Goal: Task Accomplishment & Management: Complete application form

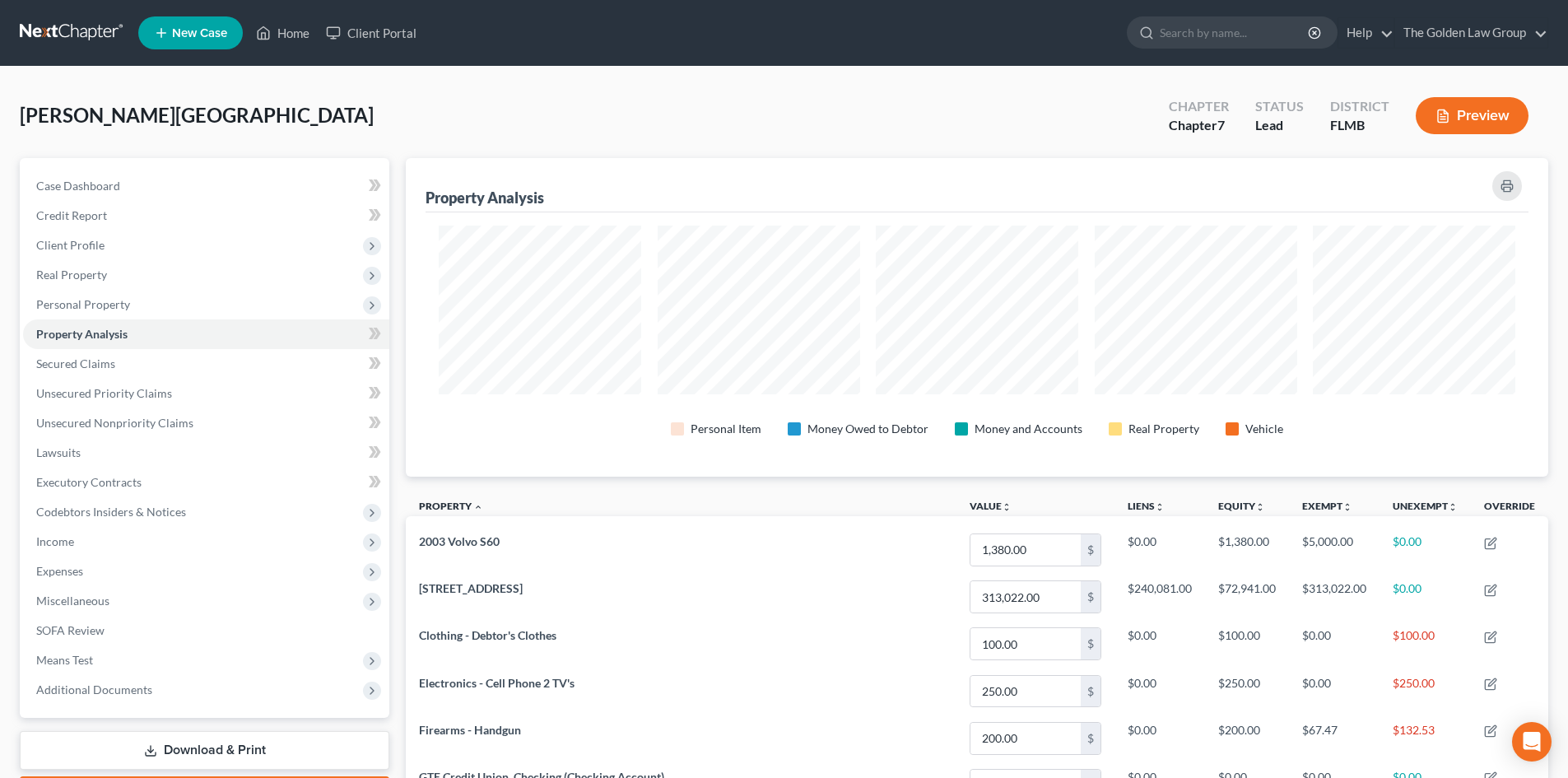
click at [37, 34] on link at bounding box center [72, 33] width 105 height 29
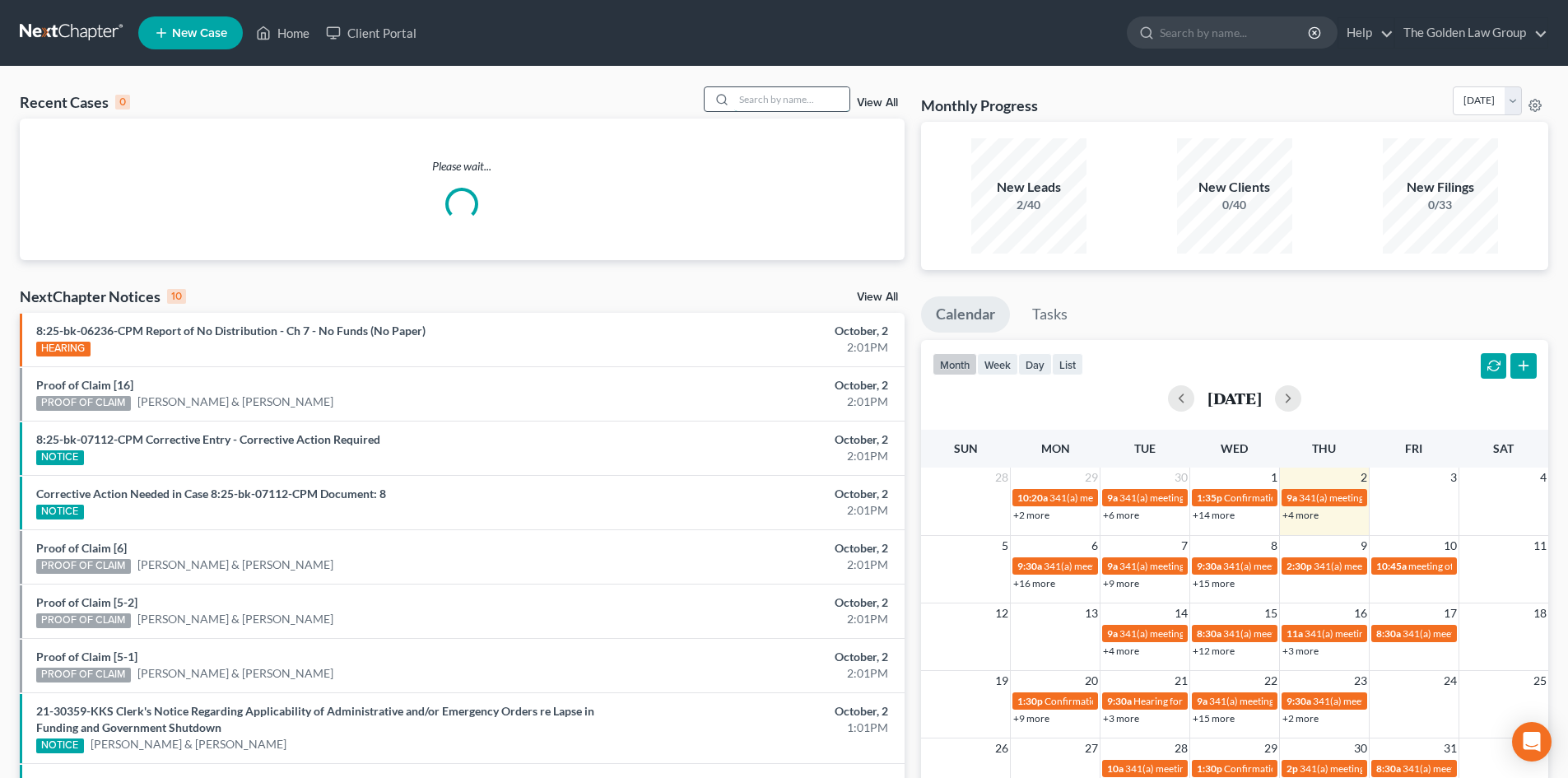
click at [754, 100] on input "search" at bounding box center [792, 99] width 115 height 24
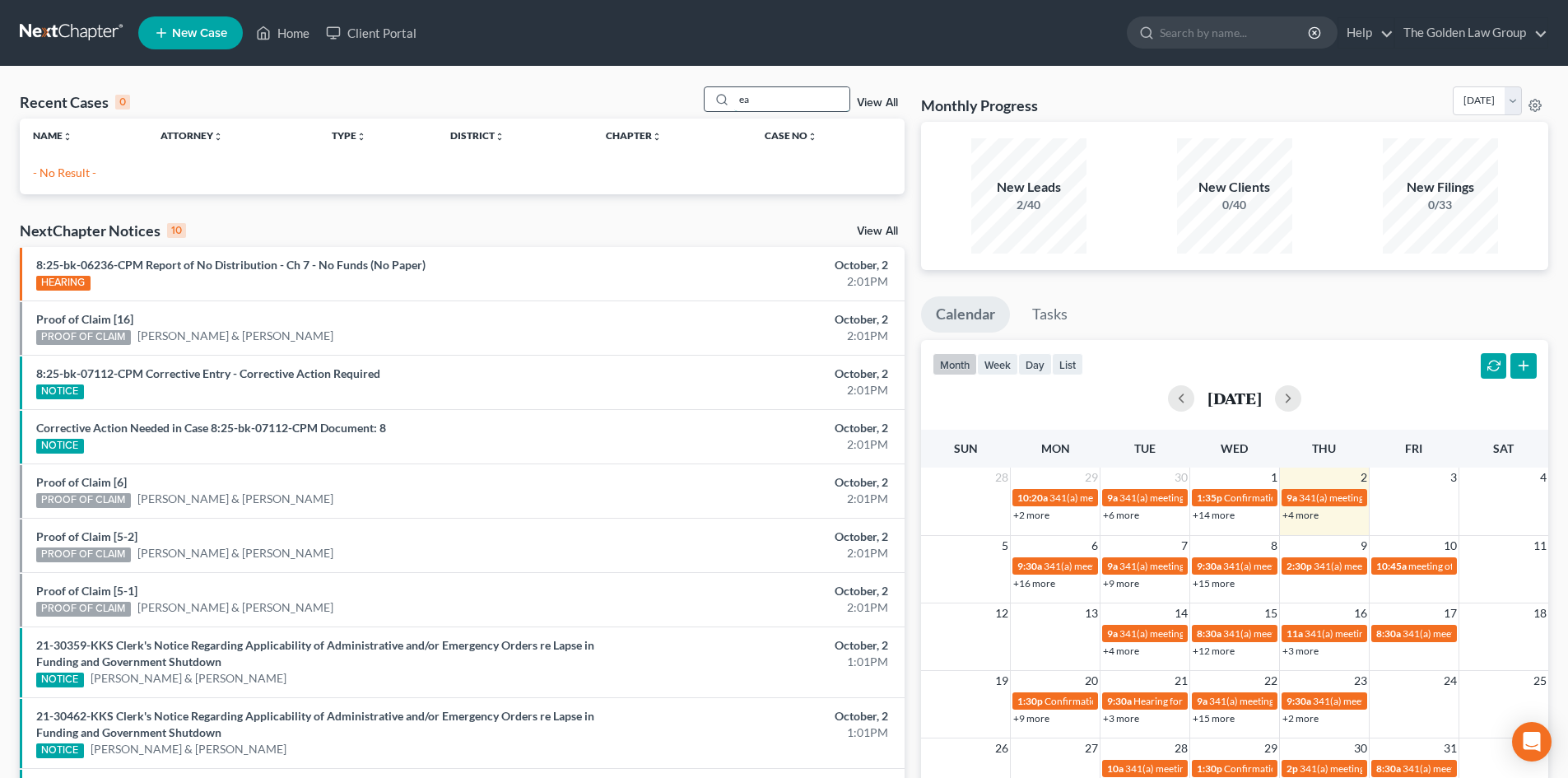
type input "e"
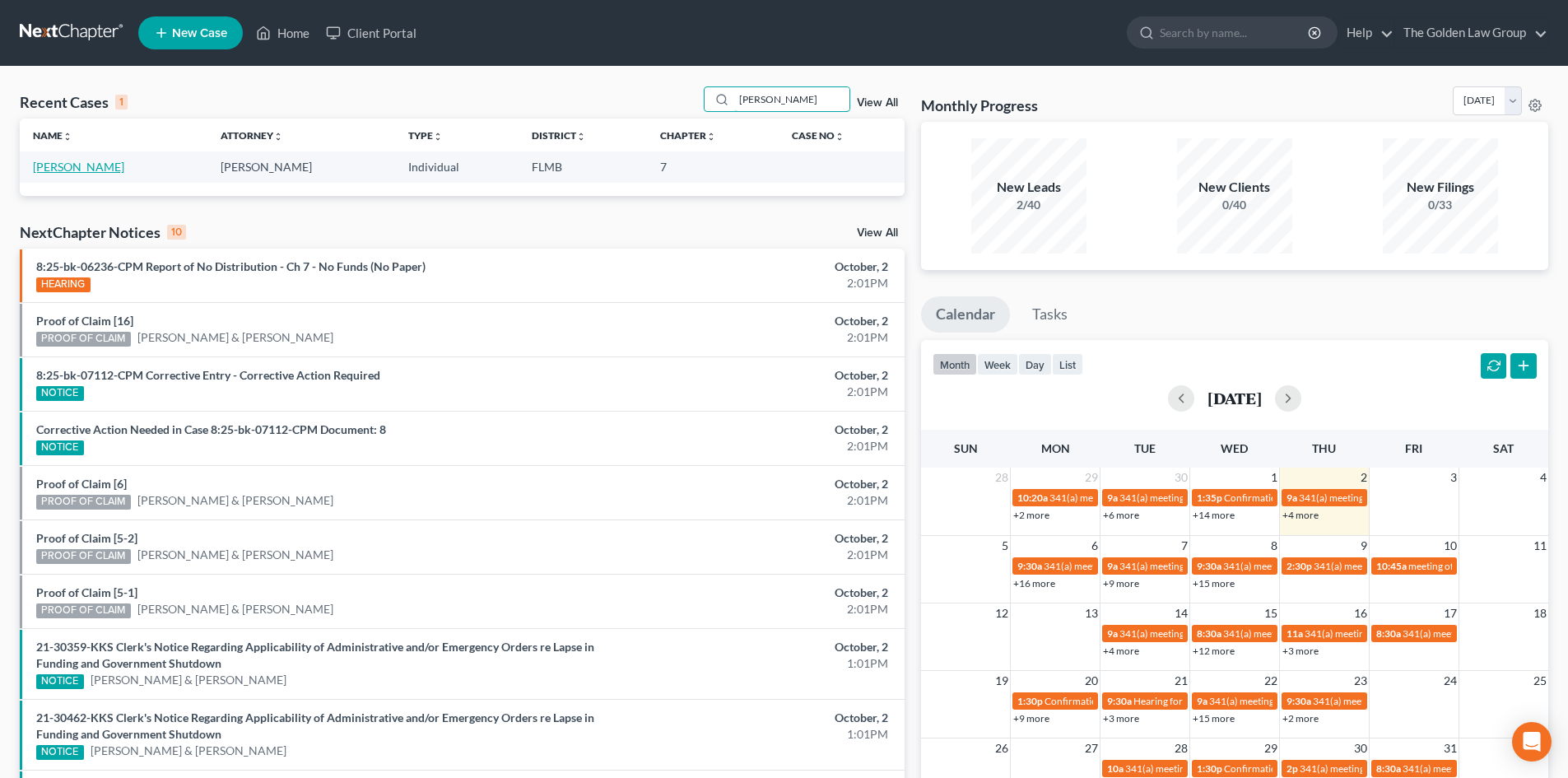
type input "[PERSON_NAME]"
click at [82, 168] on link "[PERSON_NAME]" at bounding box center [79, 166] width 91 height 14
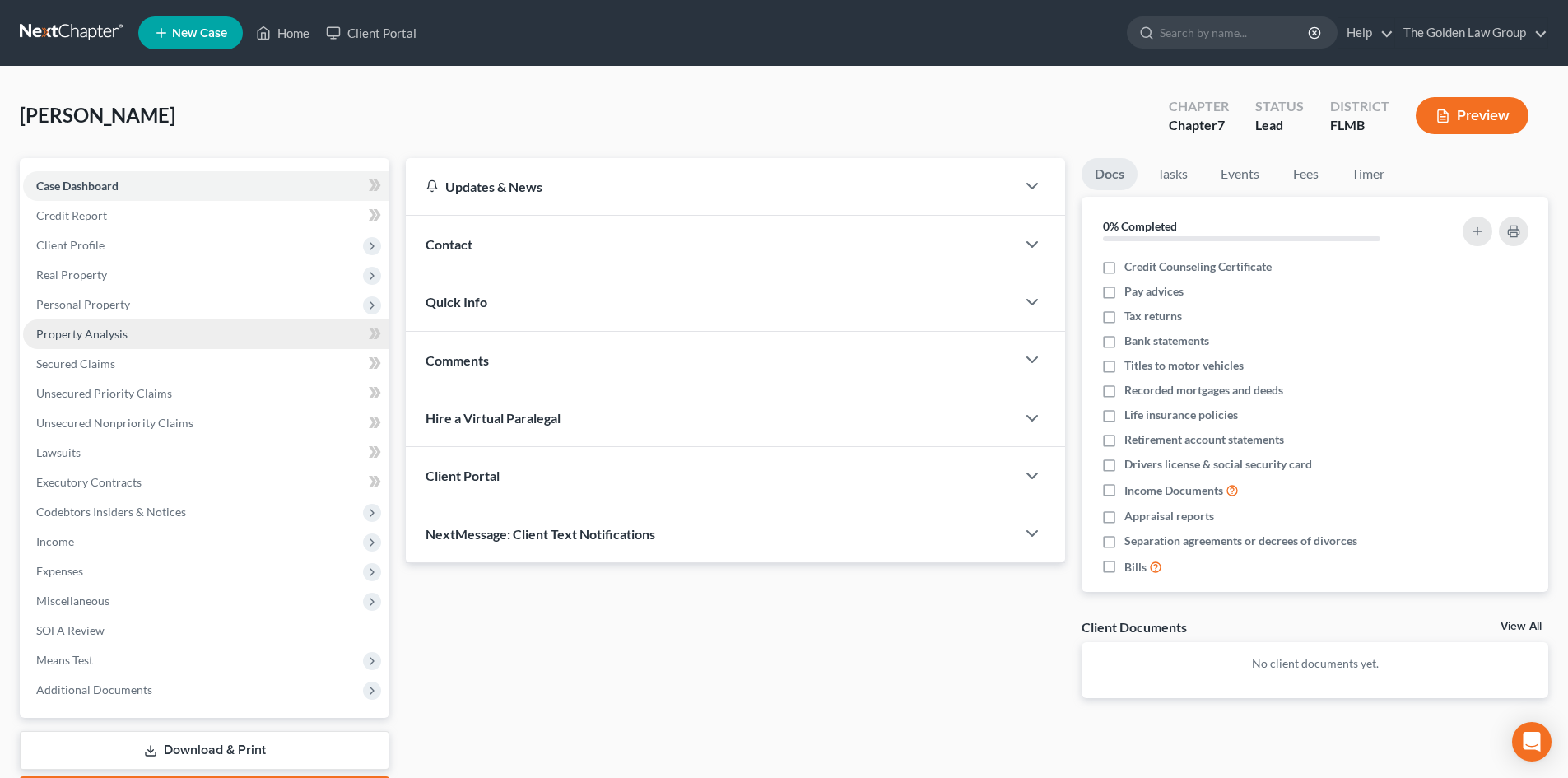
click at [114, 329] on span "Property Analysis" at bounding box center [82, 334] width 91 height 14
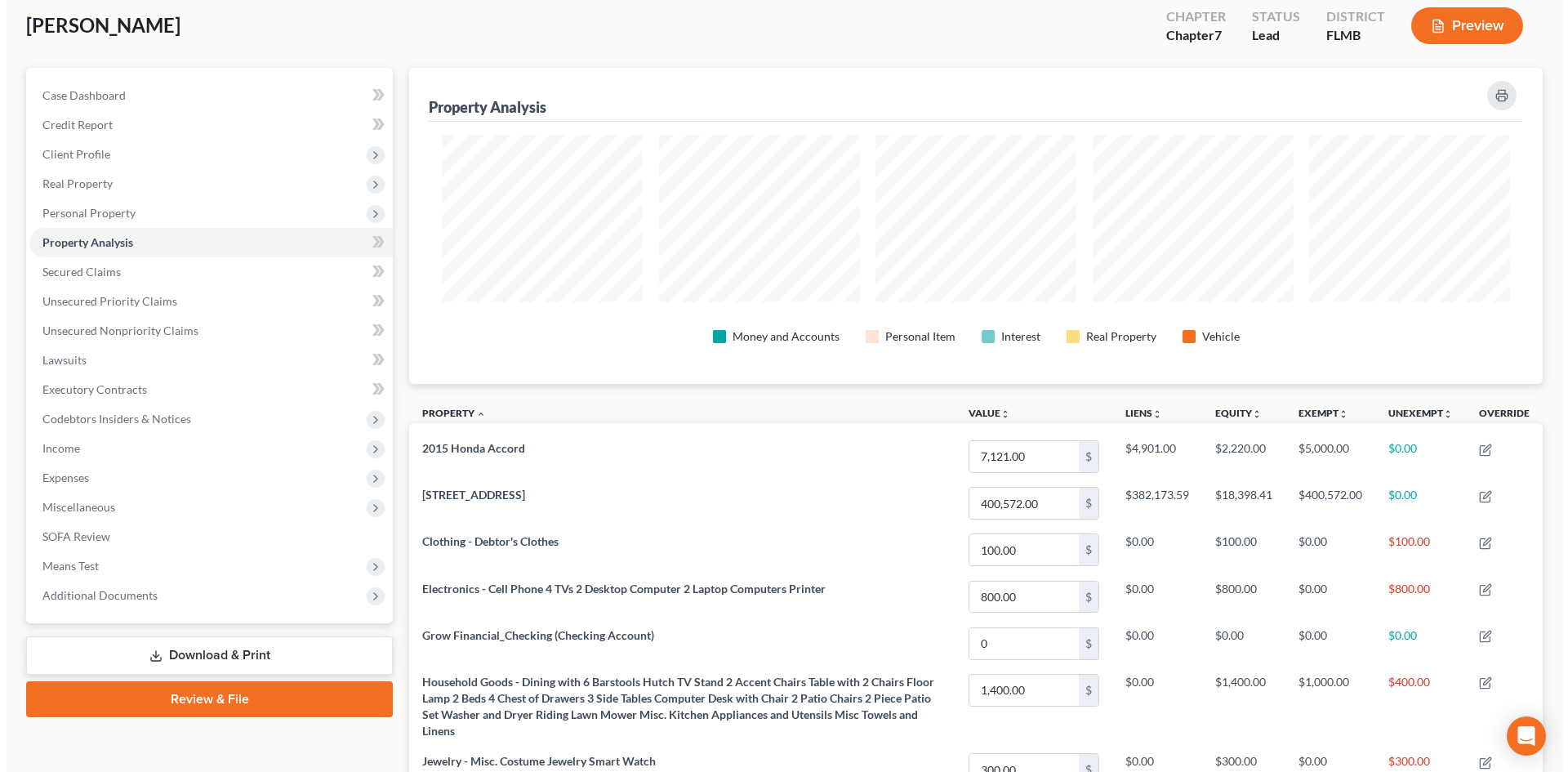
scroll to position [61, 0]
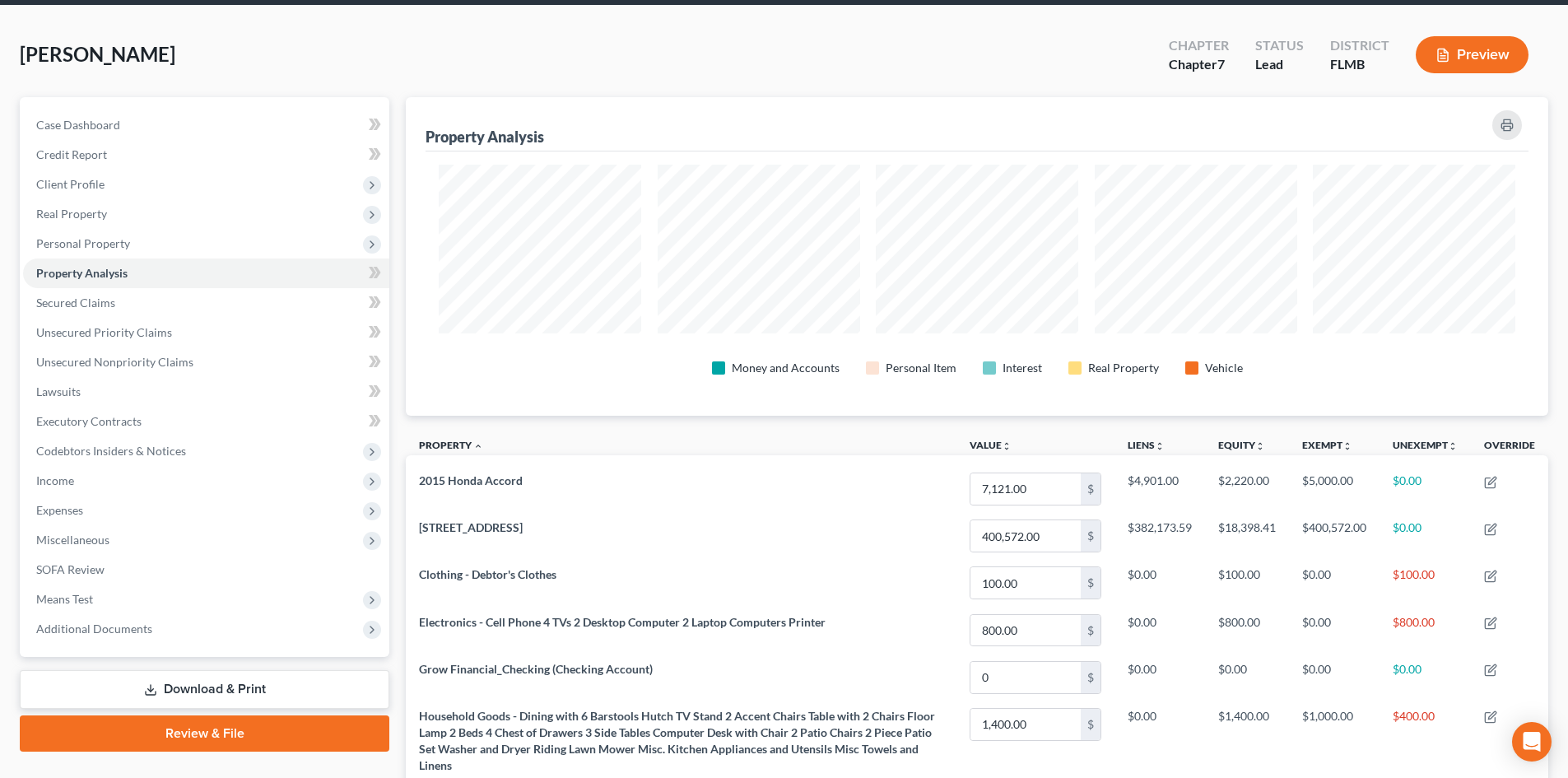
click at [1432, 65] on button "Preview" at bounding box center [1472, 54] width 113 height 37
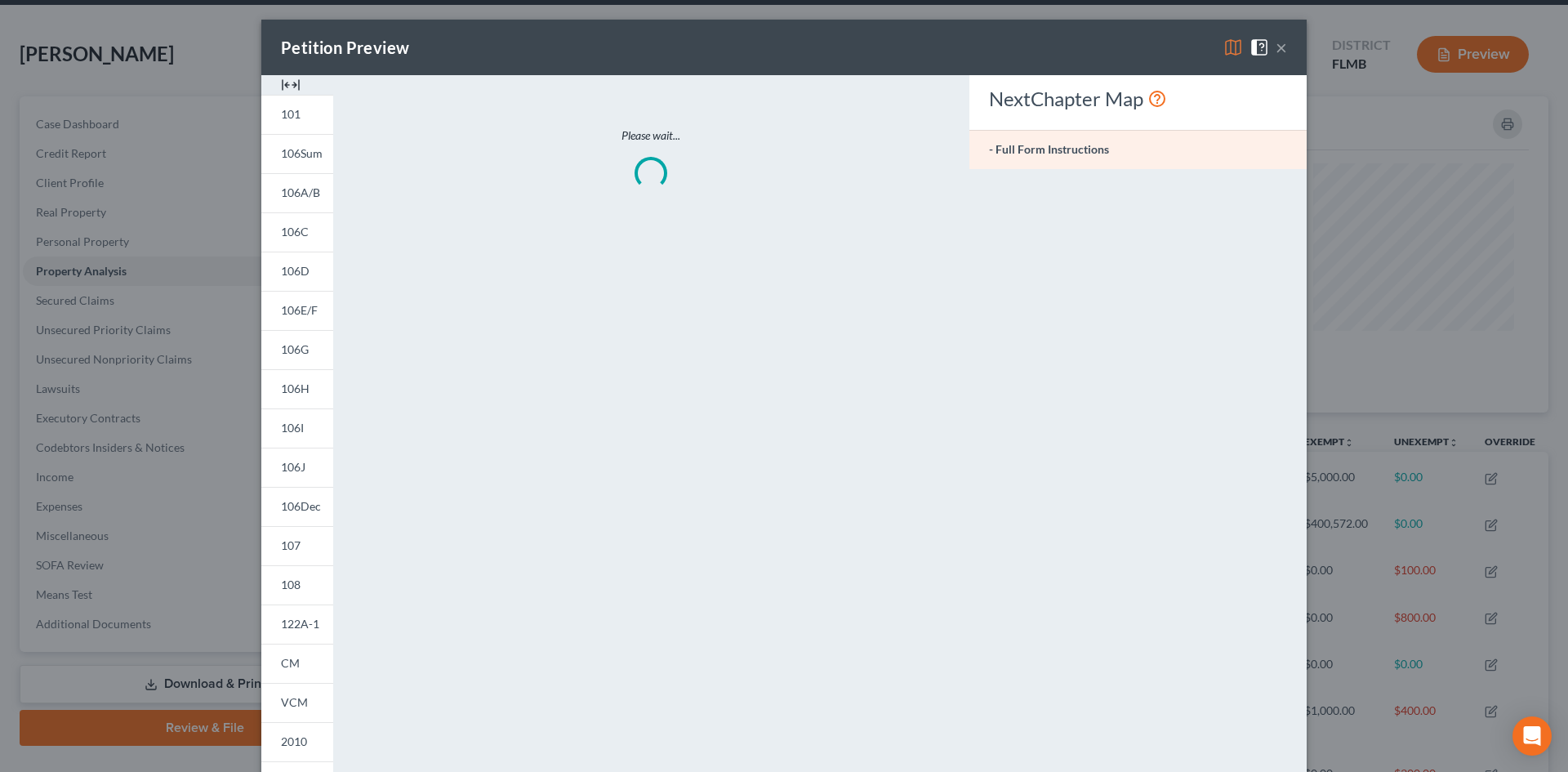
scroll to position [317, 1143]
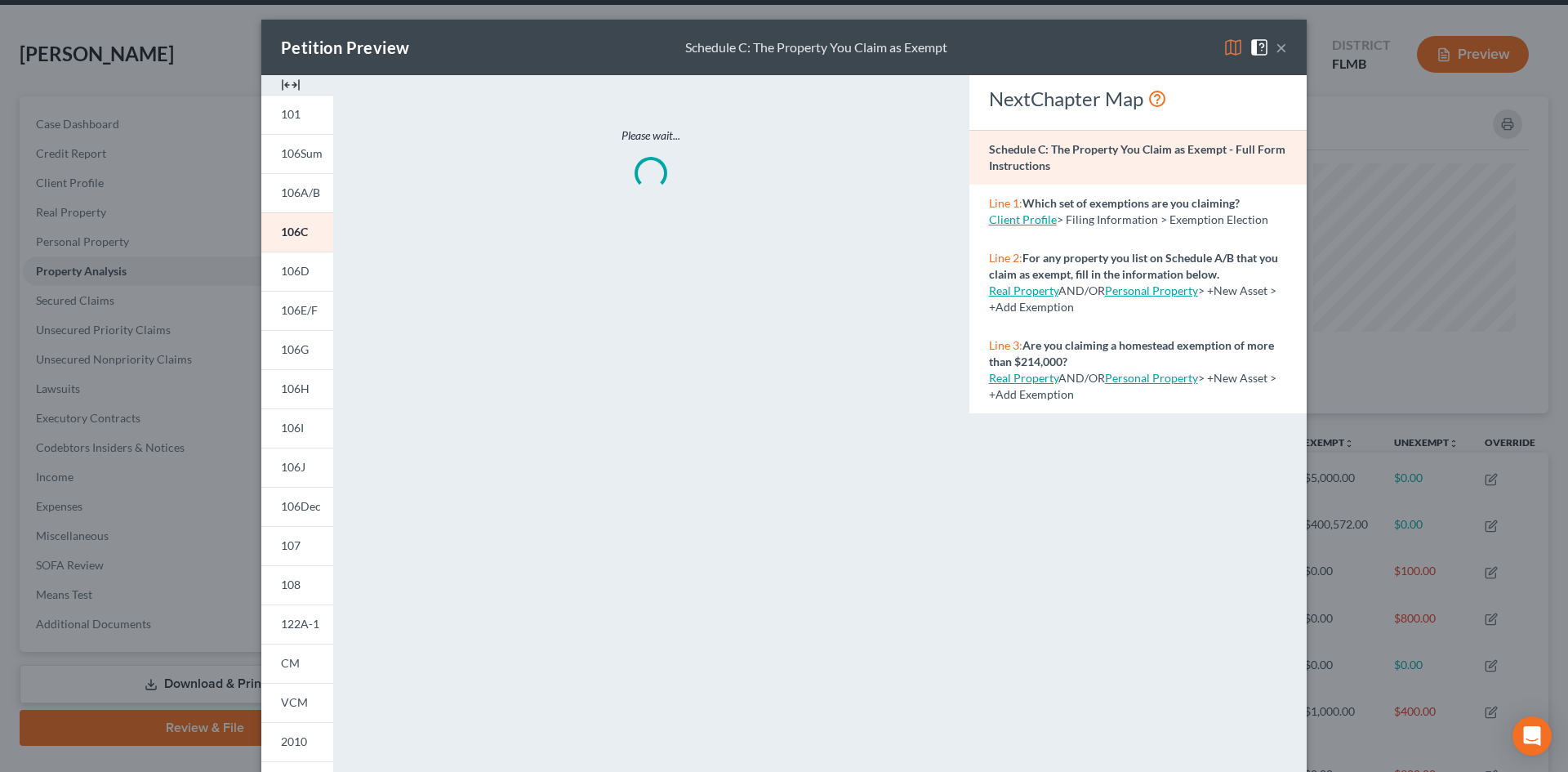
click at [1223, 41] on img at bounding box center [1233, 47] width 19 height 19
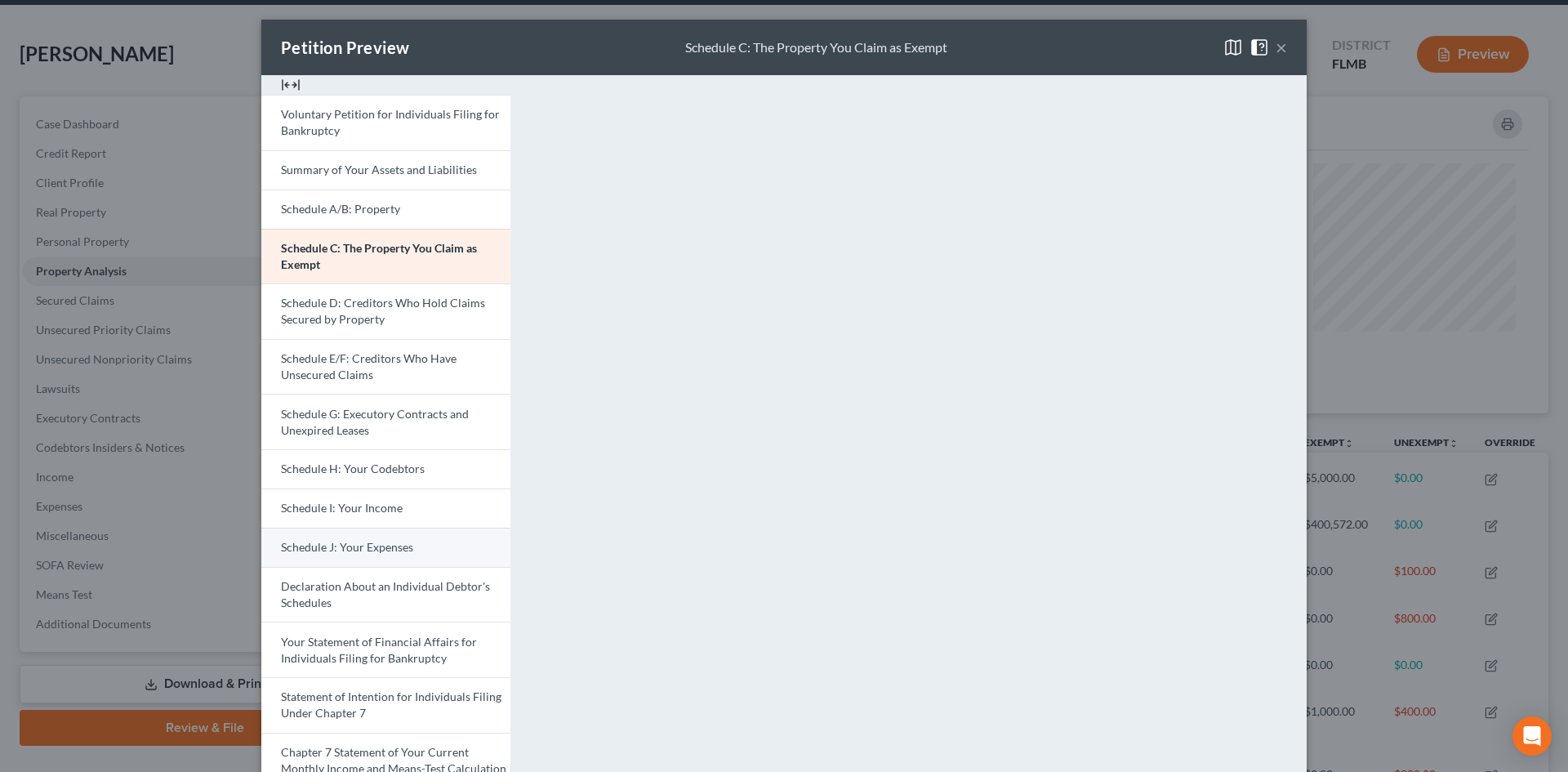
click at [365, 541] on span "Schedule J: Your Expenses" at bounding box center [347, 546] width 132 height 14
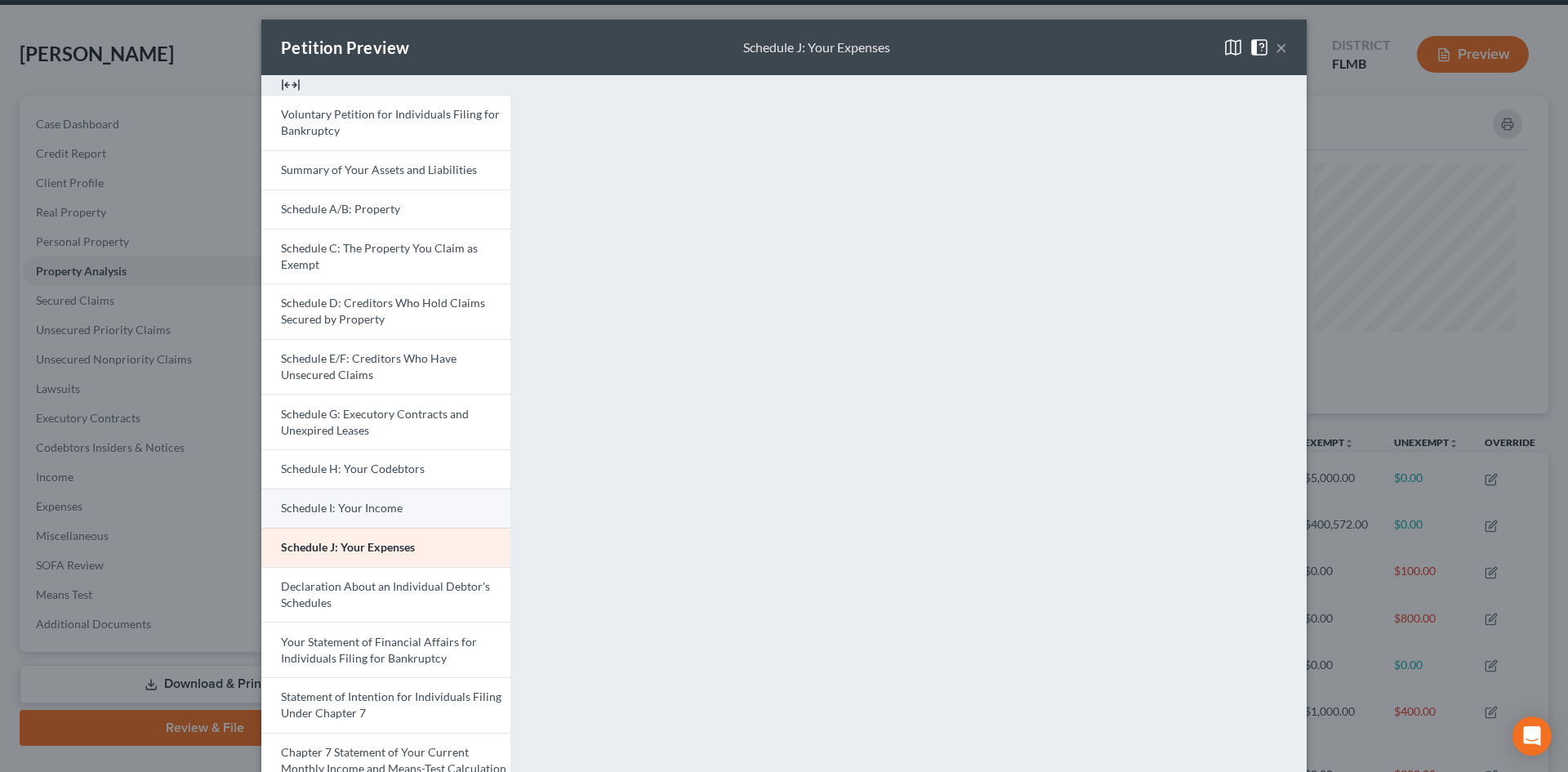
click at [350, 510] on span "Schedule I: Your Income" at bounding box center [342, 508] width 122 height 14
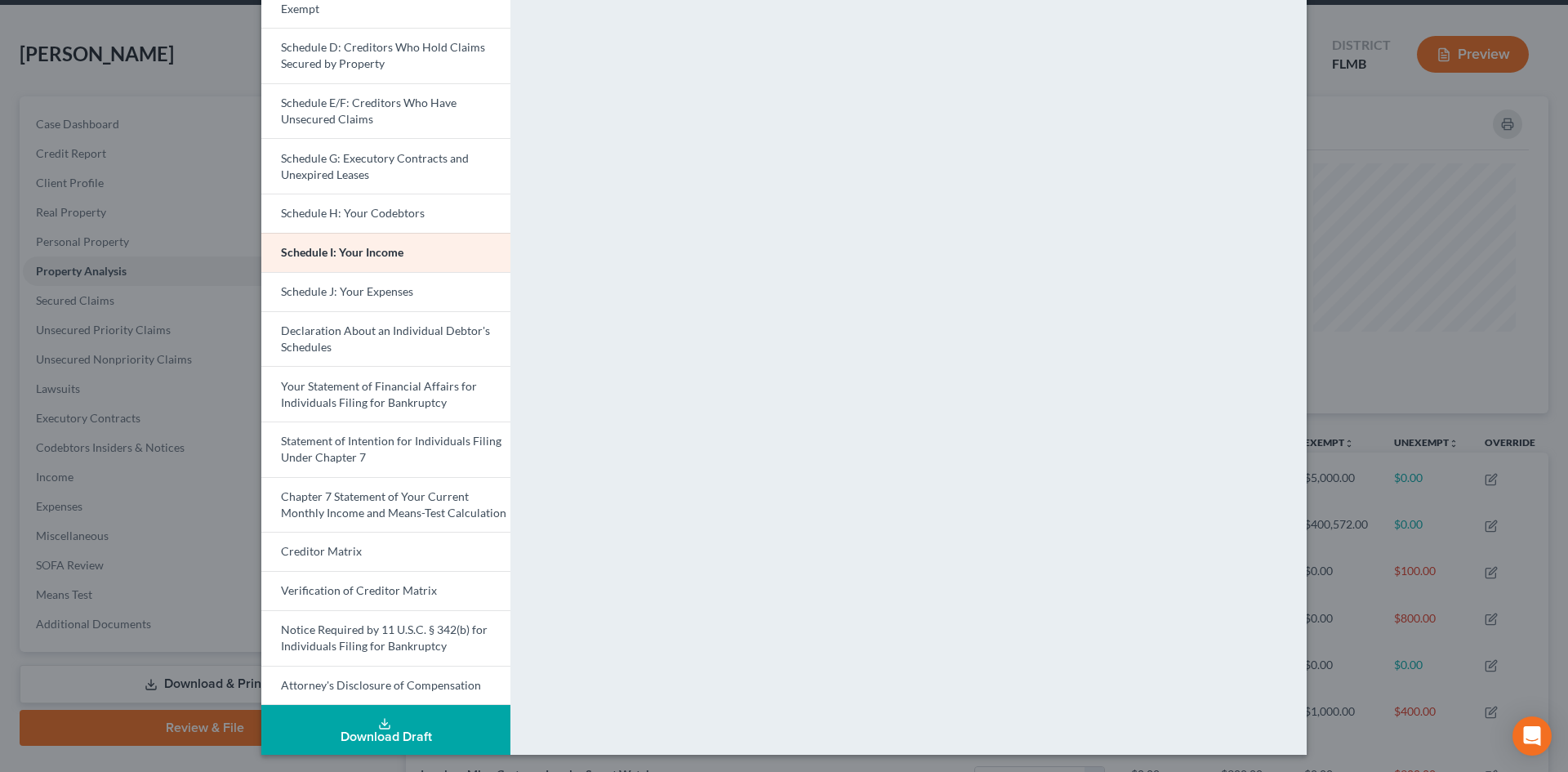
scroll to position [258, 0]
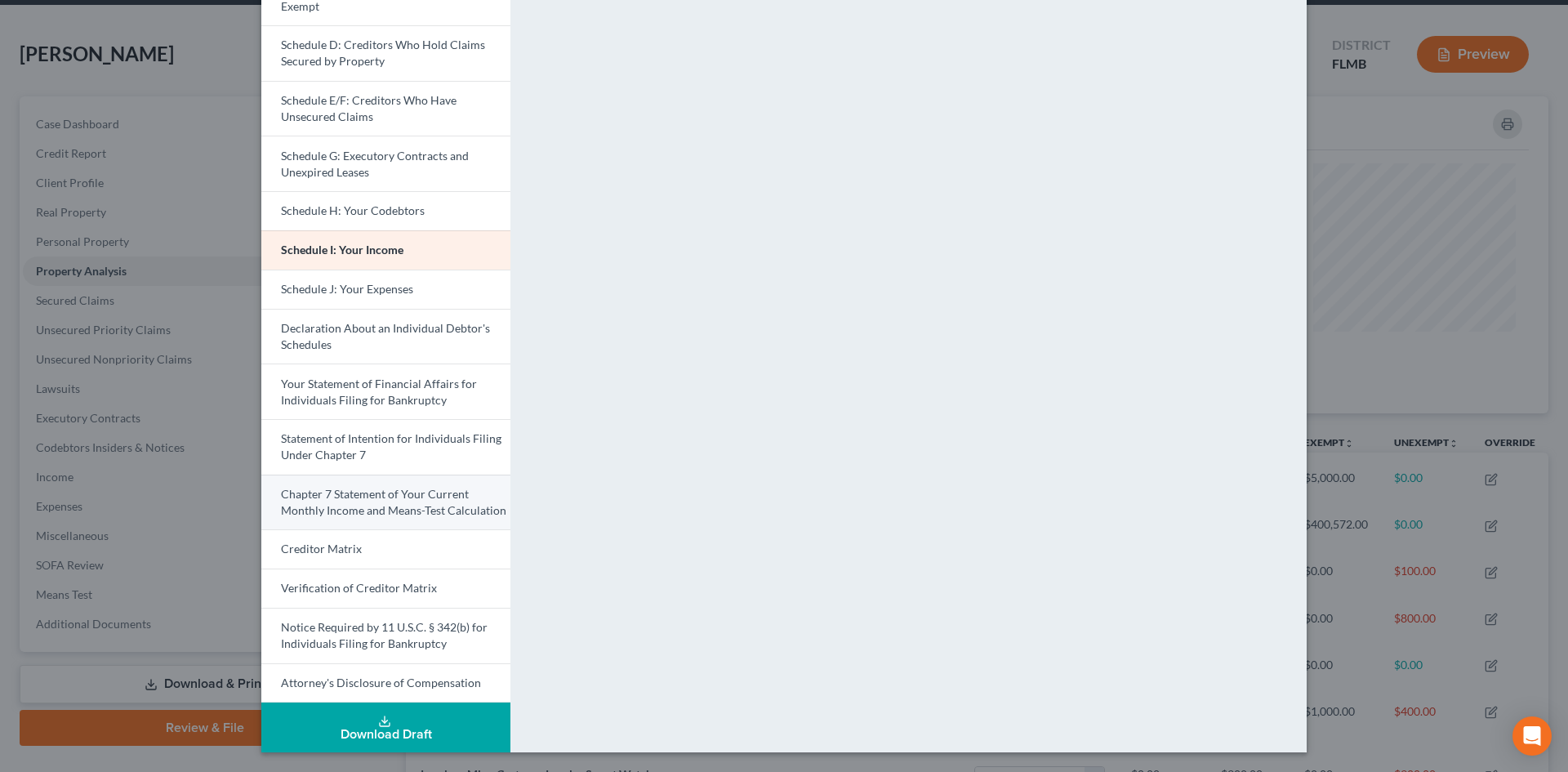
click at [394, 502] on span "Chapter 7 Statement of Your Current Monthly Income and Means-Test Calculation" at bounding box center [394, 501] width 226 height 30
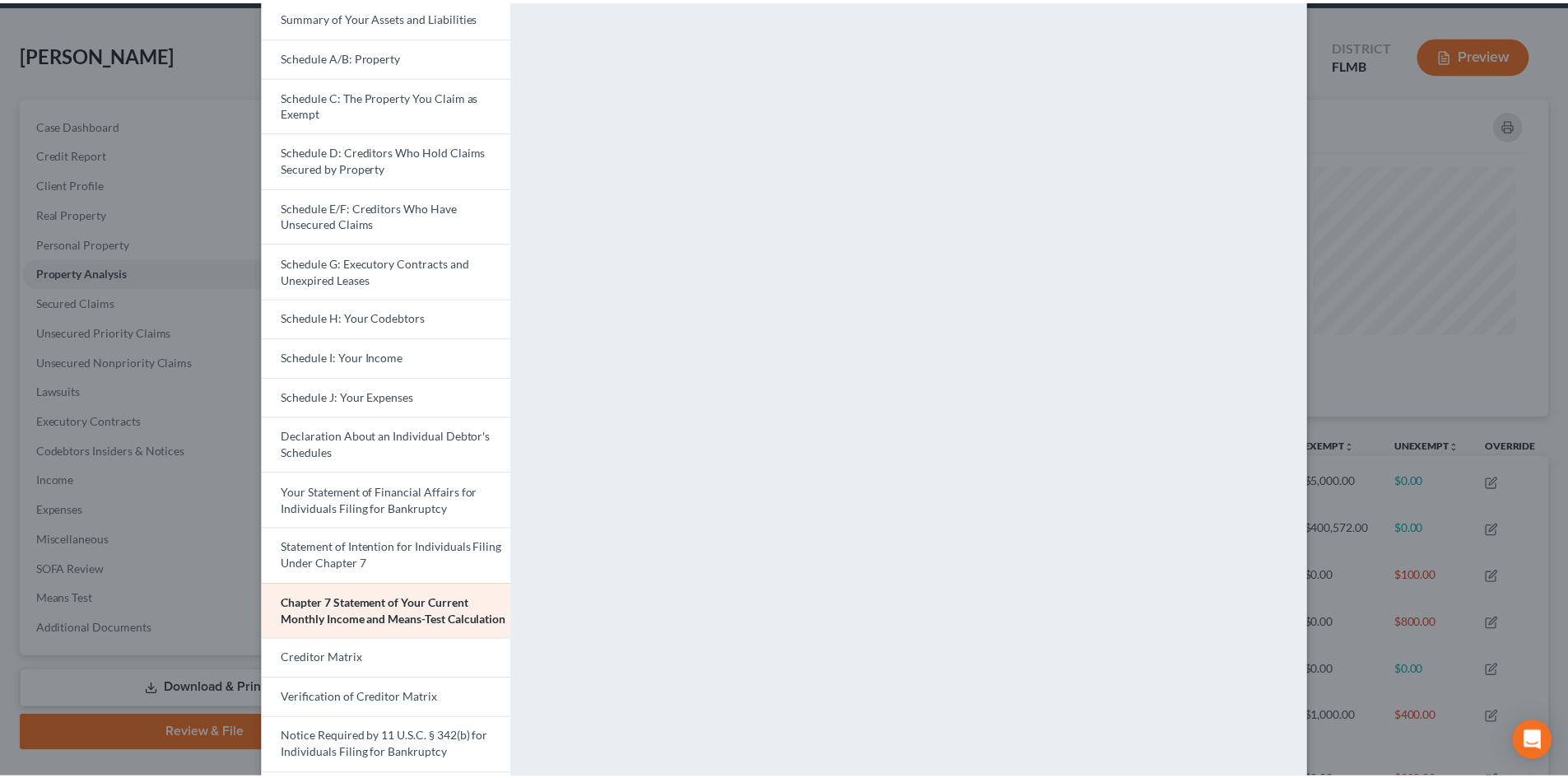
scroll to position [0, 0]
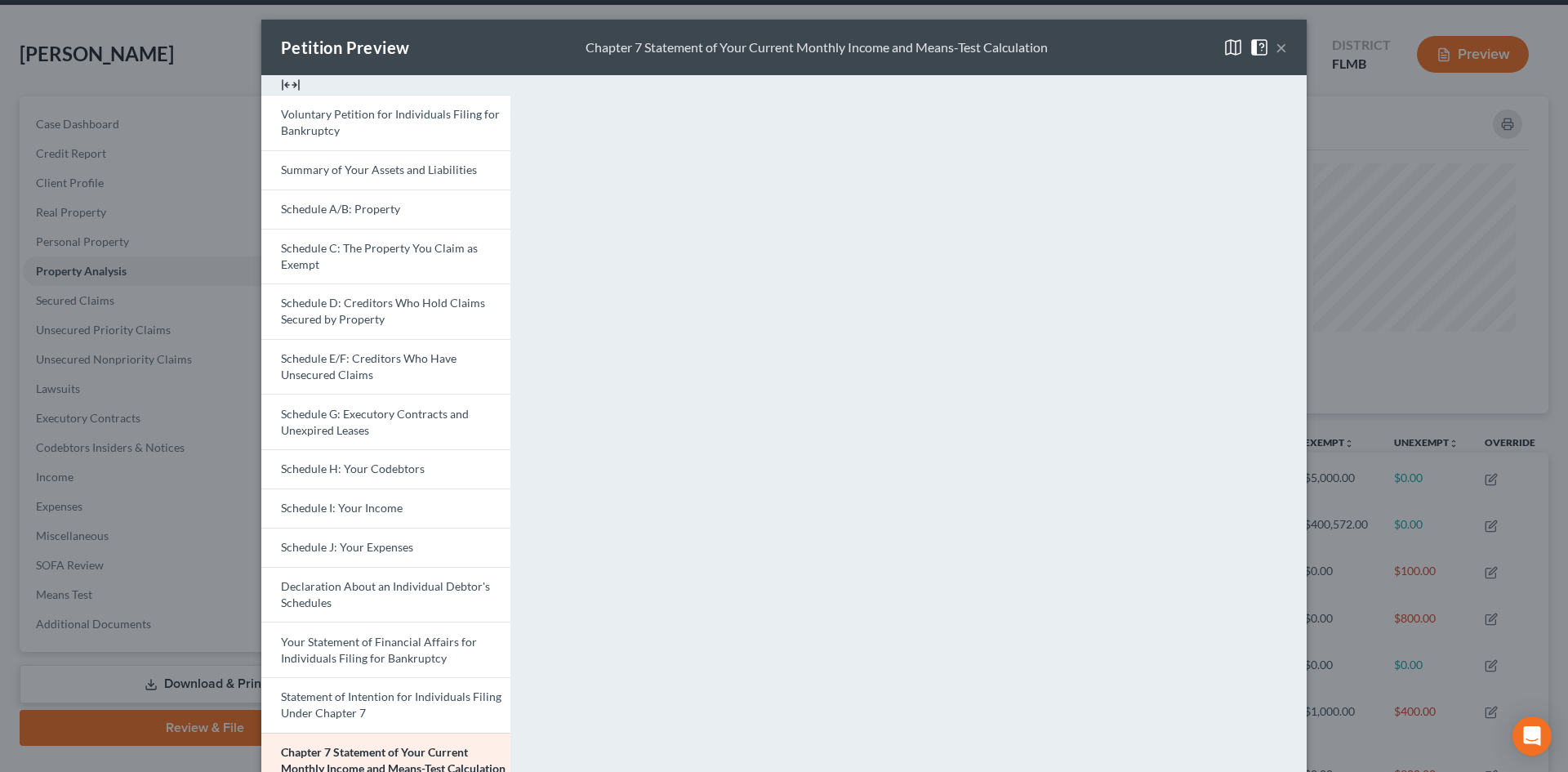
click at [1276, 42] on button "×" at bounding box center [1282, 47] width 12 height 19
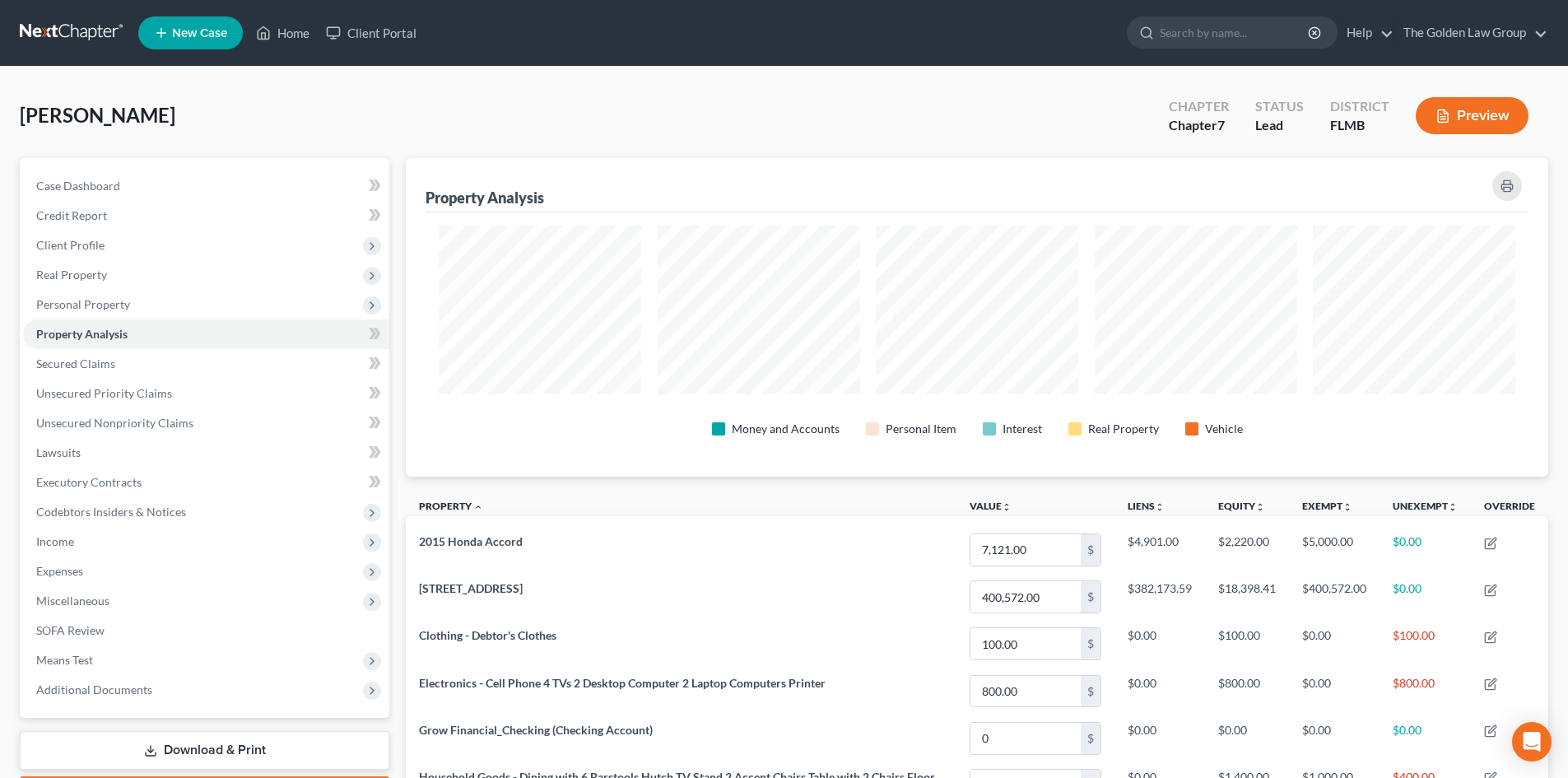
click at [79, 38] on link at bounding box center [72, 33] width 105 height 29
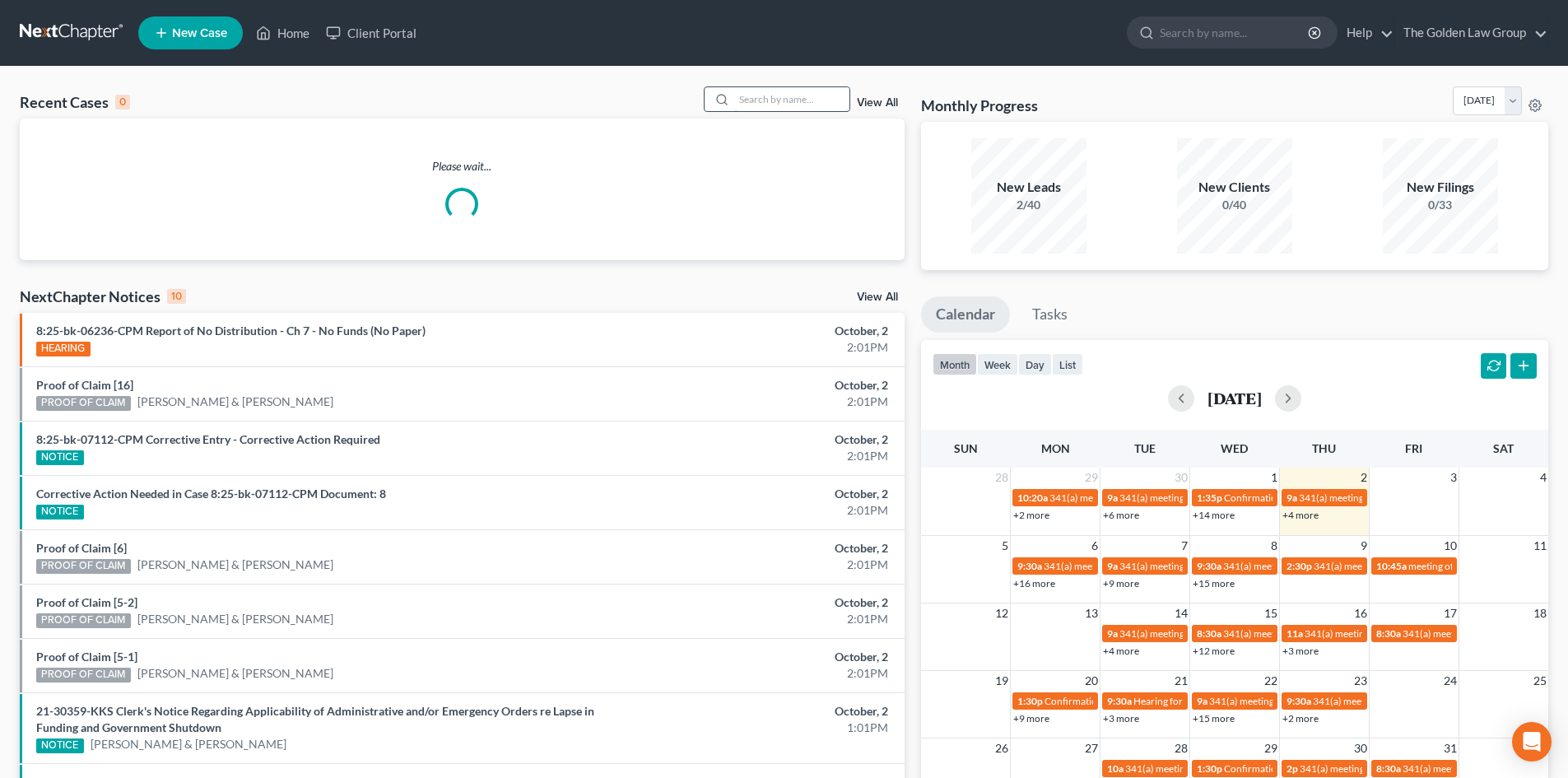
click at [741, 100] on input "search" at bounding box center [792, 99] width 115 height 24
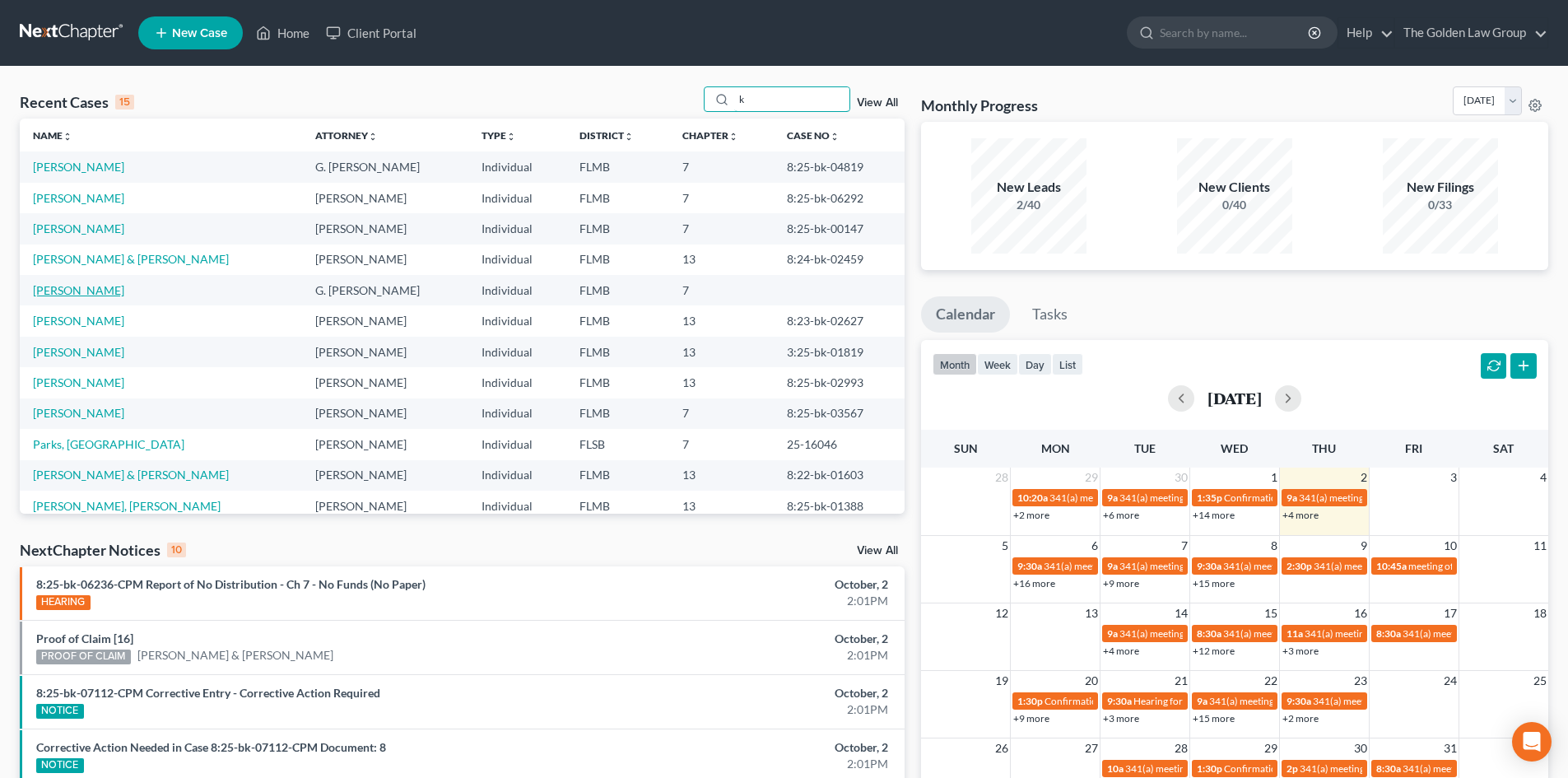
type input "k"
click at [83, 293] on link "[PERSON_NAME]" at bounding box center [79, 290] width 91 height 14
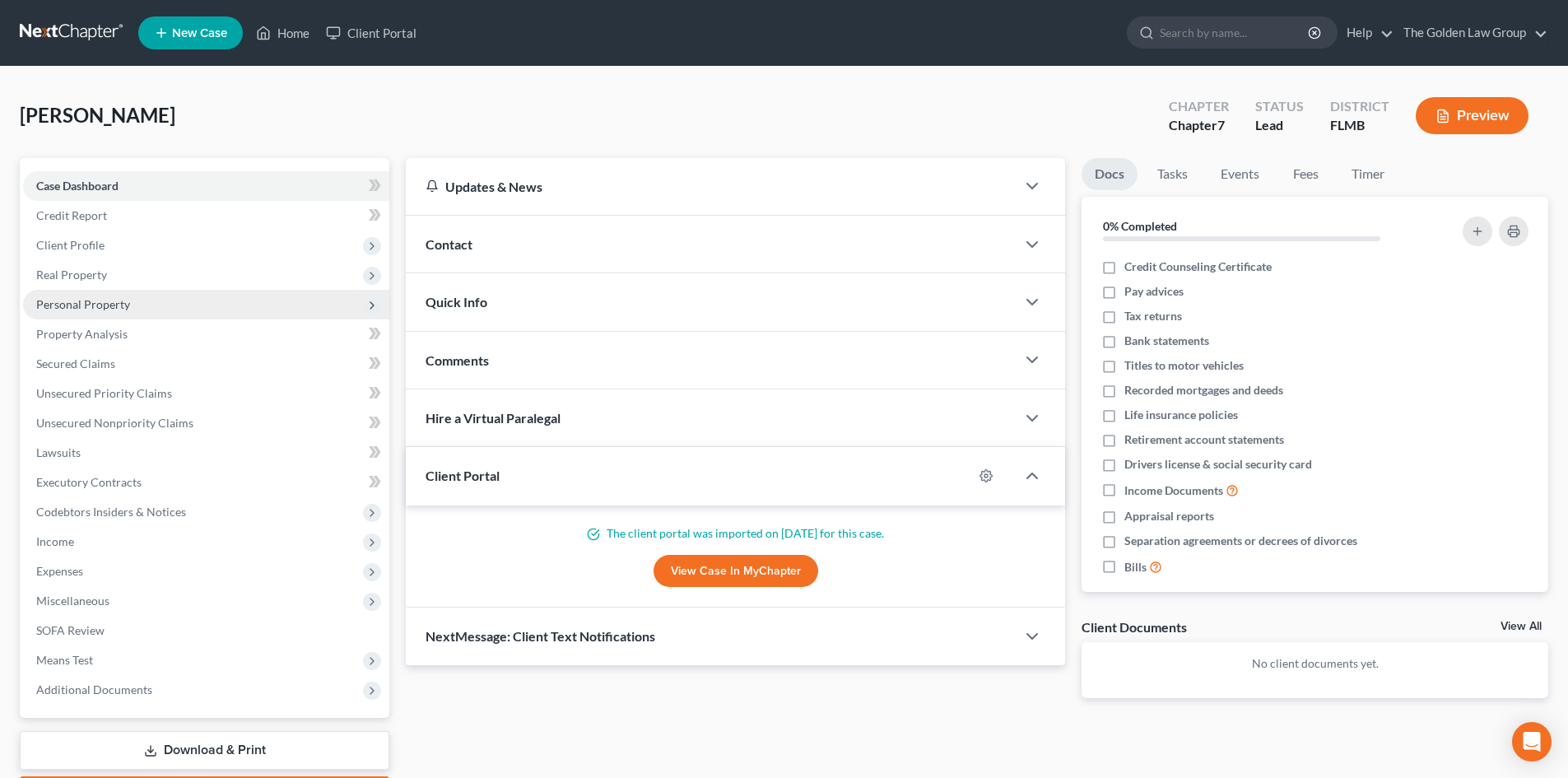
click at [118, 310] on span "Personal Property" at bounding box center [83, 303] width 93 height 14
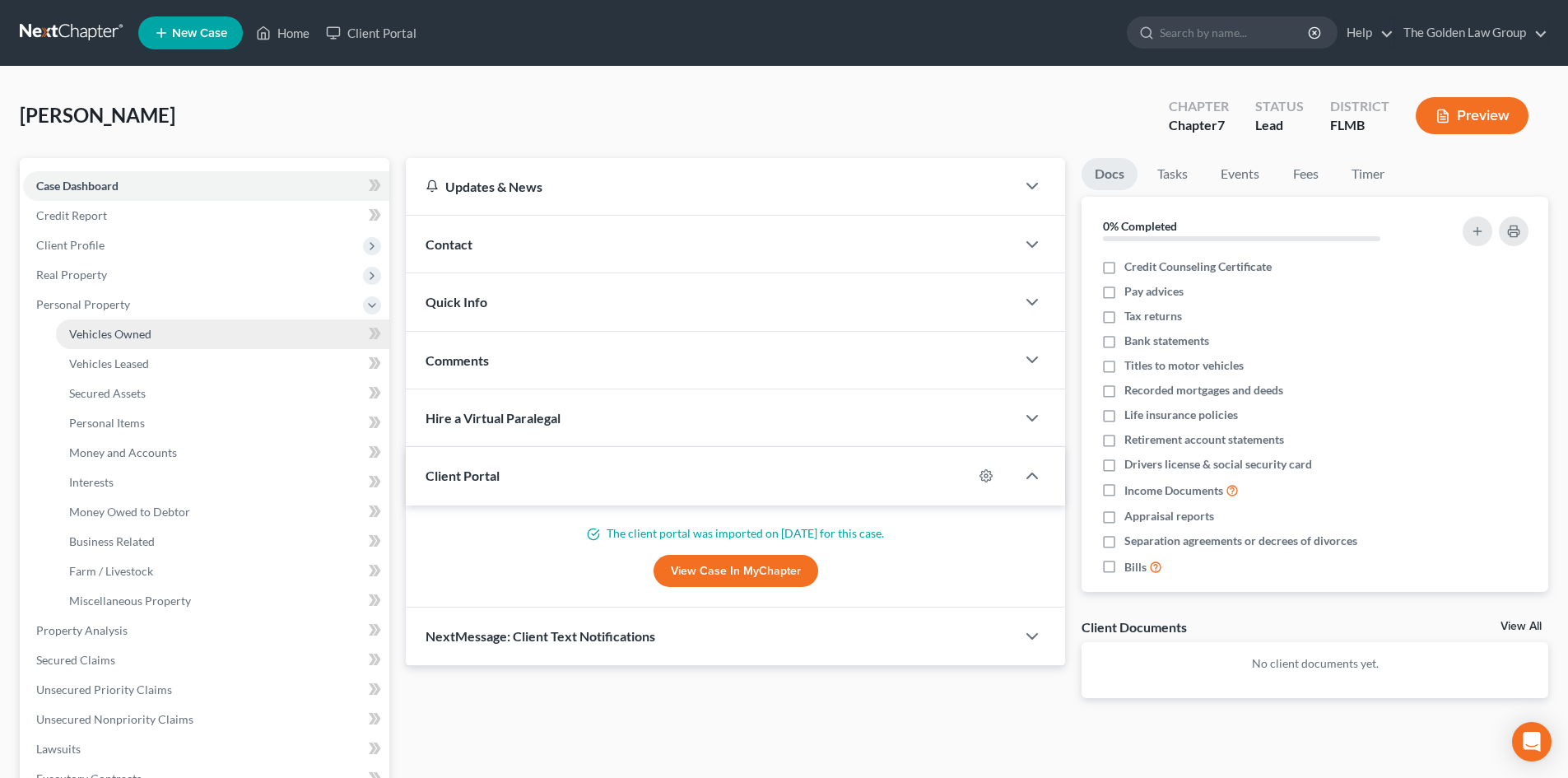
click at [150, 336] on span "Vehicles Owned" at bounding box center [110, 334] width 83 height 14
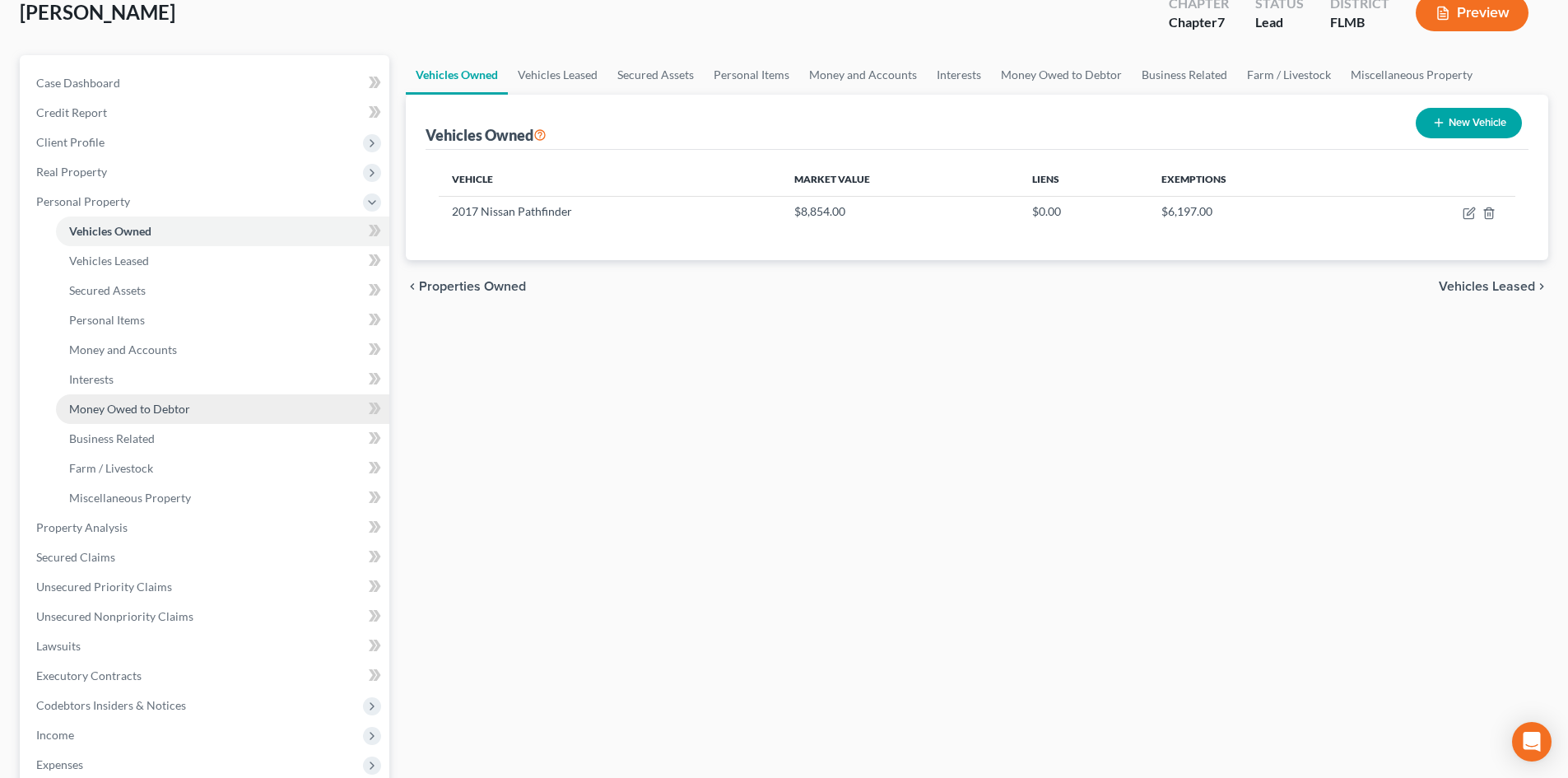
scroll to position [247, 0]
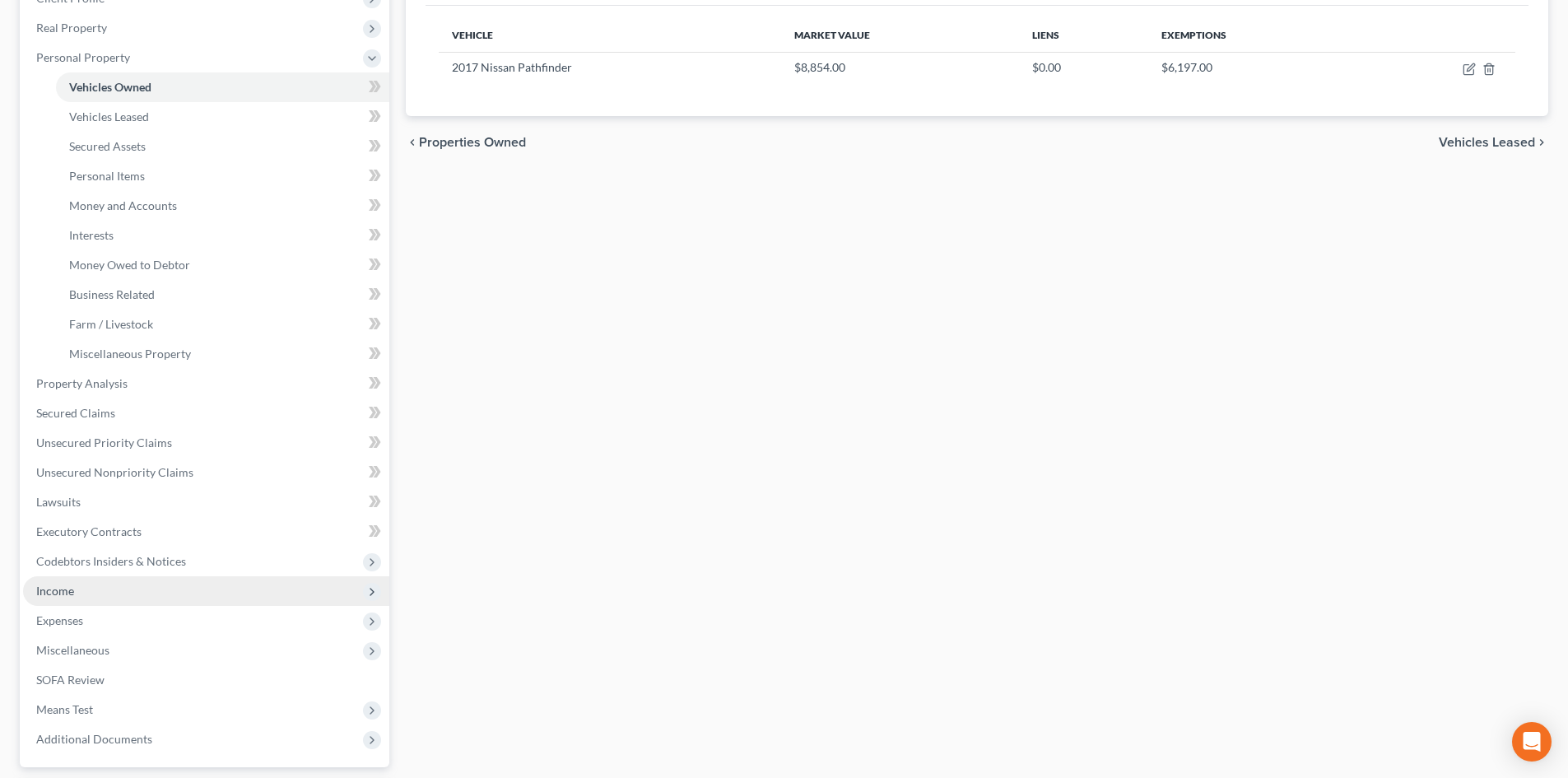
click at [71, 595] on span "Income" at bounding box center [54, 590] width 38 height 14
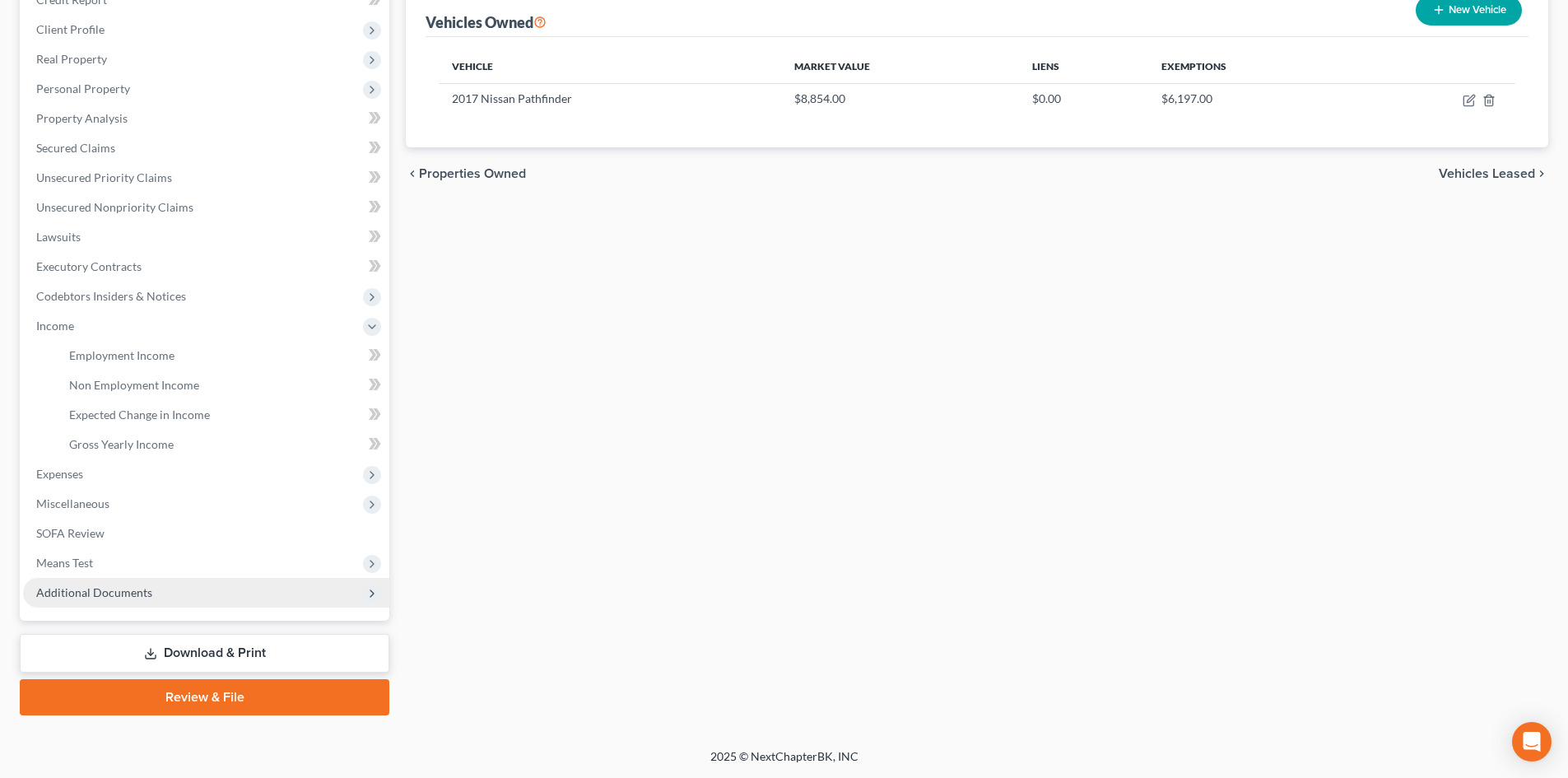
scroll to position [216, 0]
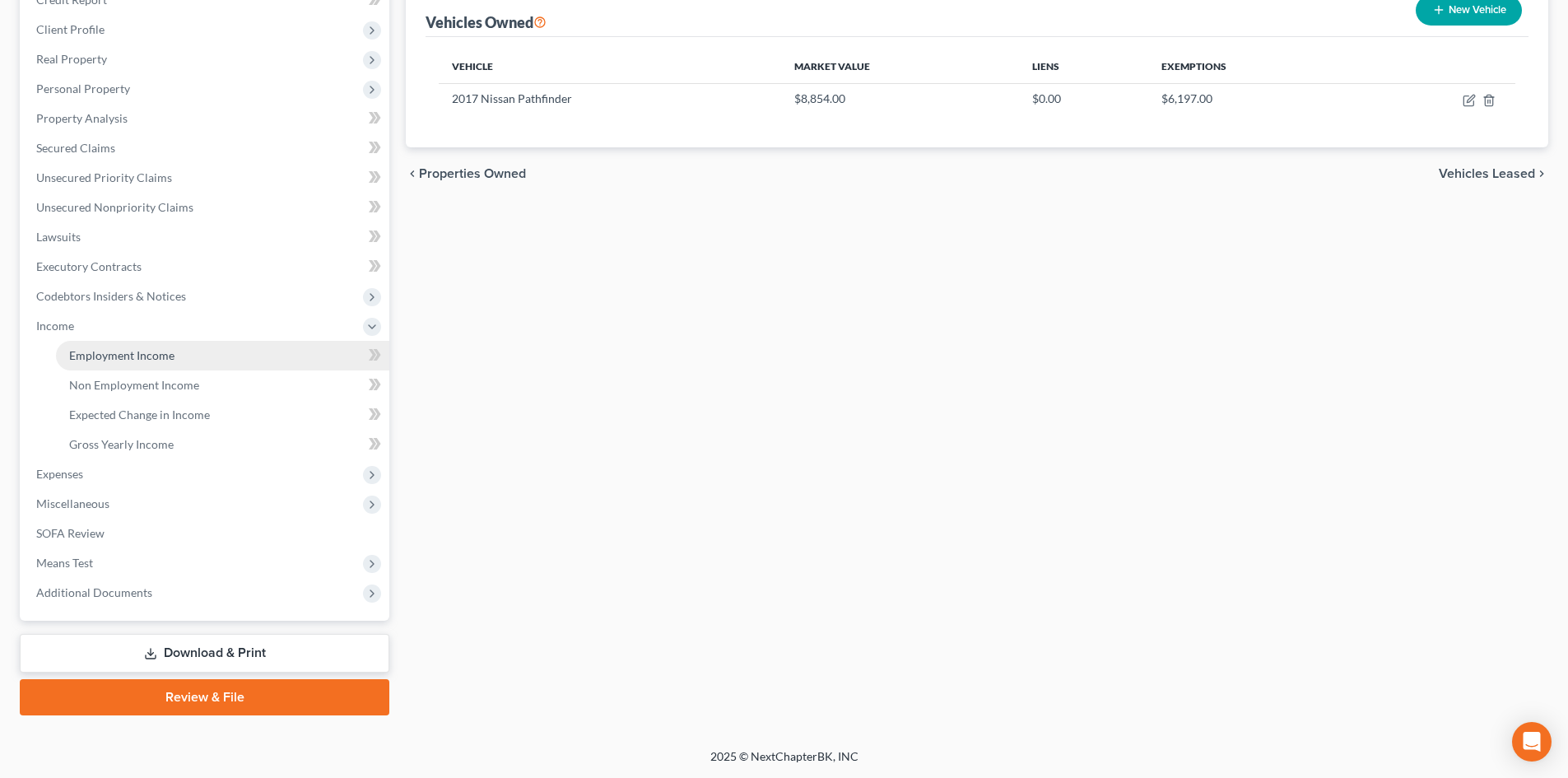
click at [128, 358] on span "Employment Income" at bounding box center [122, 355] width 105 height 14
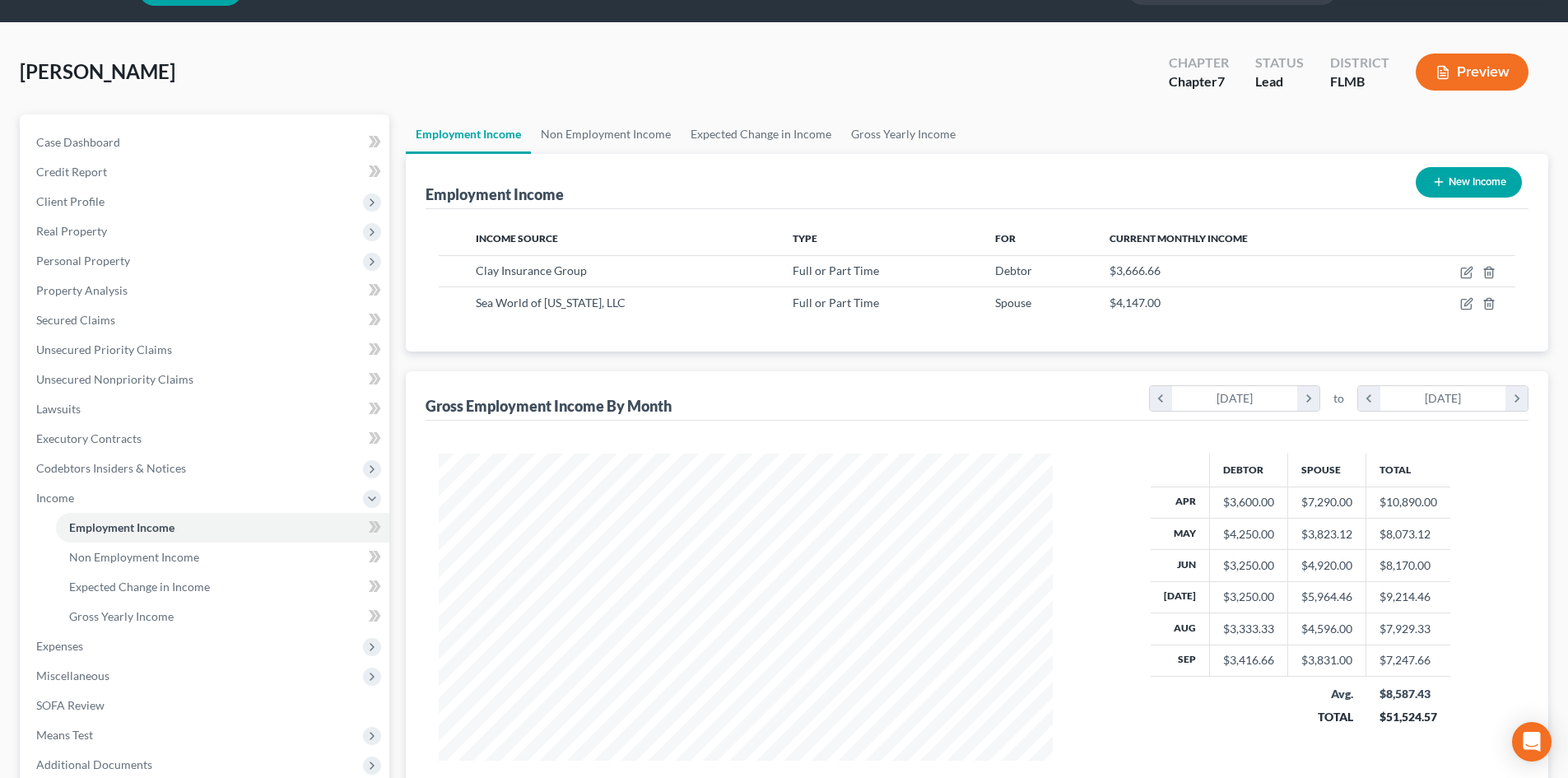
scroll to position [83, 0]
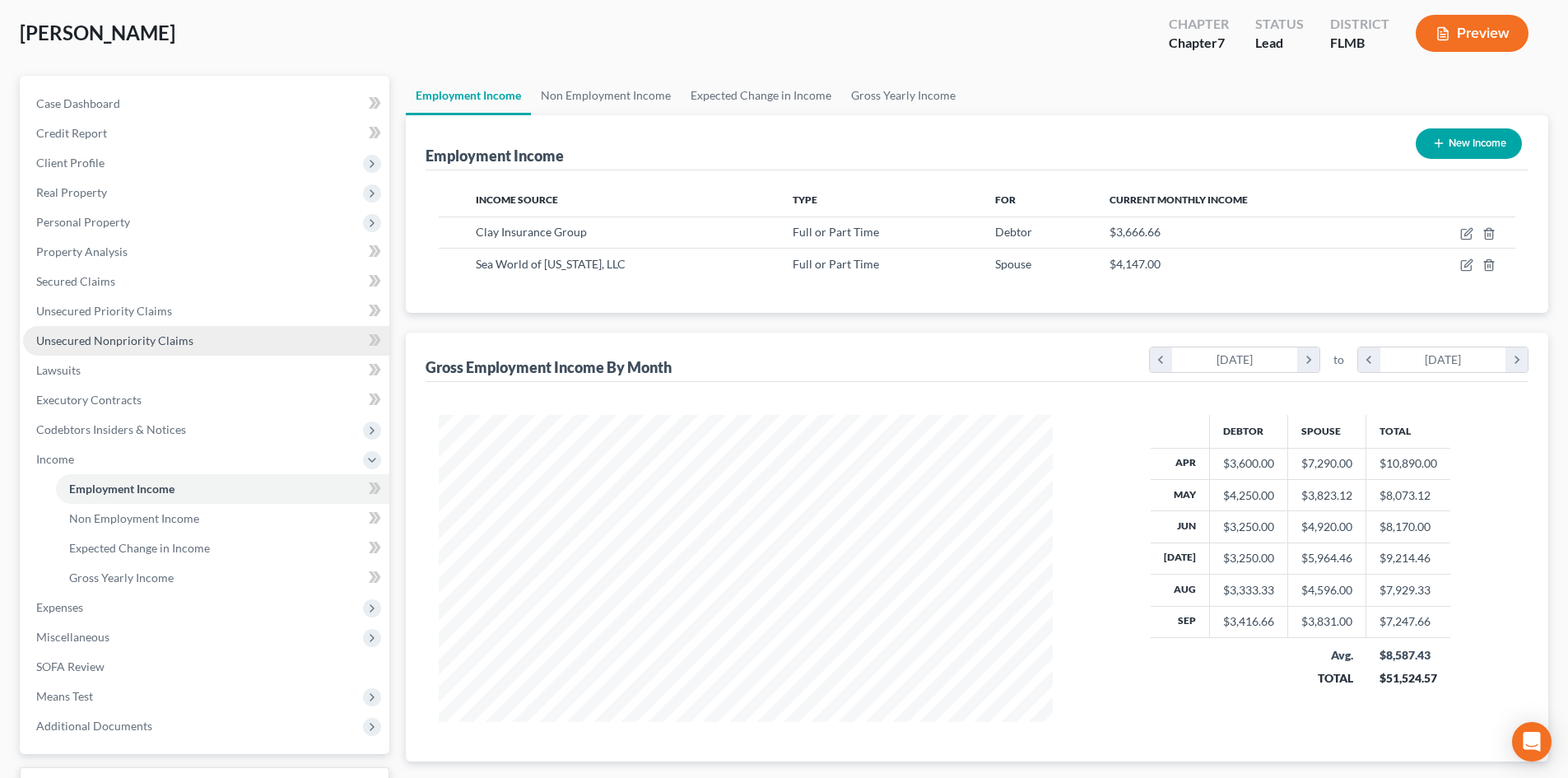
click at [174, 340] on span "Unsecured Nonpriority Claims" at bounding box center [115, 340] width 158 height 14
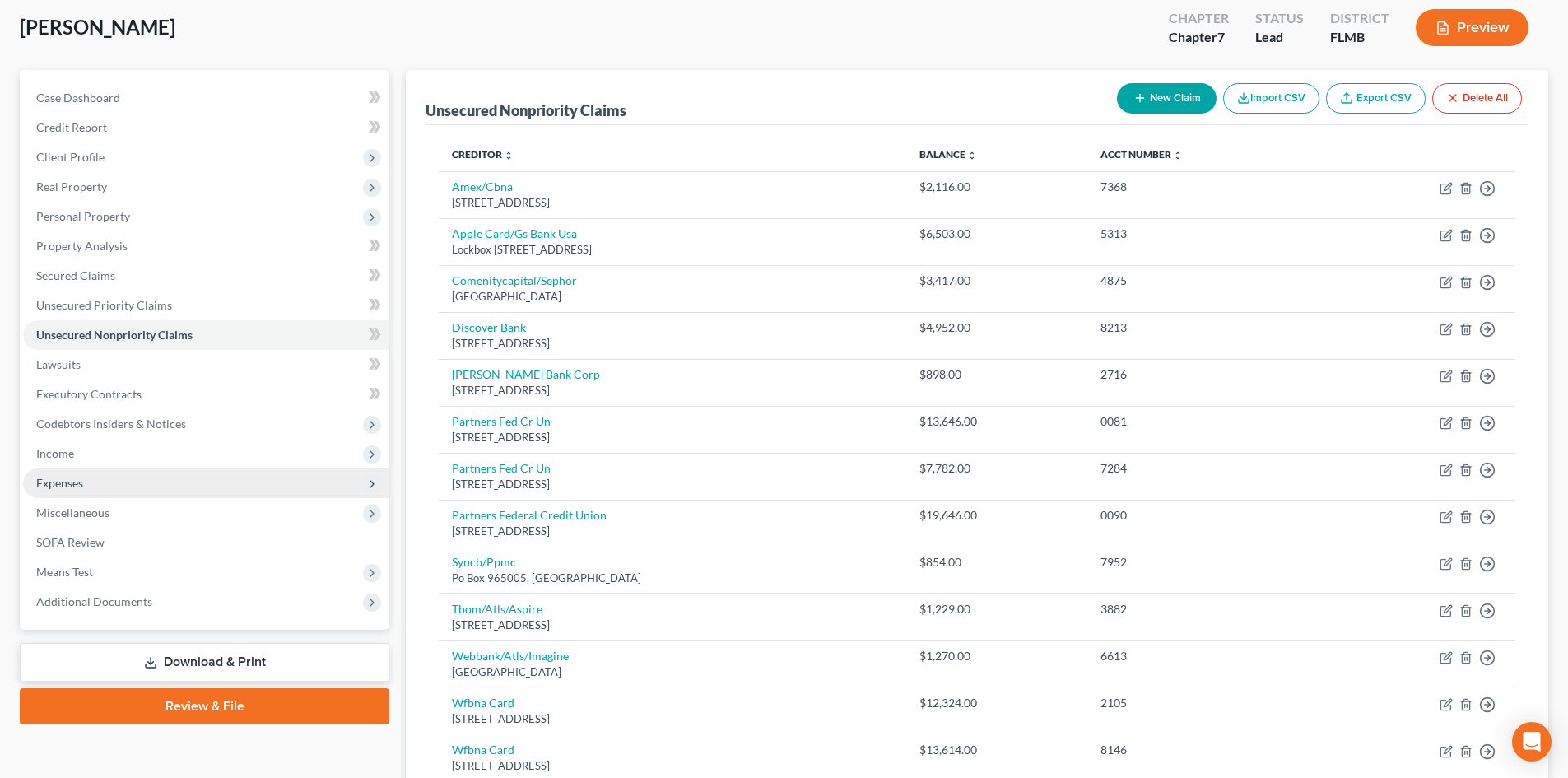
scroll to position [83, 0]
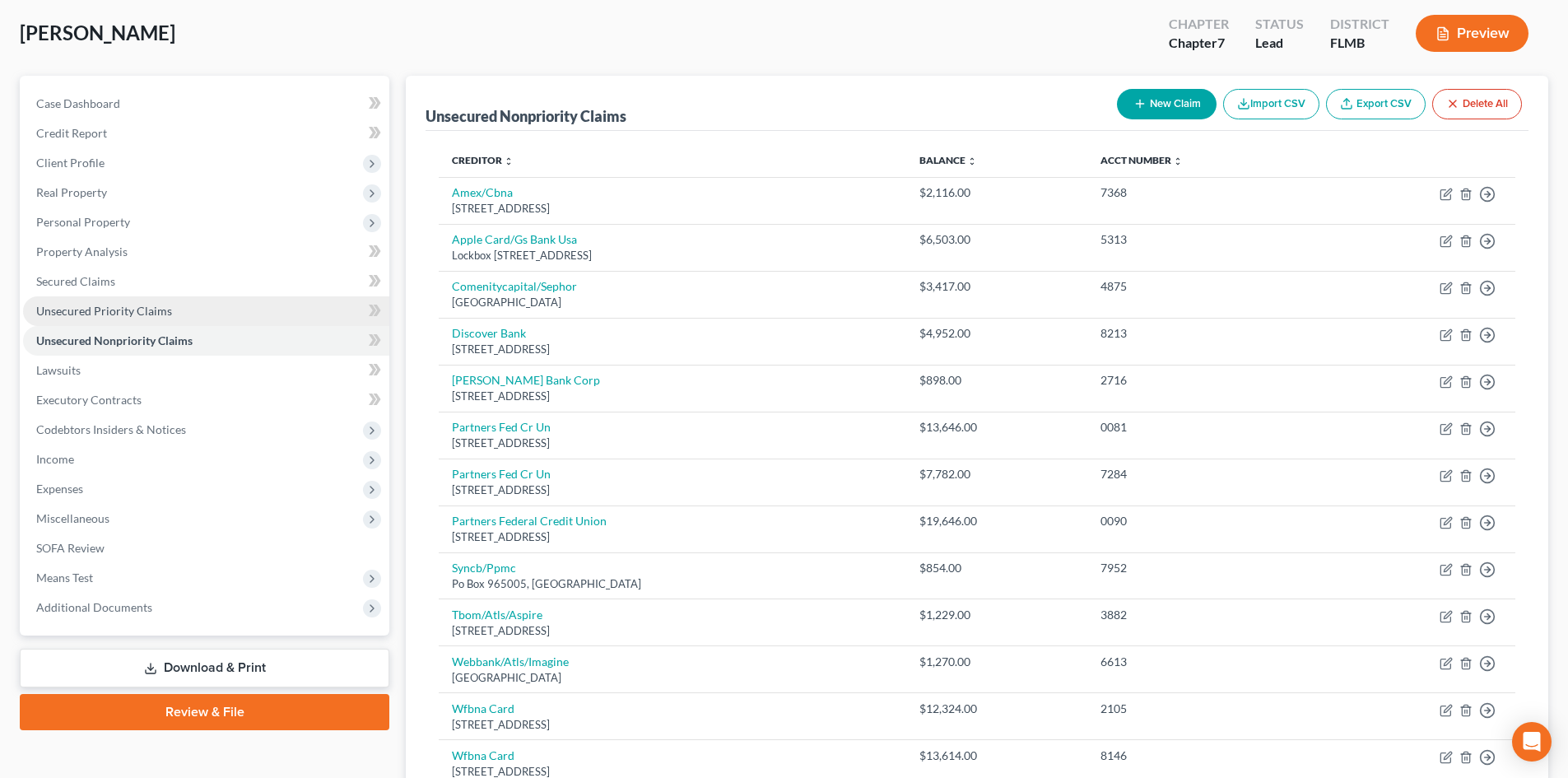
click at [165, 315] on span "Unsecured Priority Claims" at bounding box center [104, 310] width 136 height 14
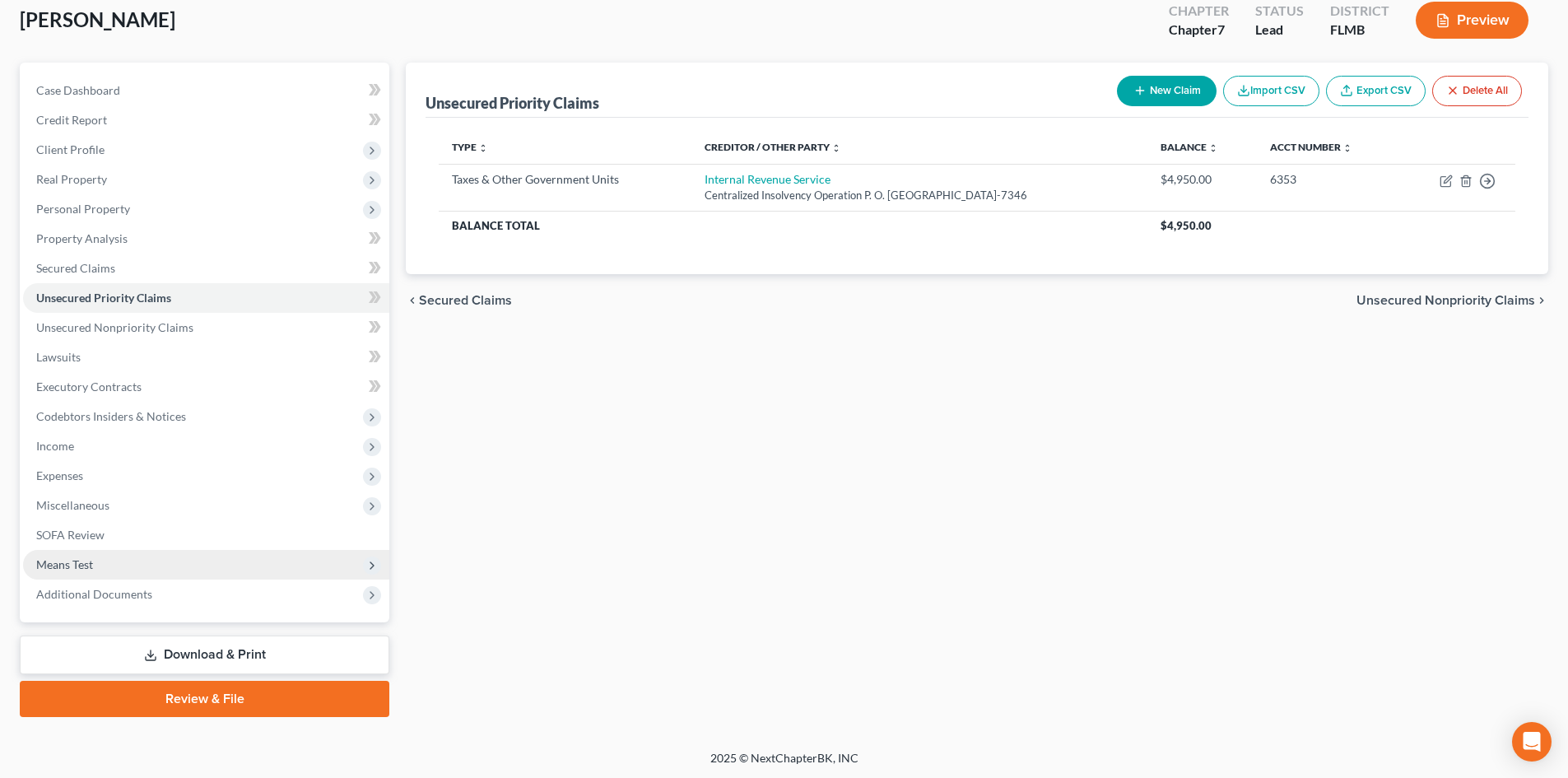
scroll to position [97, 0]
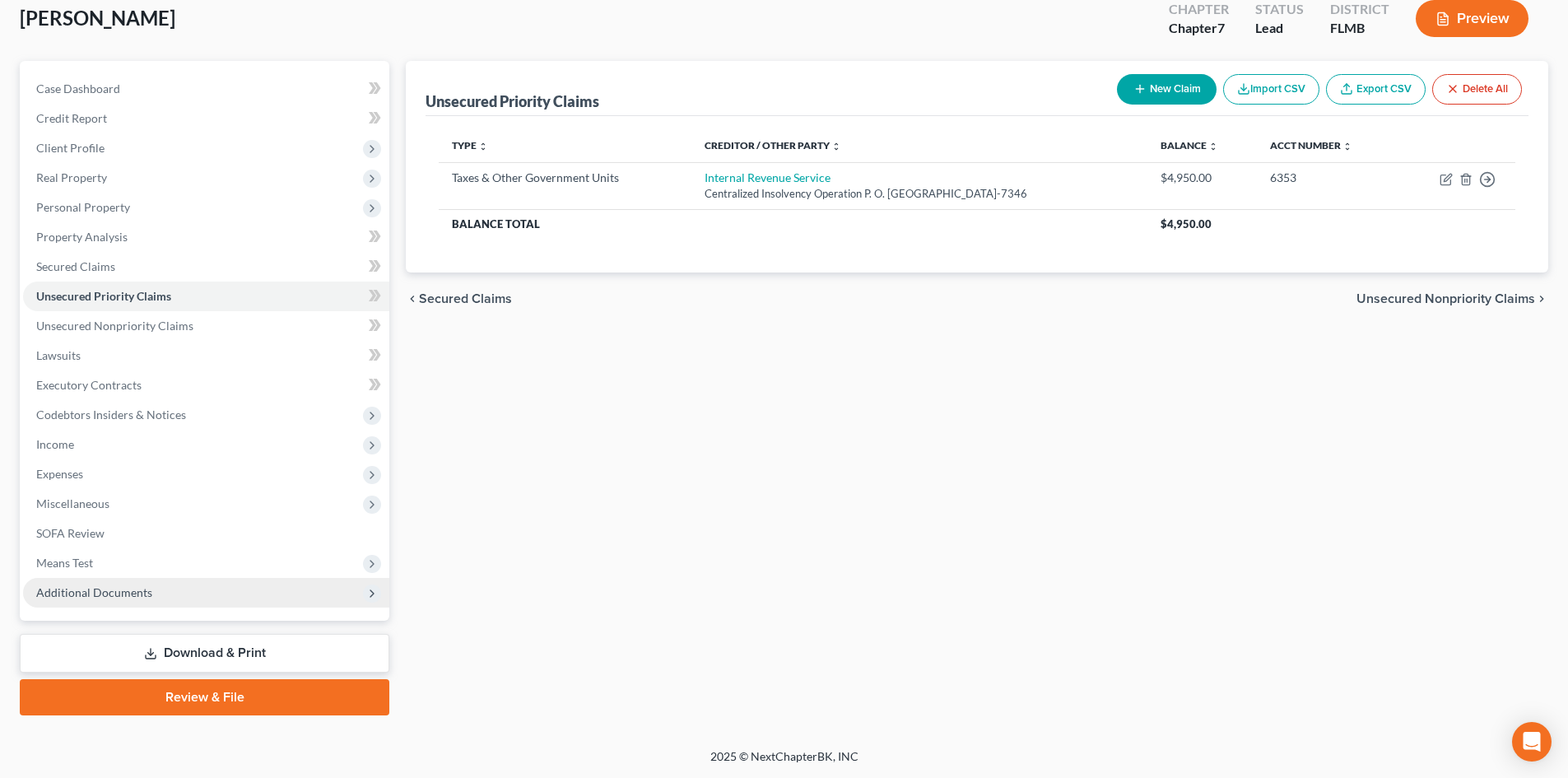
click at [115, 590] on span "Additional Documents" at bounding box center [93, 592] width 116 height 14
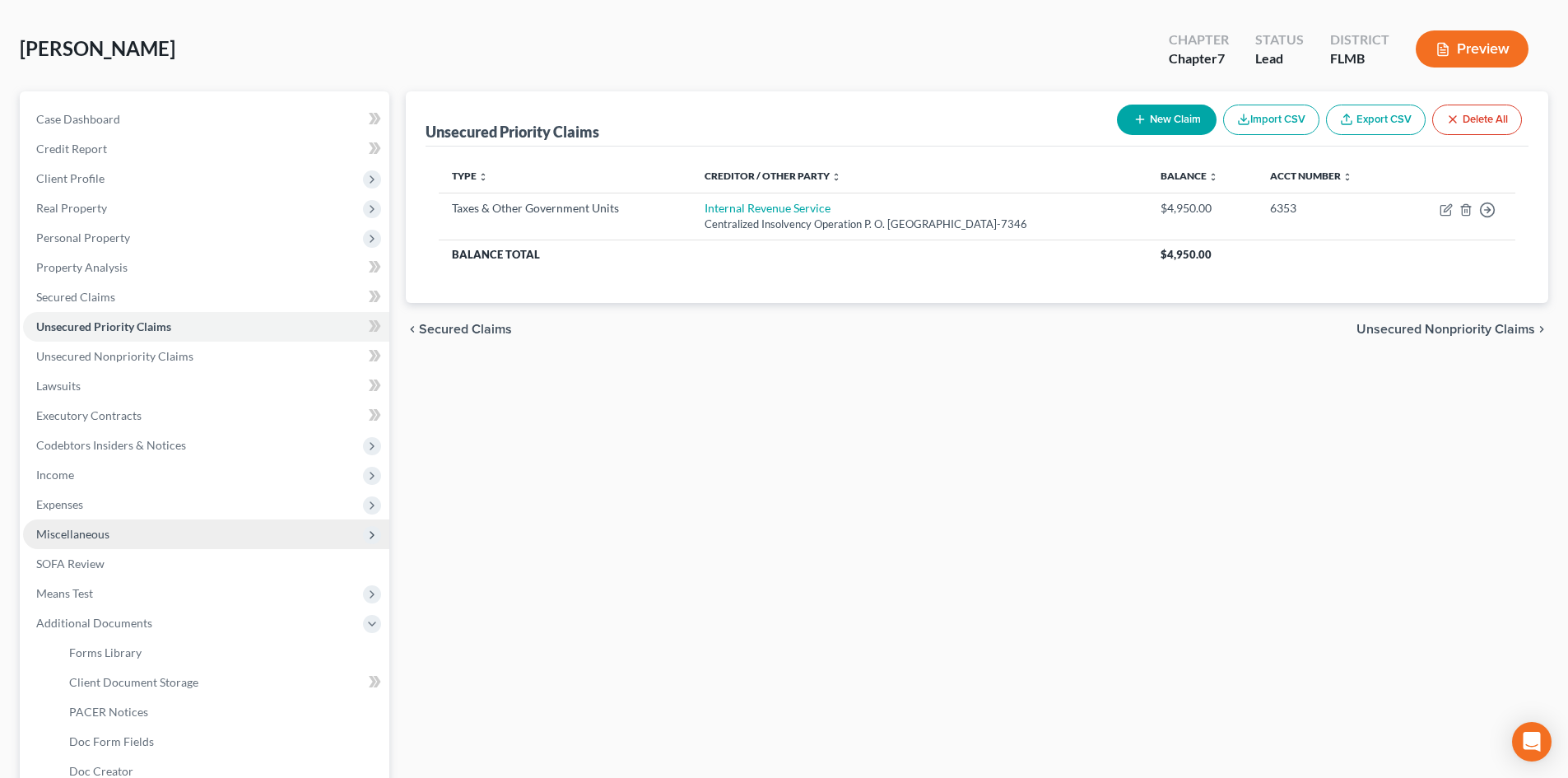
scroll to position [28, 0]
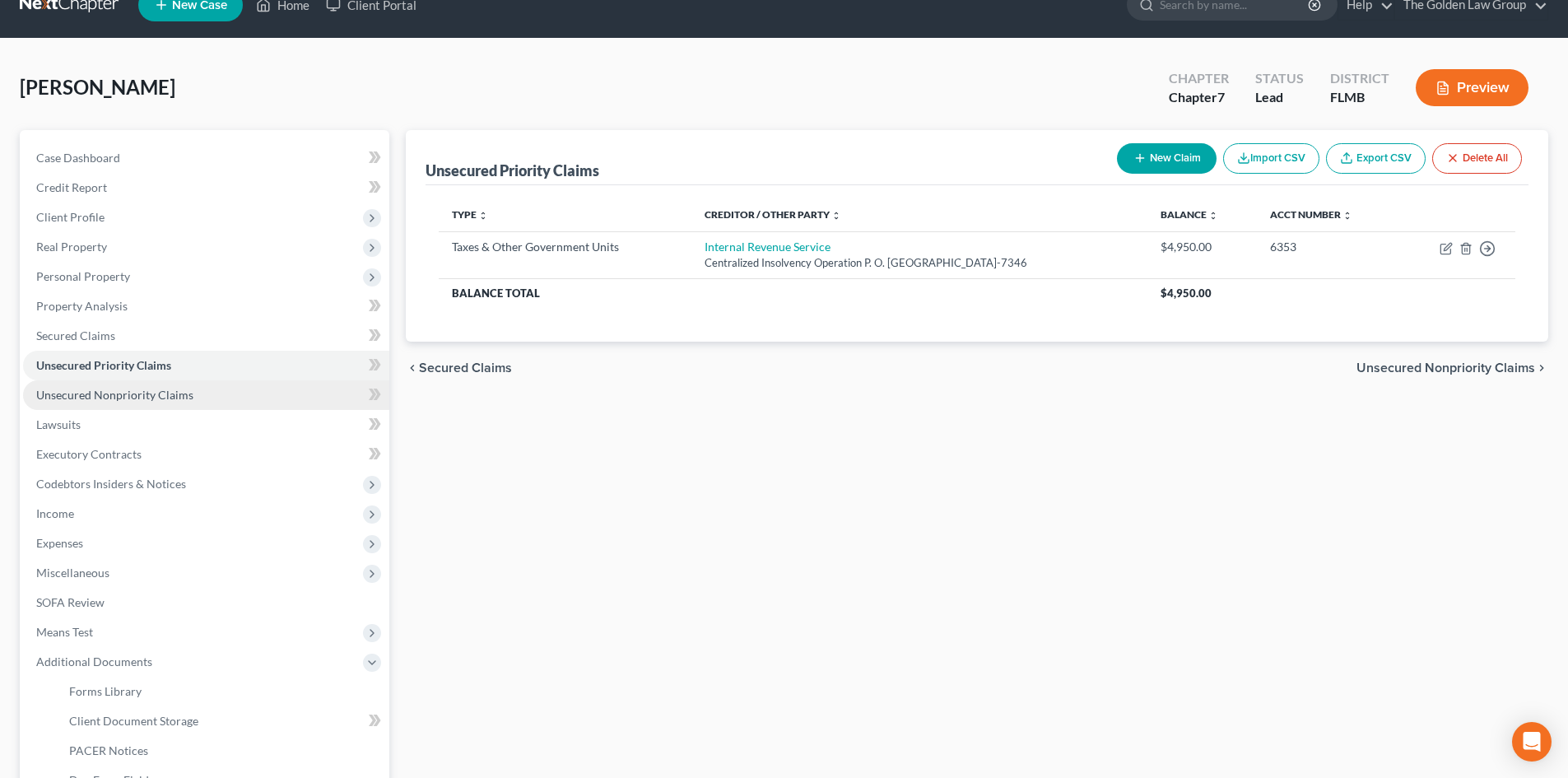
click at [121, 393] on span "Unsecured Nonpriority Claims" at bounding box center [115, 395] width 158 height 14
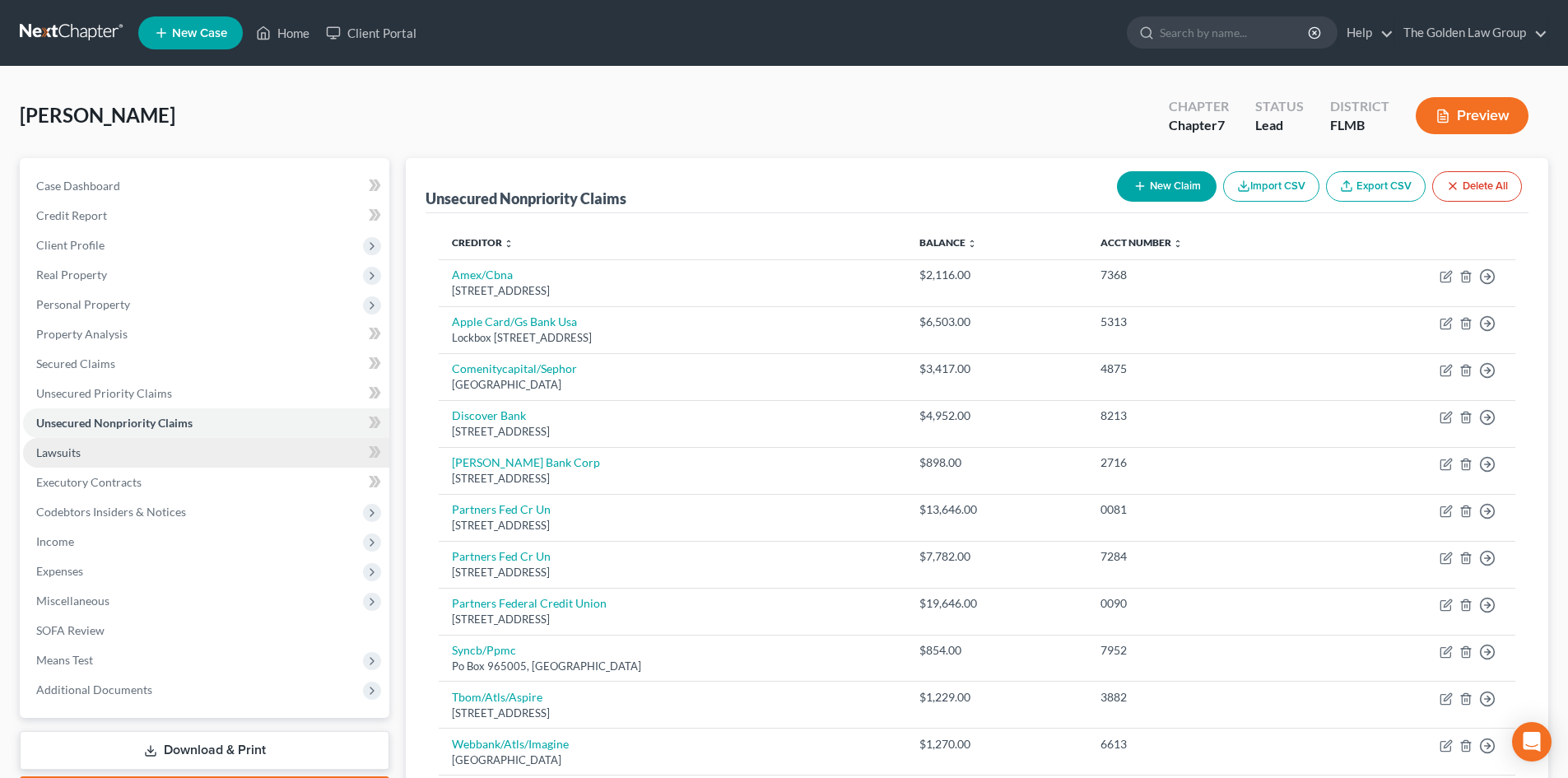
click at [76, 453] on span "Lawsuits" at bounding box center [58, 452] width 45 height 14
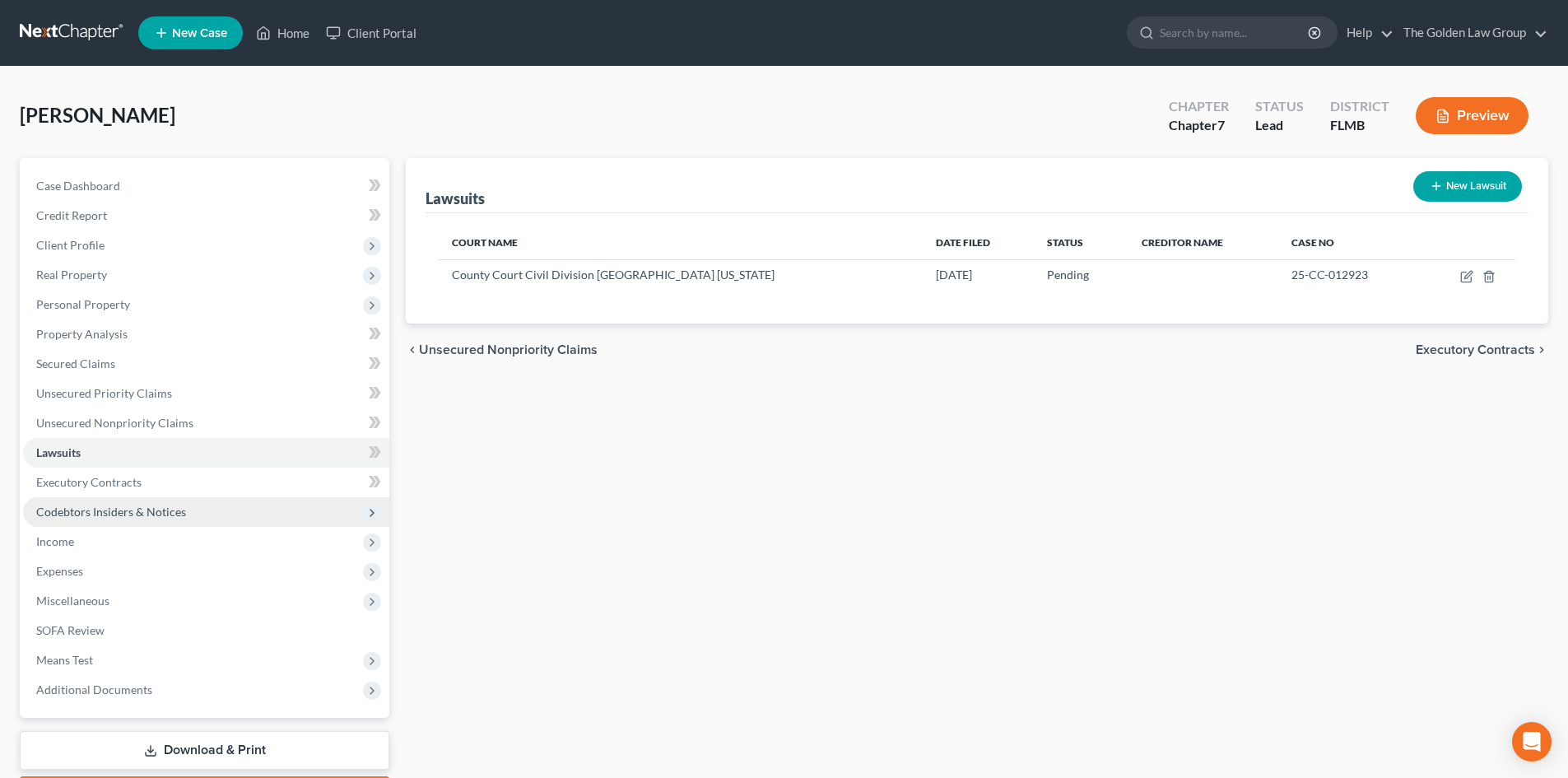
click at [109, 509] on span "Codebtors Insiders & Notices" at bounding box center [111, 512] width 150 height 14
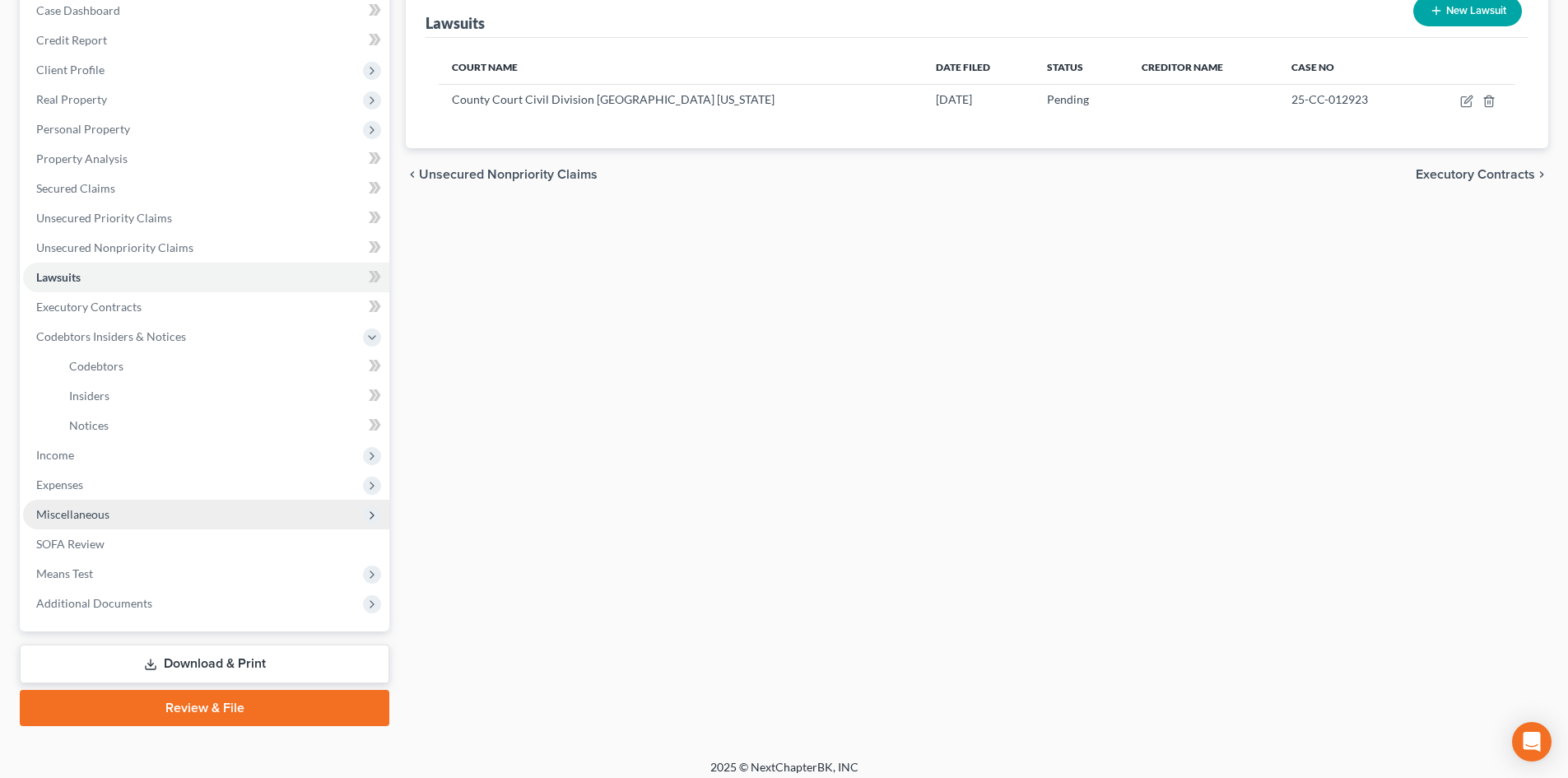
scroll to position [186, 0]
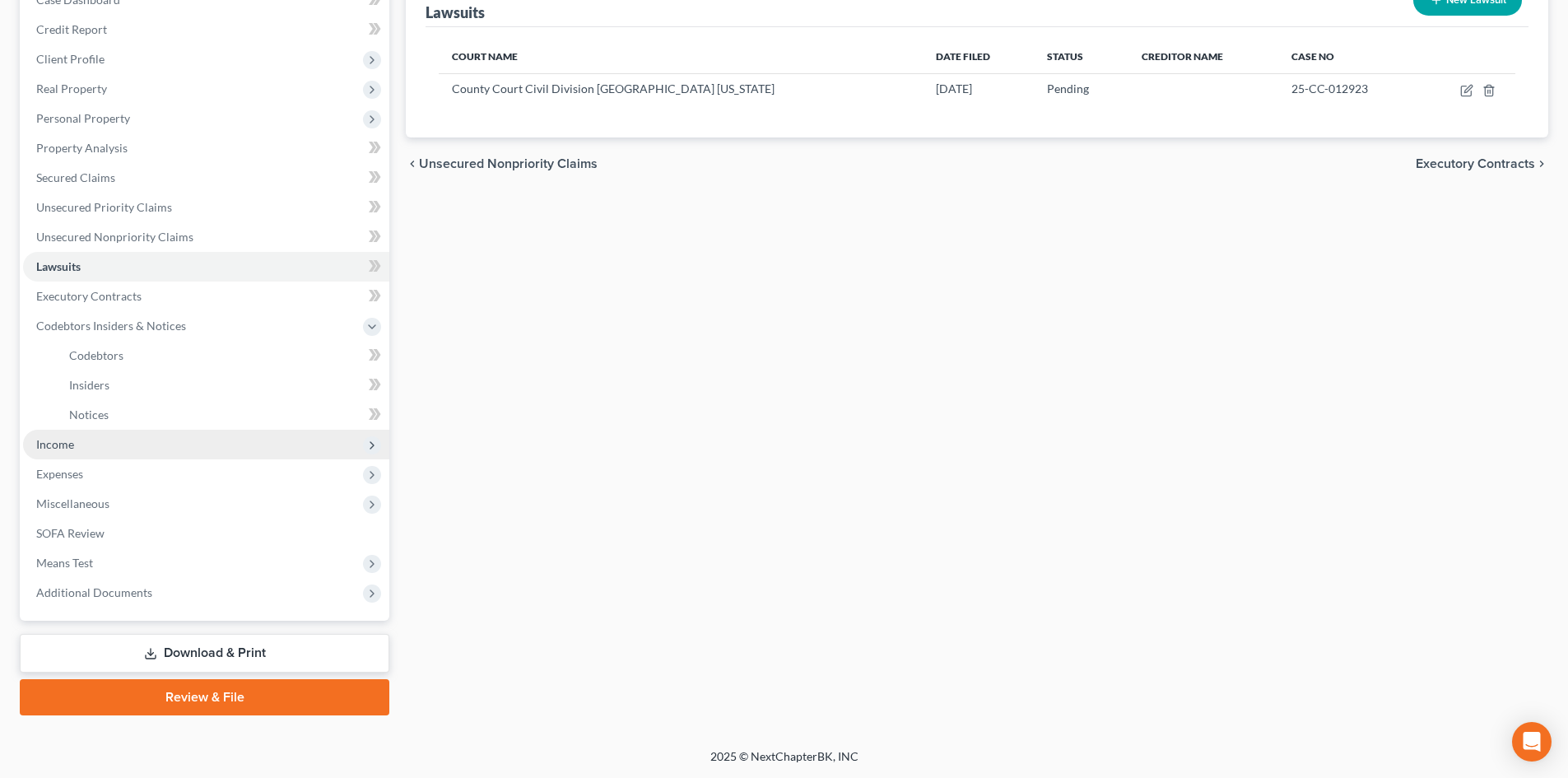
click at [78, 446] on span "Income" at bounding box center [206, 444] width 367 height 29
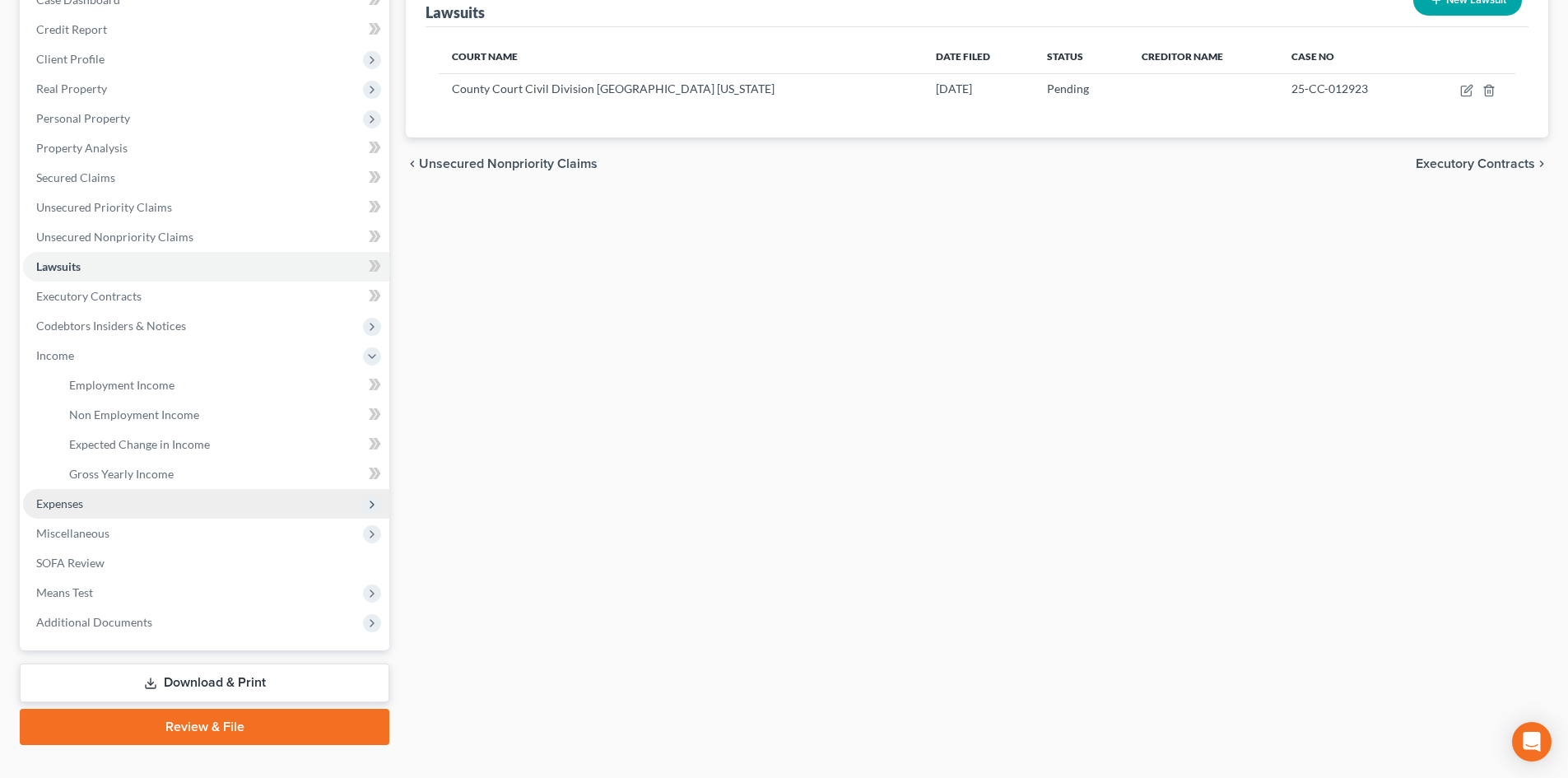
click at [103, 505] on span "Expenses" at bounding box center [206, 504] width 367 height 29
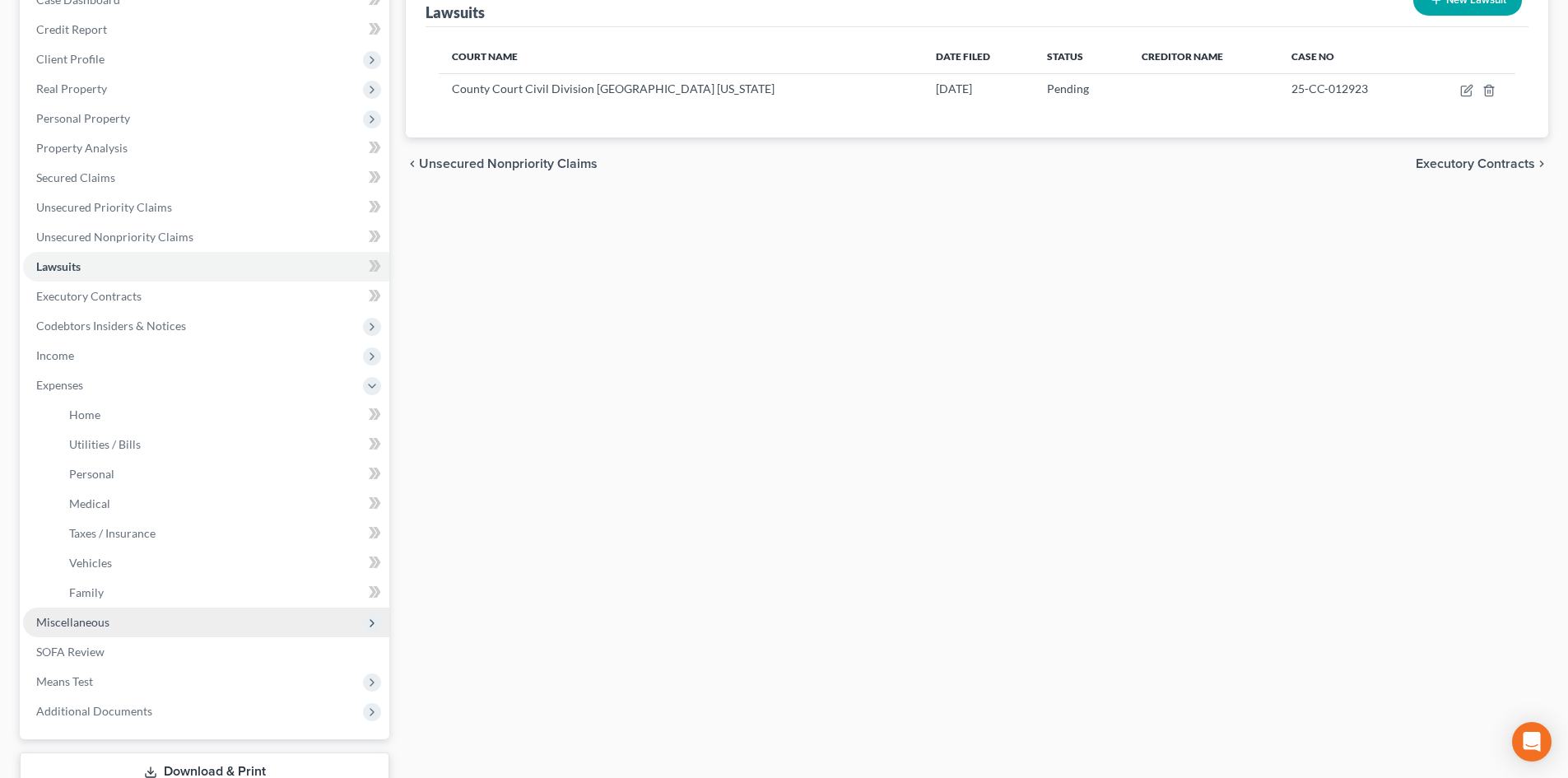
click at [99, 623] on span "Miscellaneous" at bounding box center [72, 621] width 73 height 14
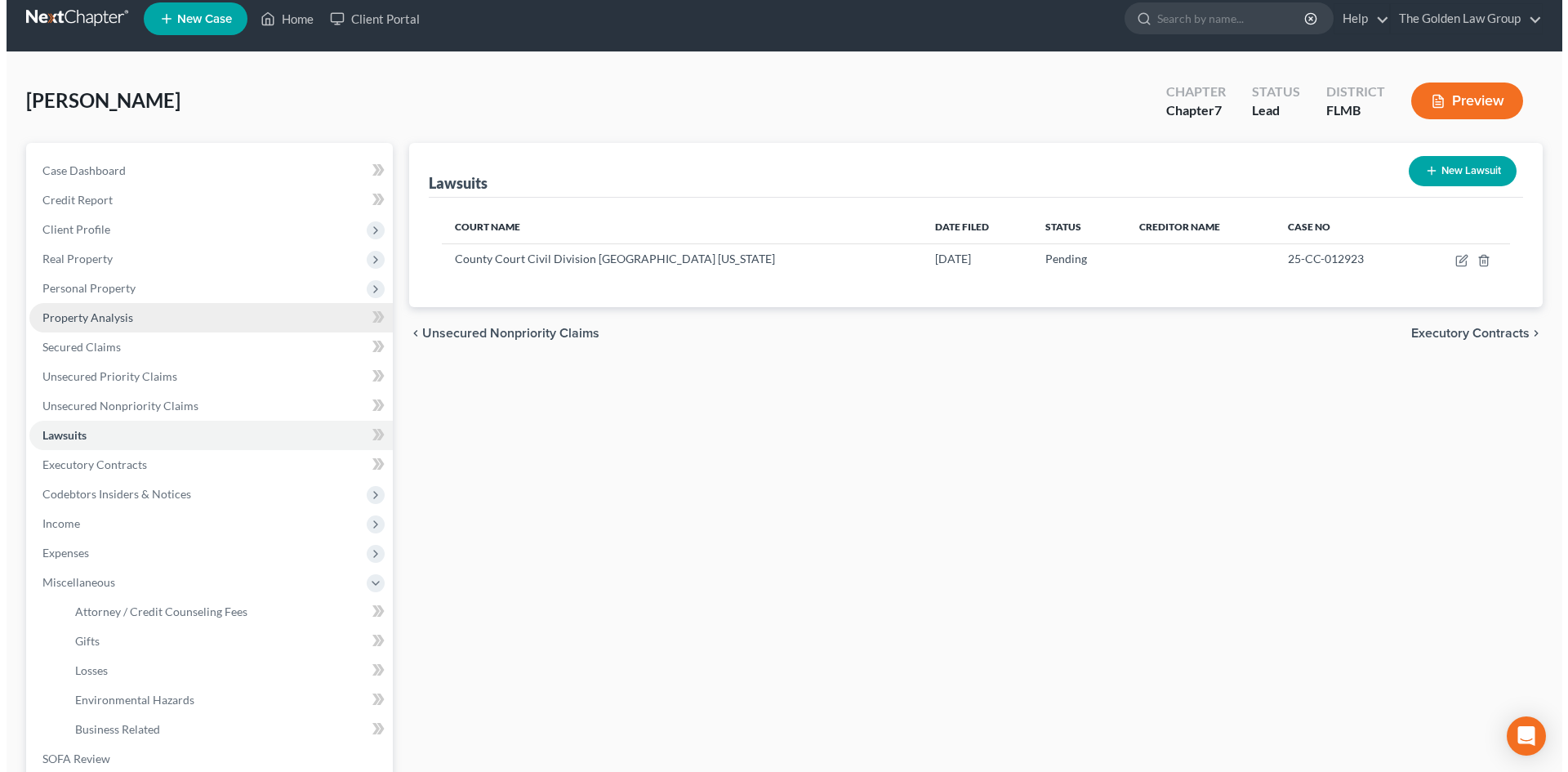
scroll to position [0, 0]
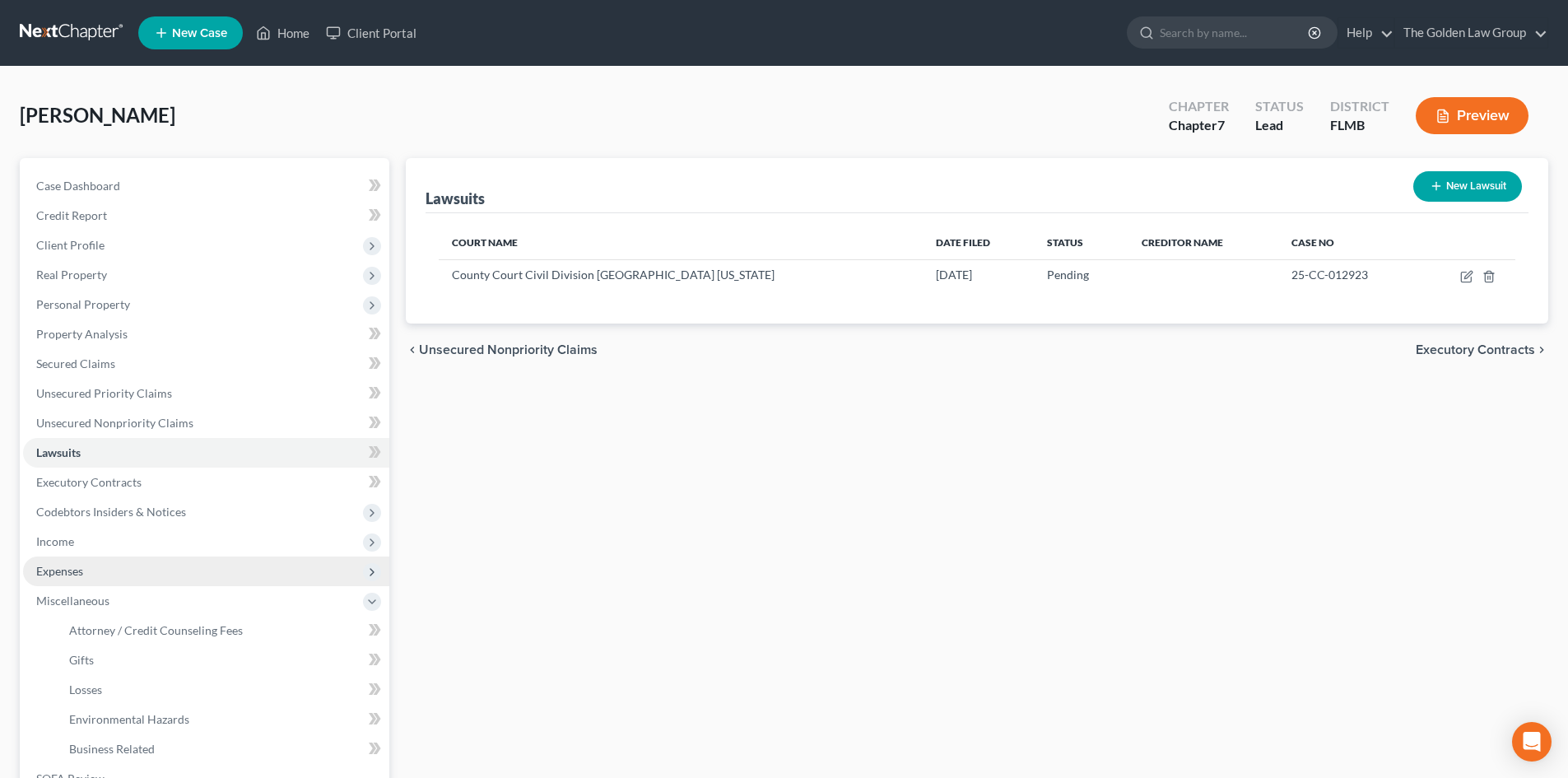
click at [83, 569] on span "Expenses" at bounding box center [59, 571] width 47 height 14
click at [1479, 115] on button "Preview" at bounding box center [1472, 116] width 113 height 37
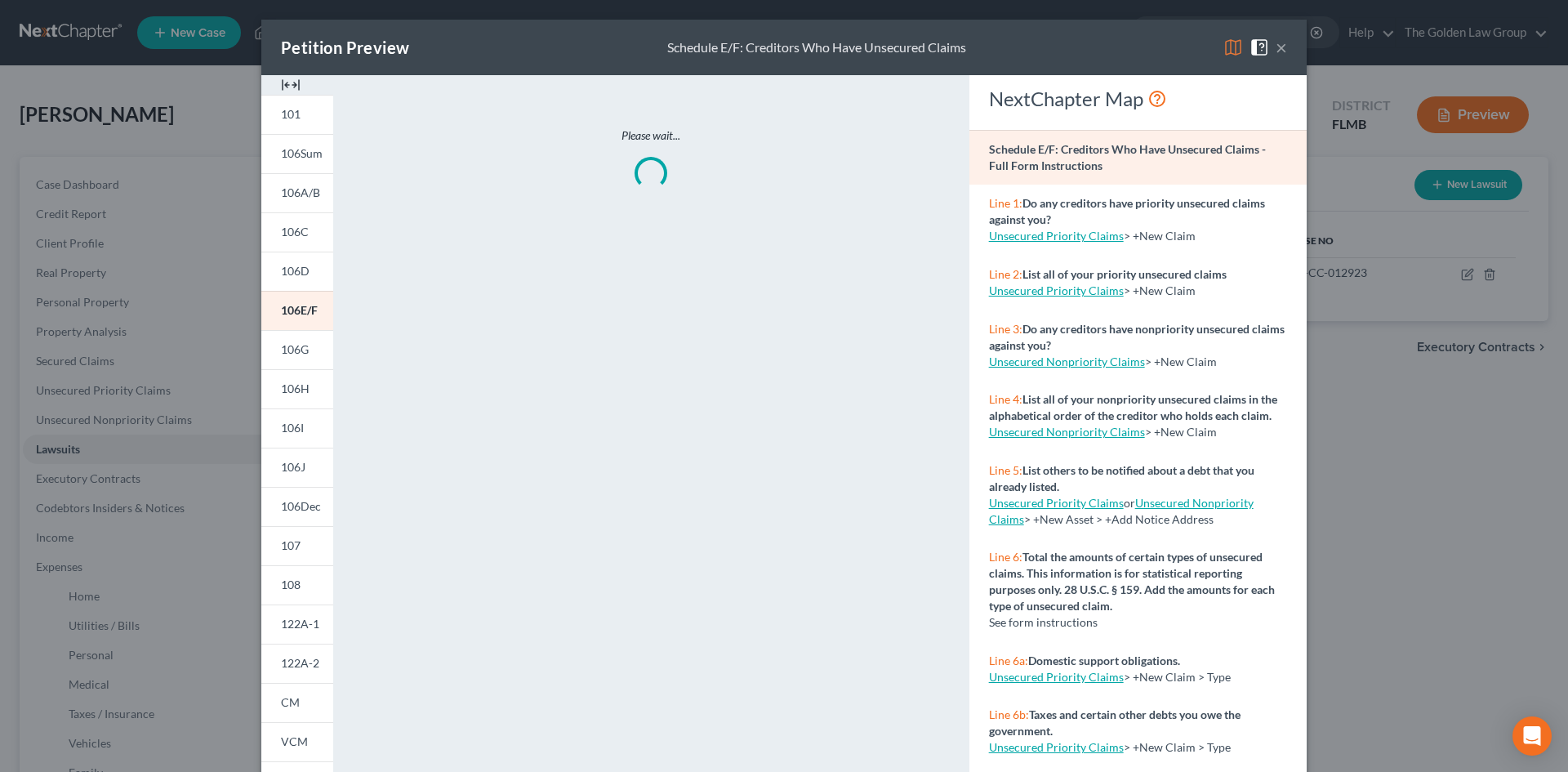
click at [1232, 51] on img at bounding box center [1233, 47] width 19 height 19
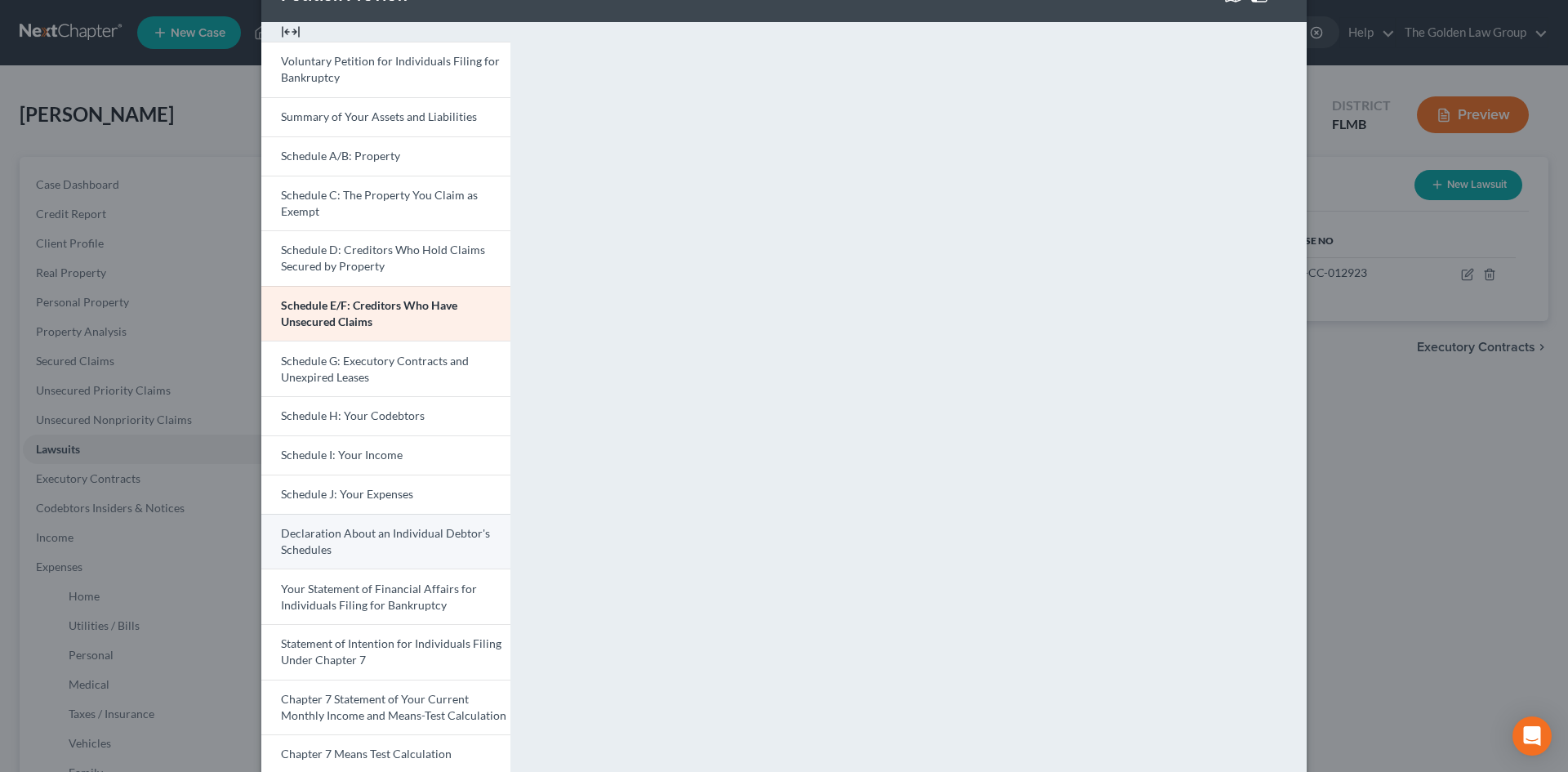
scroll to position [82, 0]
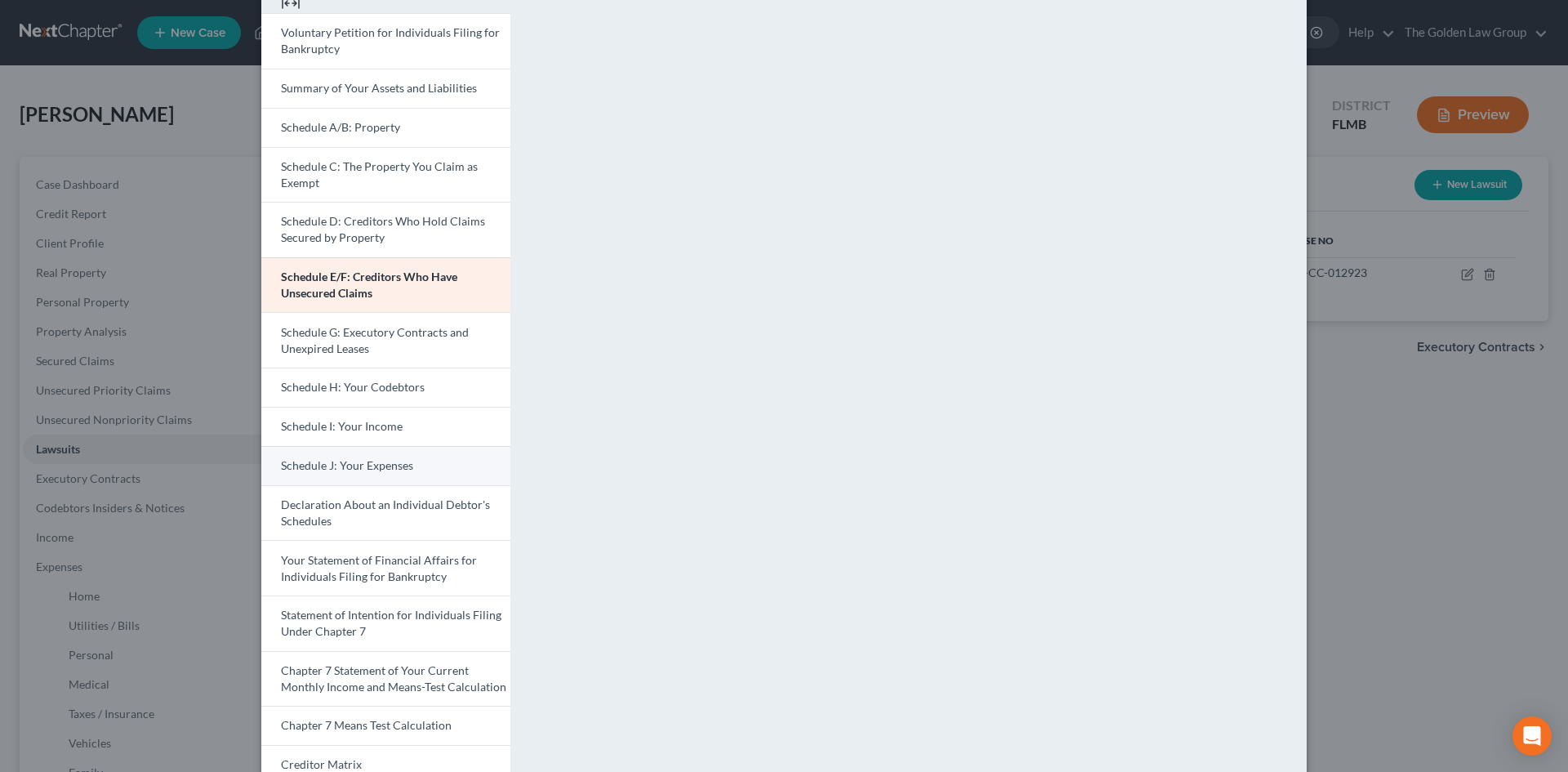
click at [402, 463] on span "Schedule J: Your Expenses" at bounding box center [347, 465] width 132 height 14
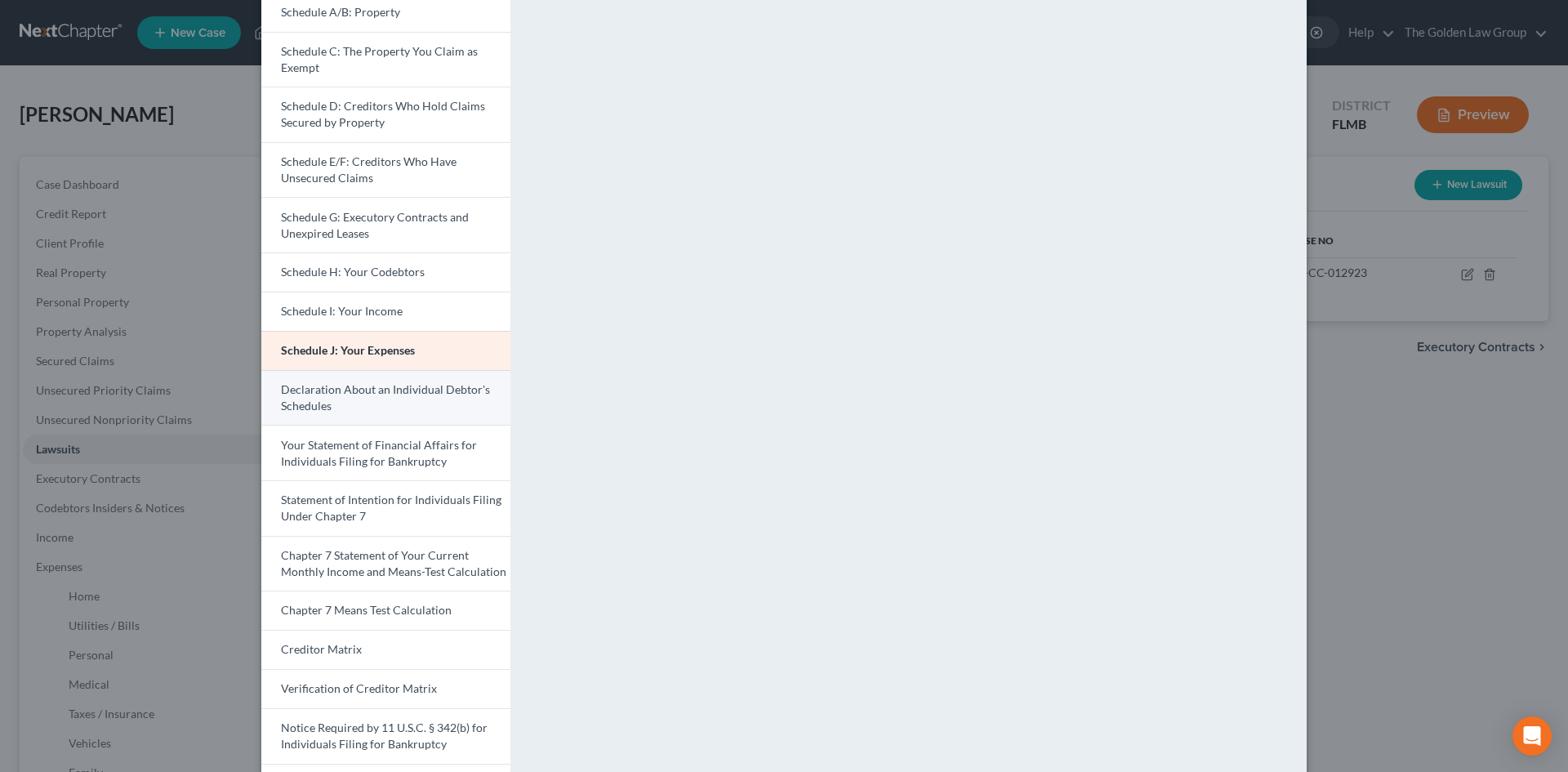
scroll to position [198, 0]
click at [394, 561] on link "Chapter 7 Statement of Your Current Monthly Income and Means-Test Calculation" at bounding box center [386, 563] width 249 height 56
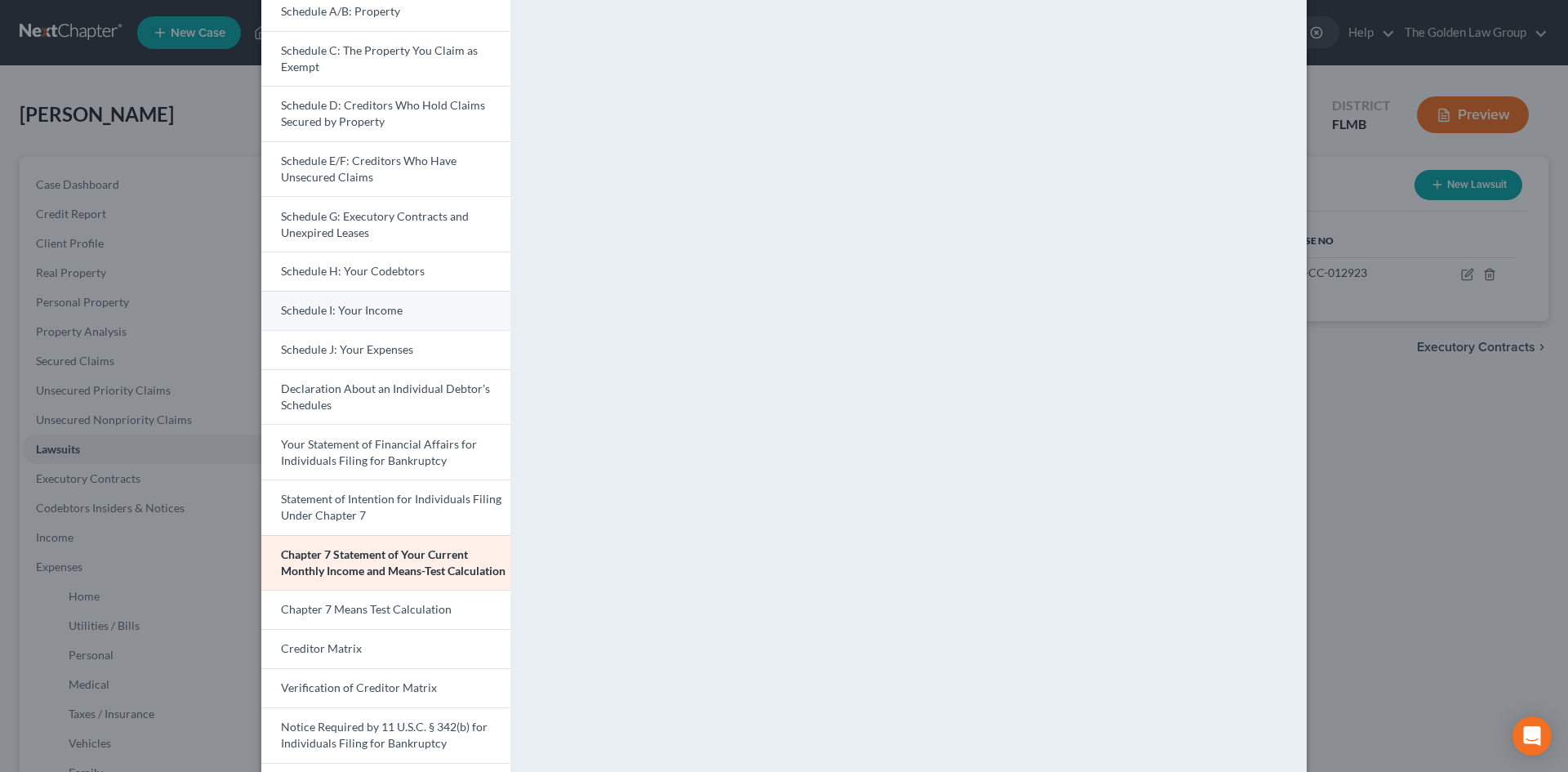
click at [365, 309] on span "Schedule I: Your Income" at bounding box center [342, 310] width 122 height 14
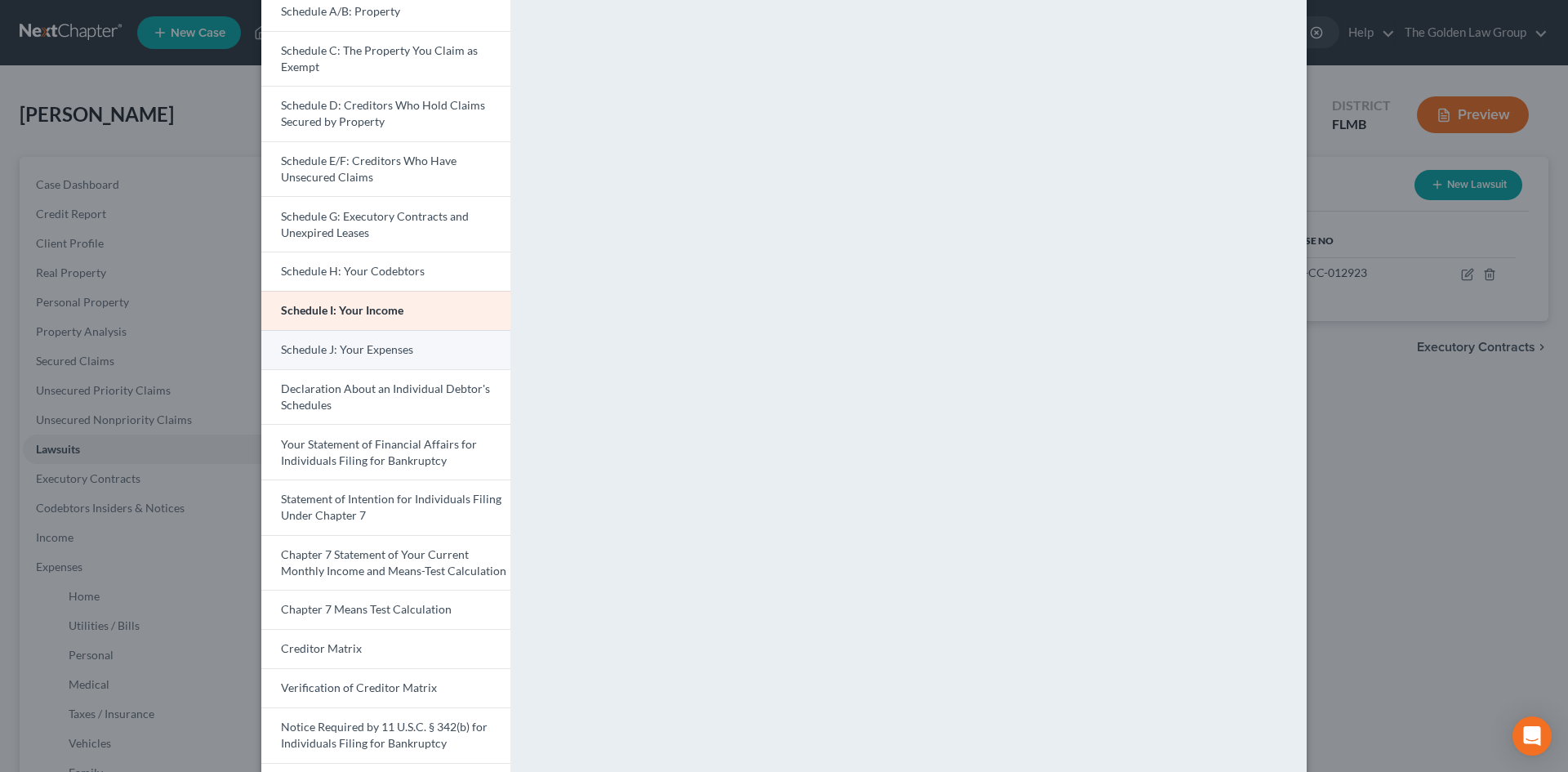
click at [408, 353] on link "Schedule J: Your Expenses" at bounding box center [386, 349] width 249 height 40
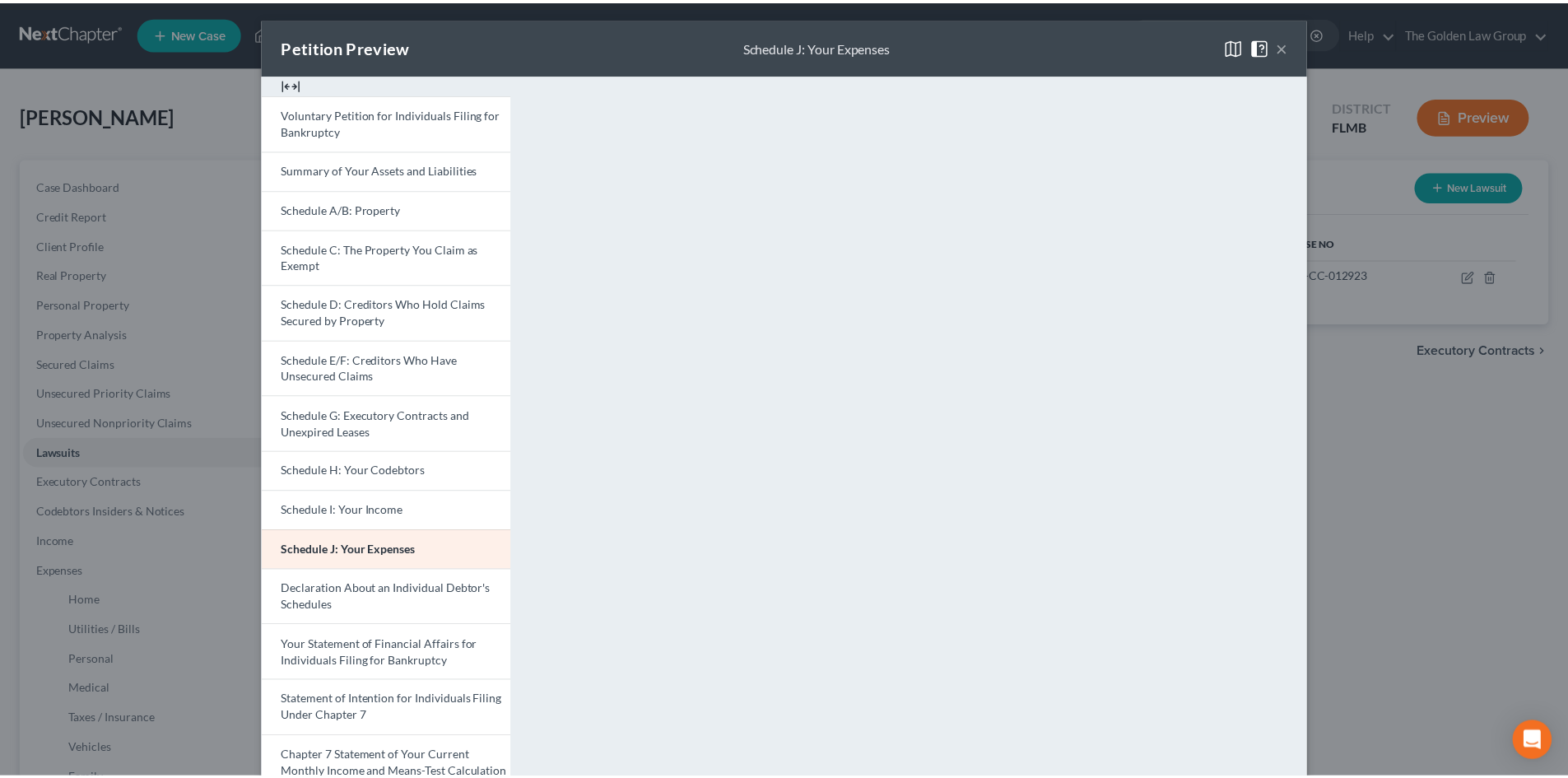
scroll to position [0, 0]
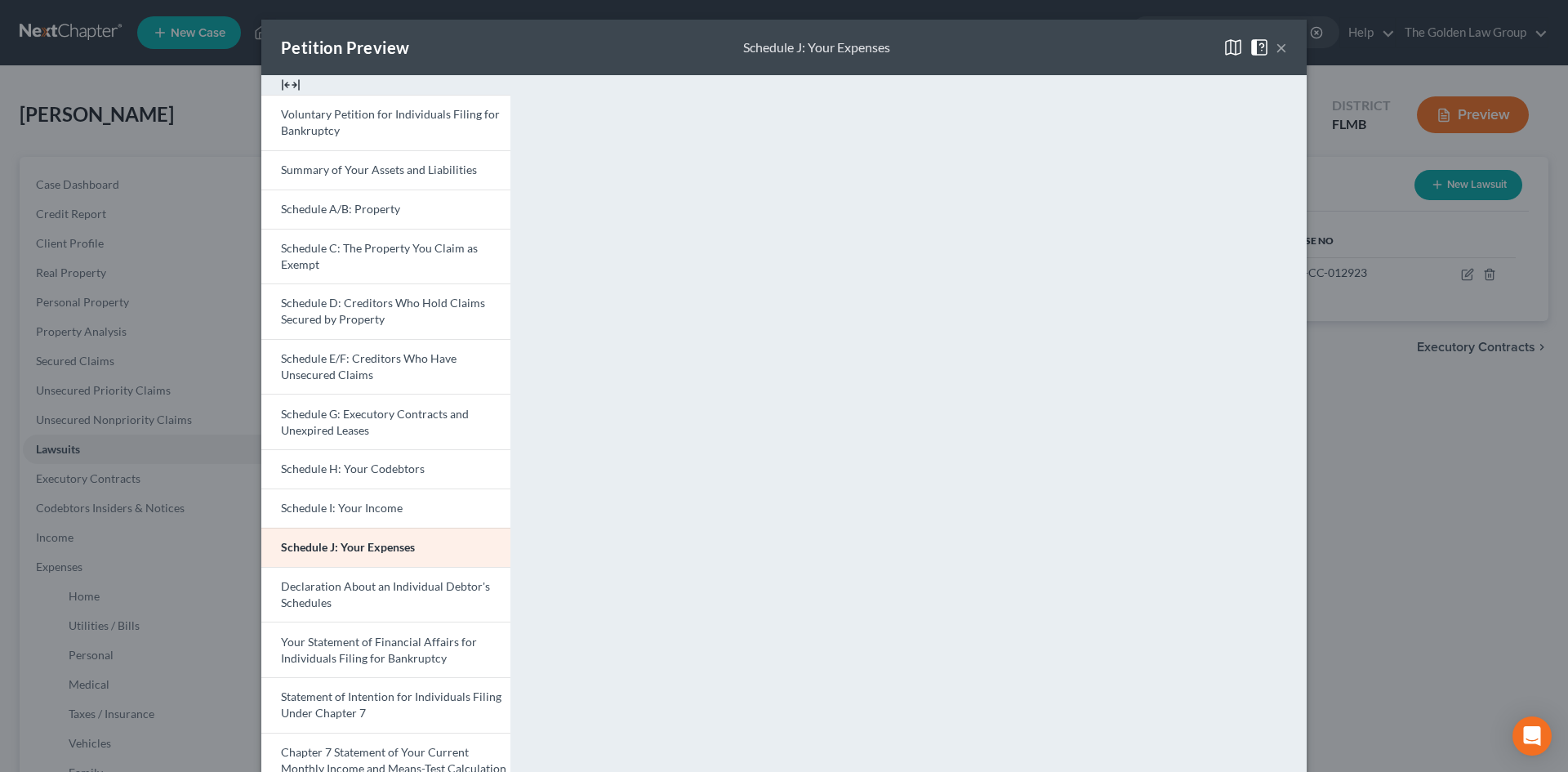
click at [1280, 48] on button "×" at bounding box center [1282, 47] width 12 height 19
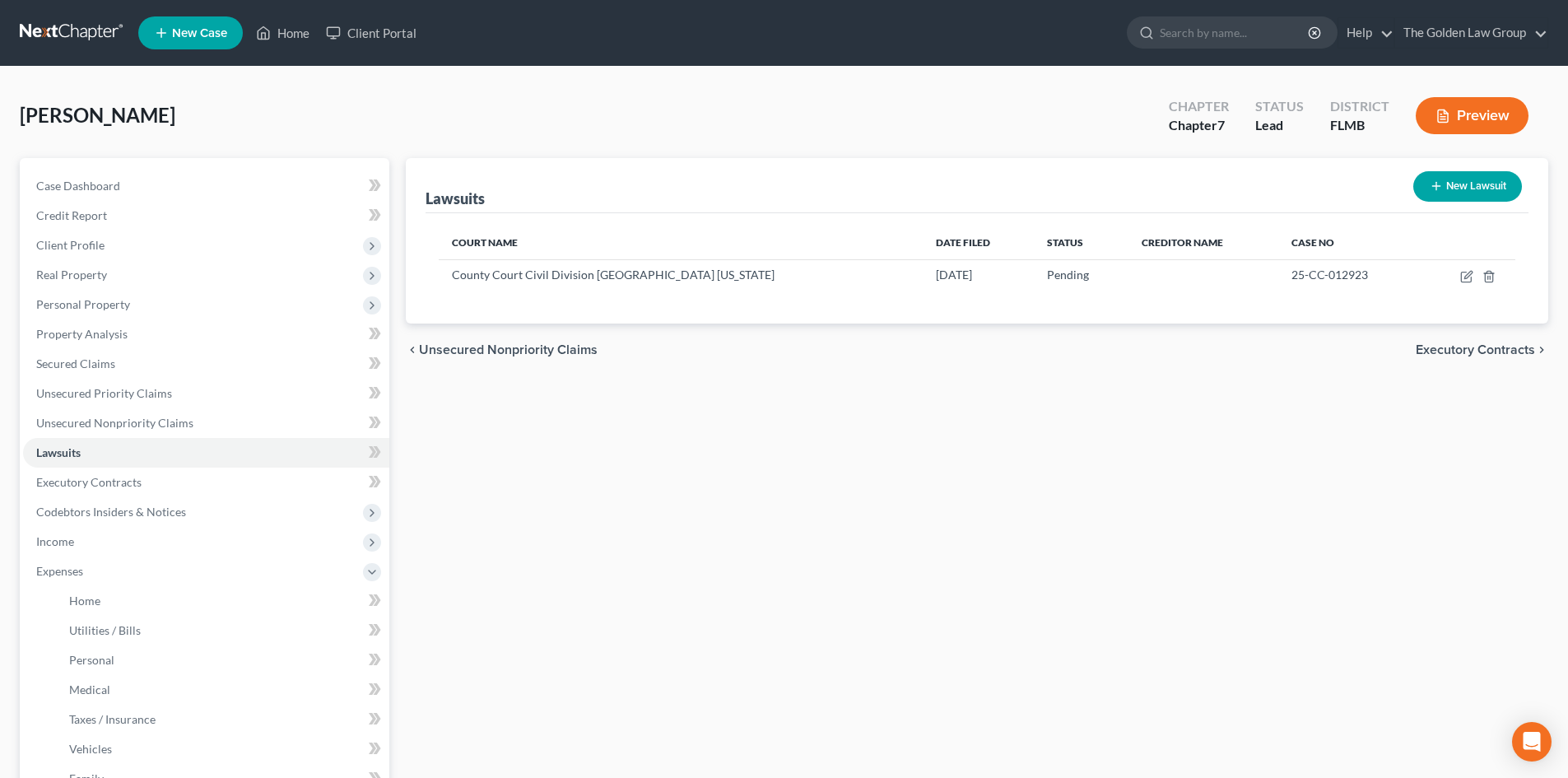
click at [67, 29] on link at bounding box center [72, 33] width 105 height 29
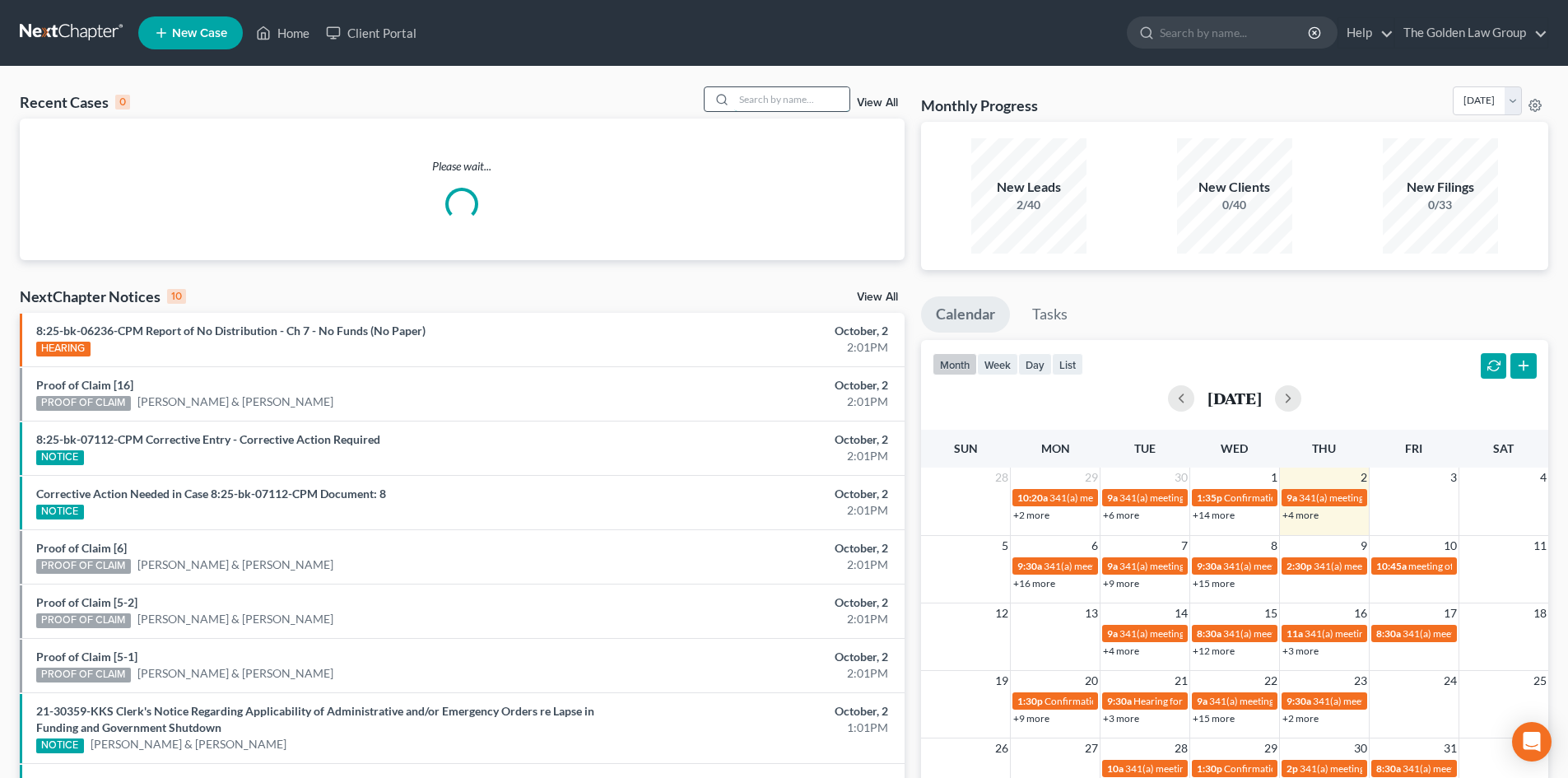
click at [742, 100] on input "search" at bounding box center [792, 99] width 115 height 24
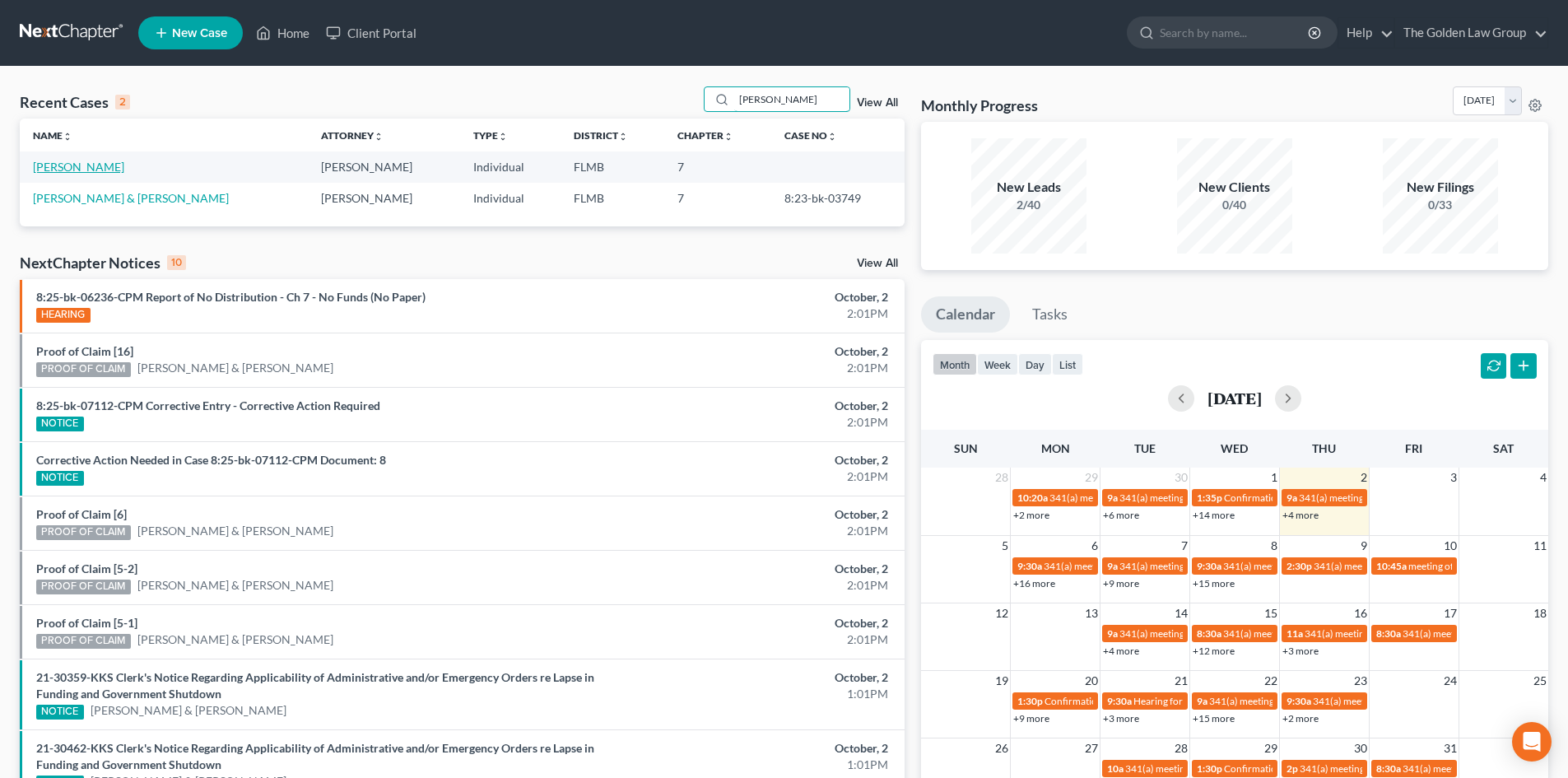
type input "blaine"
click at [57, 165] on link "[PERSON_NAME]" at bounding box center [79, 166] width 91 height 14
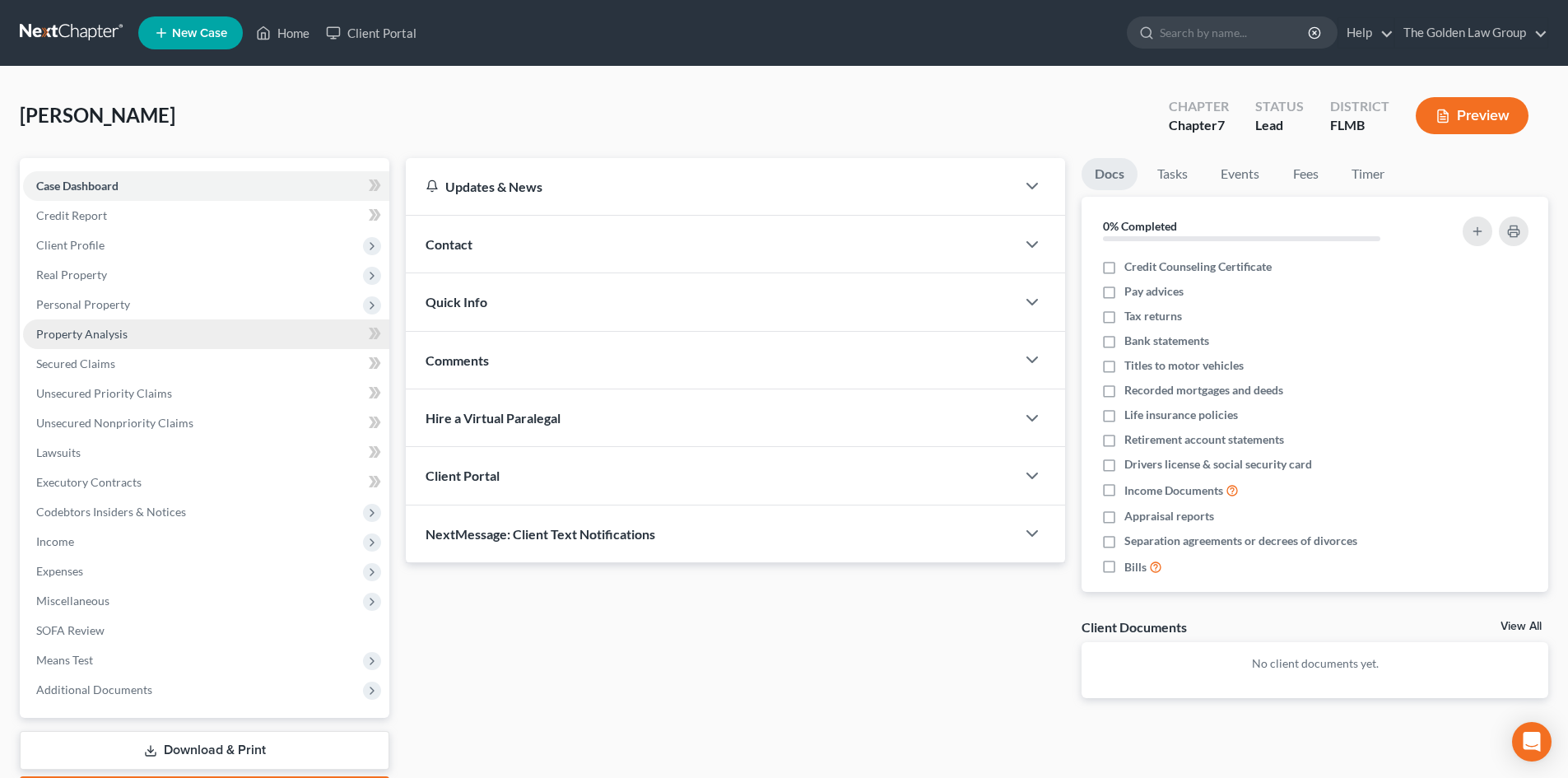
click at [115, 339] on span "Property Analysis" at bounding box center [82, 334] width 91 height 14
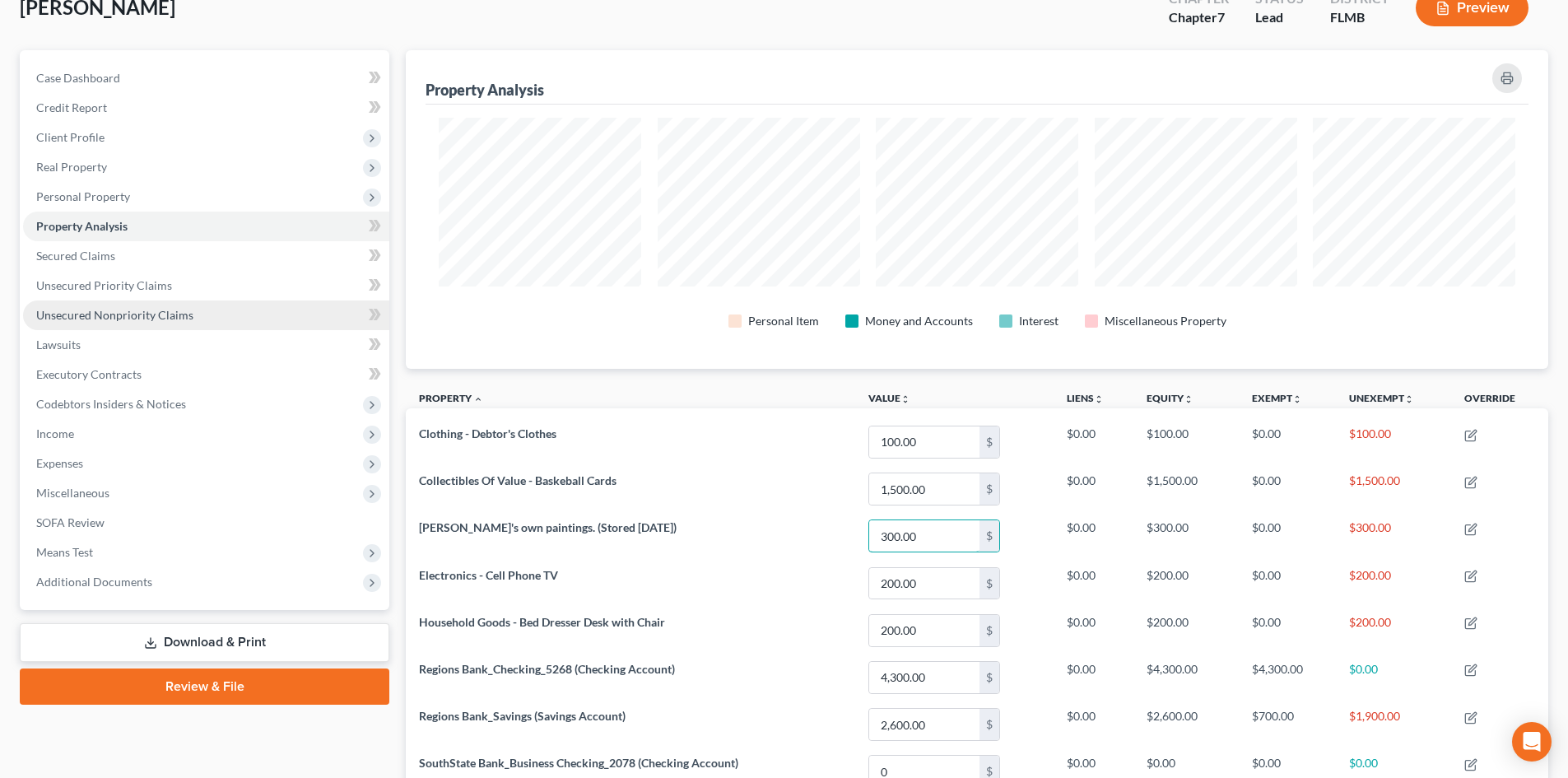
scroll to position [51, 0]
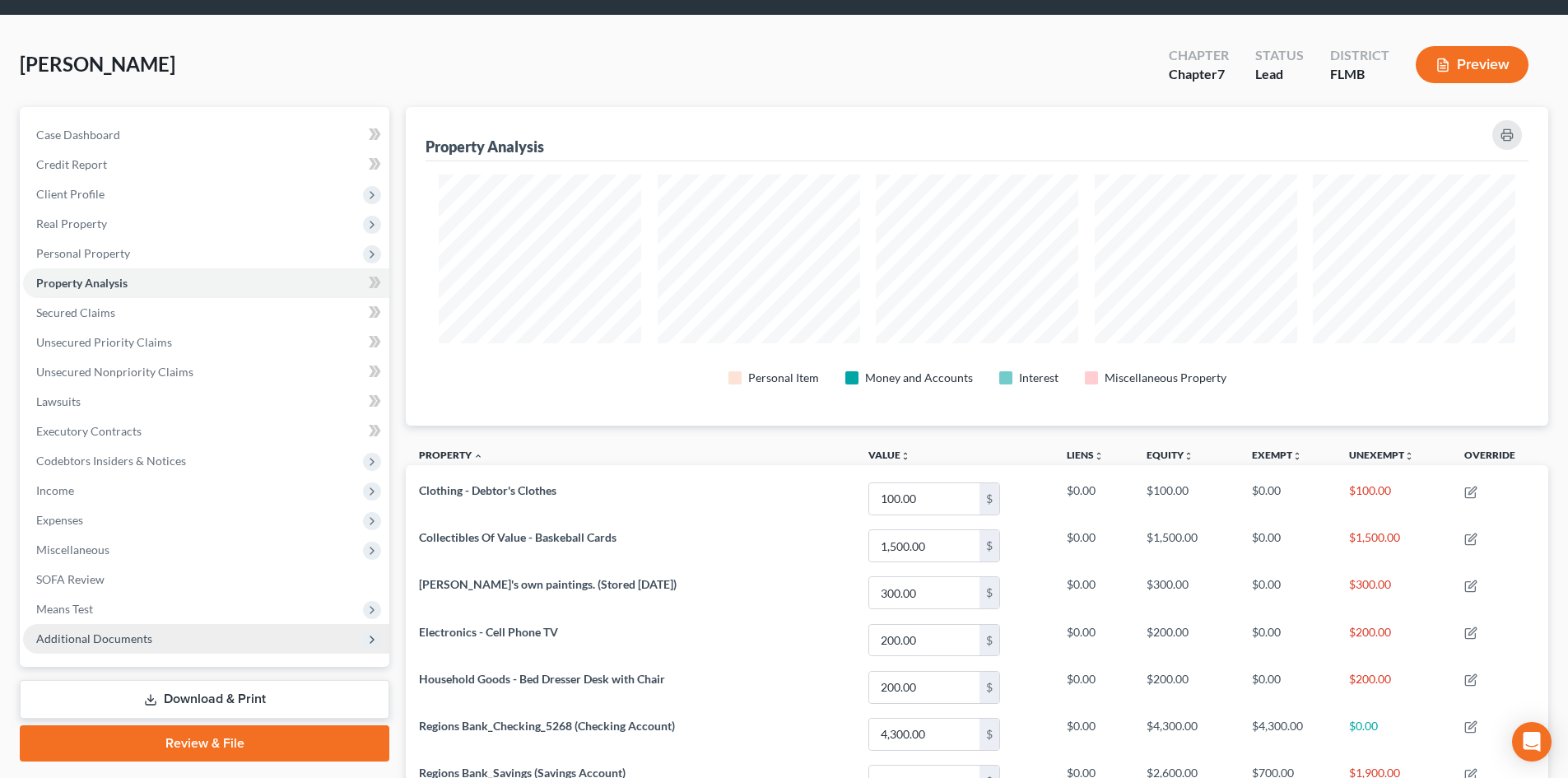
click at [102, 636] on span "Additional Documents" at bounding box center [93, 638] width 116 height 14
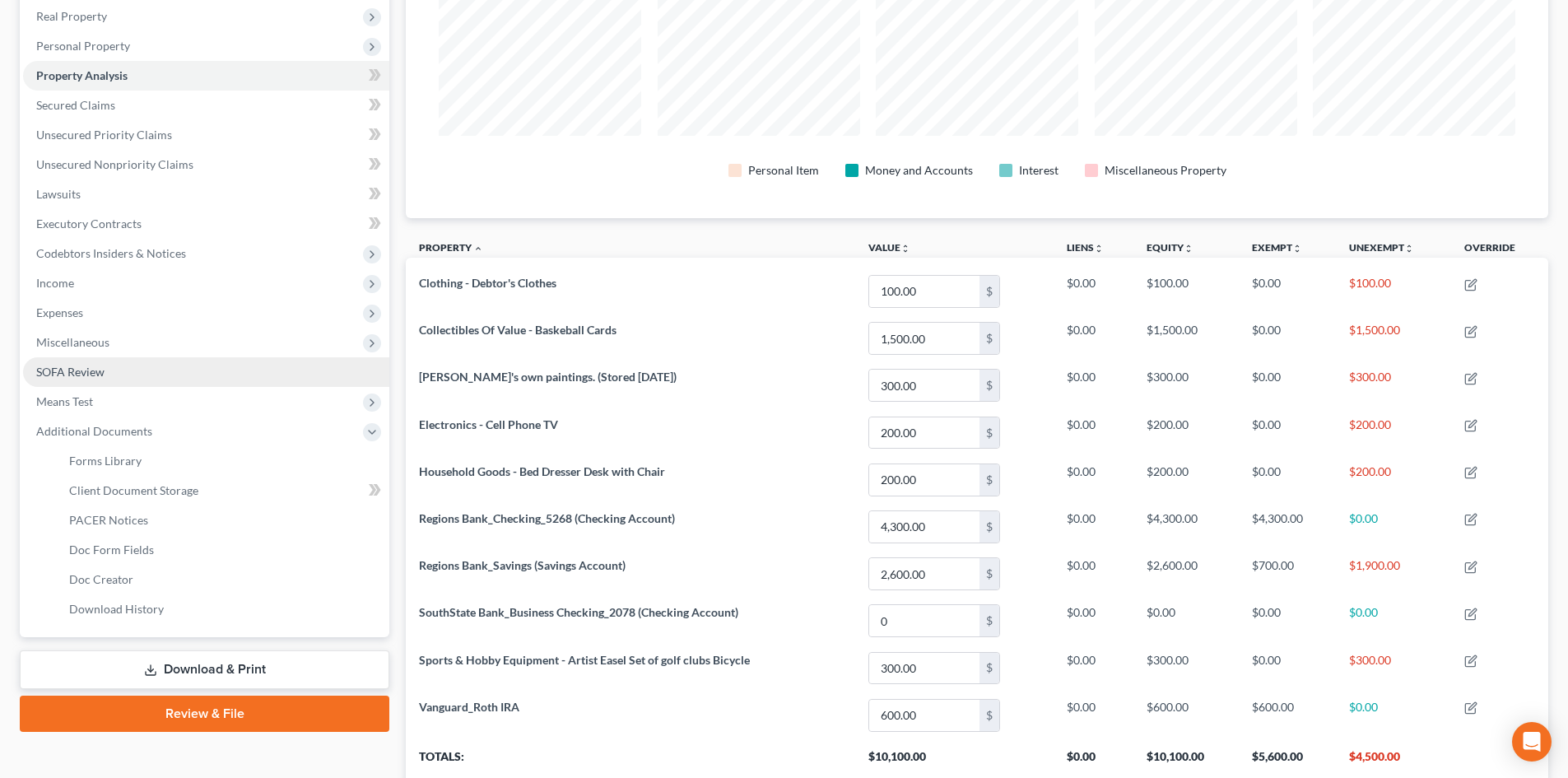
scroll to position [298, 0]
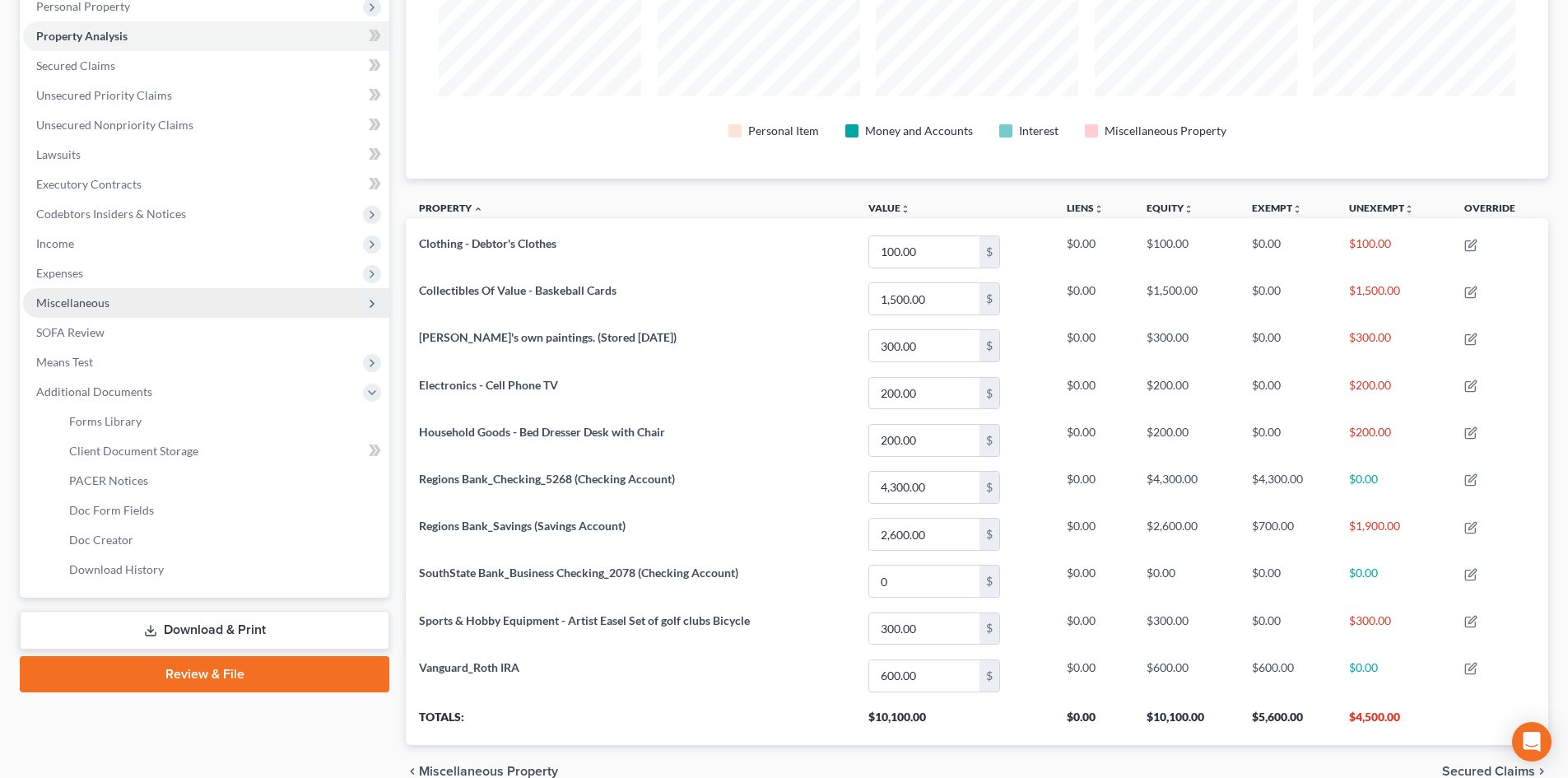
click at [92, 303] on span "Miscellaneous" at bounding box center [72, 302] width 73 height 14
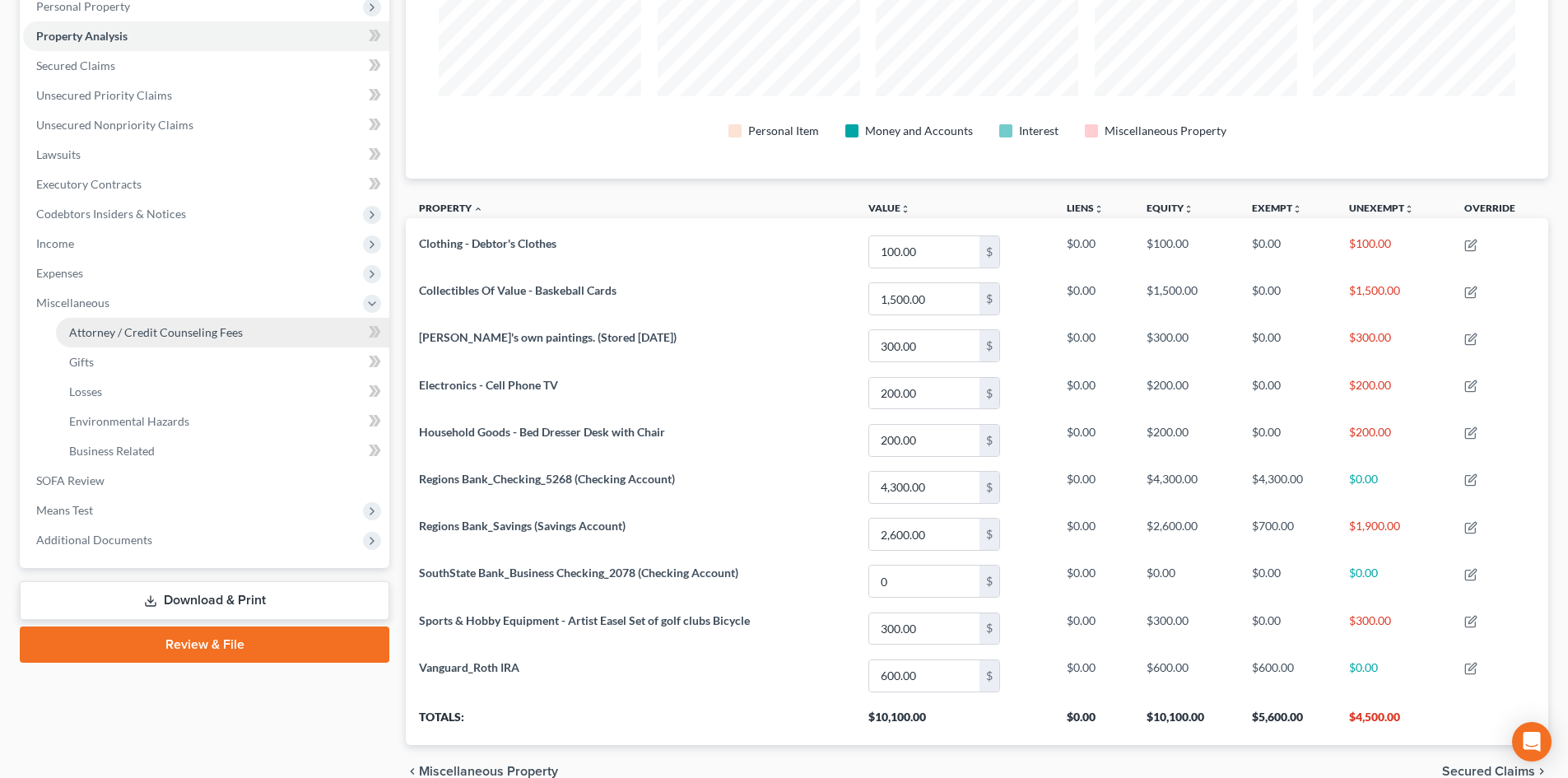
click at [205, 329] on span "Attorney / Credit Counseling Fees" at bounding box center [156, 332] width 174 height 14
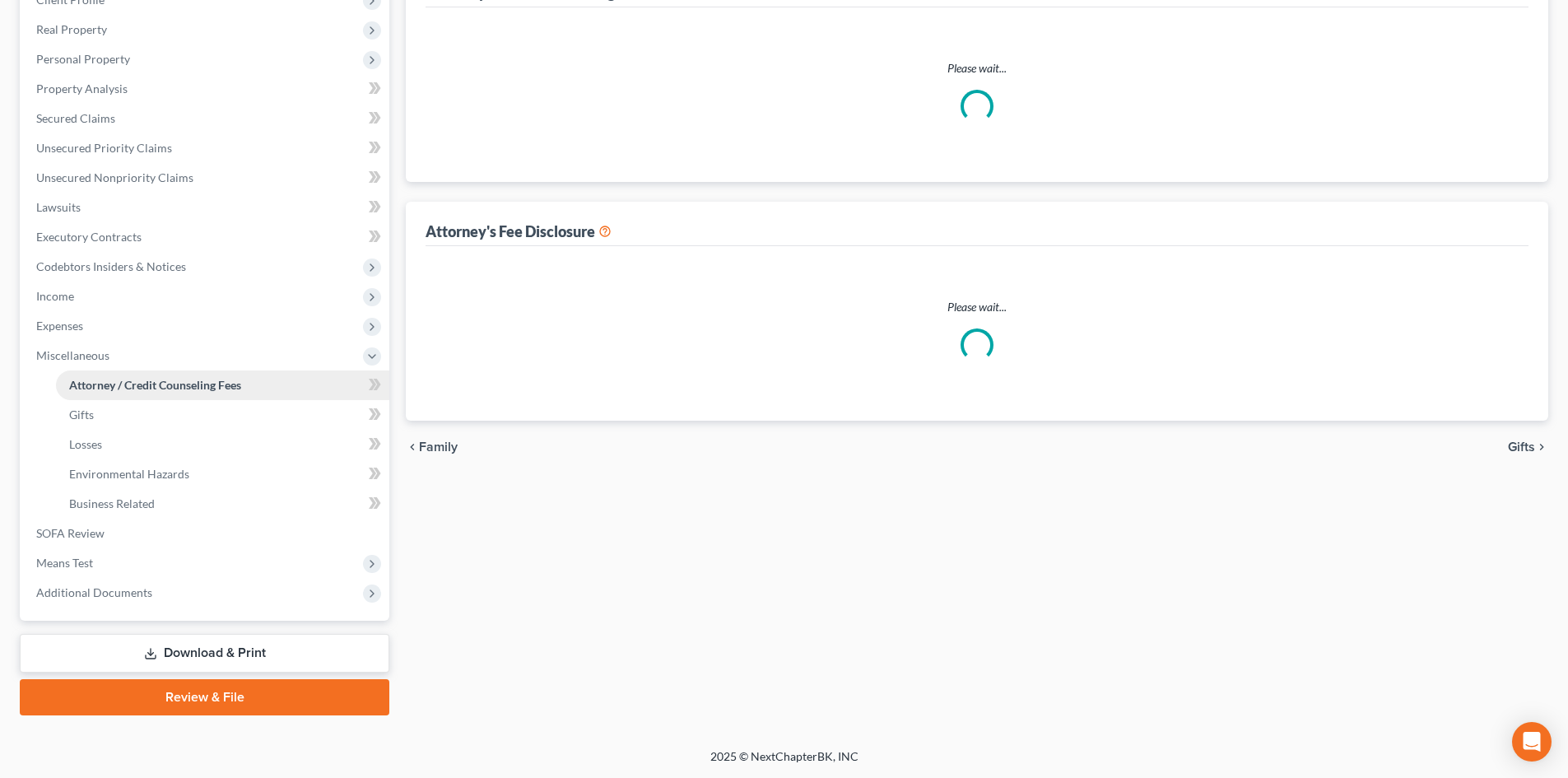
scroll to position [10, 0]
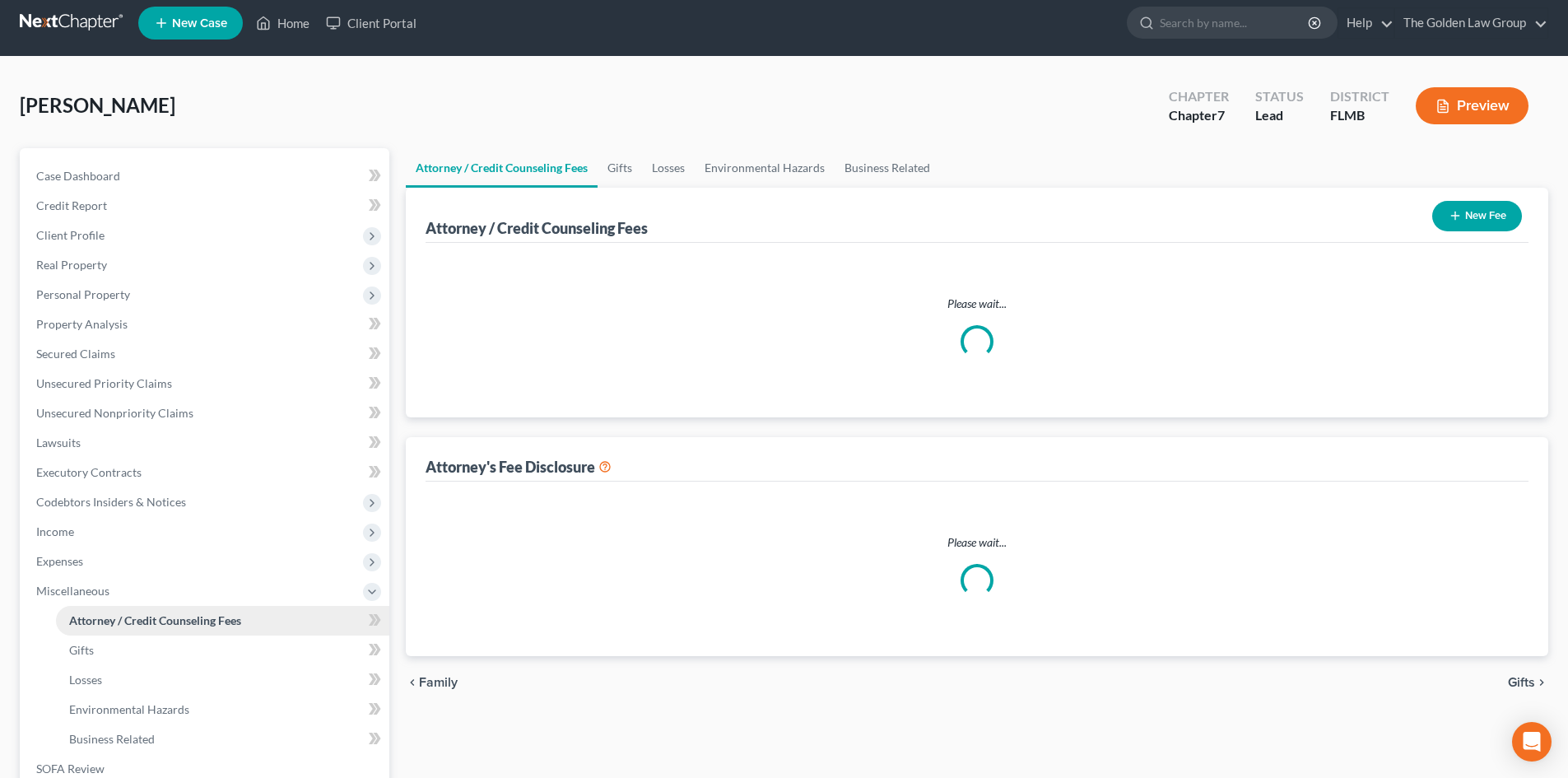
select select "2"
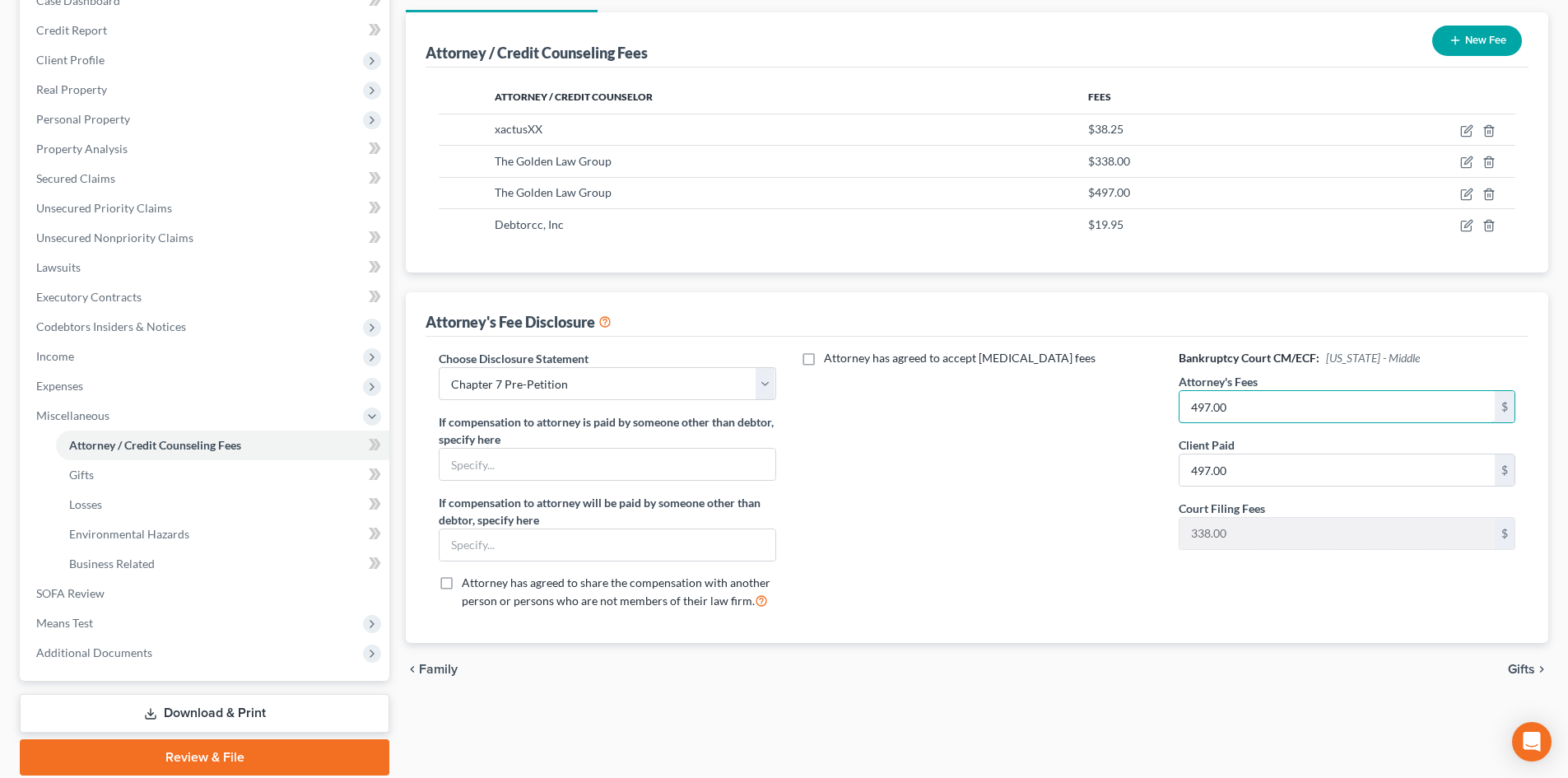
scroll to position [245, 0]
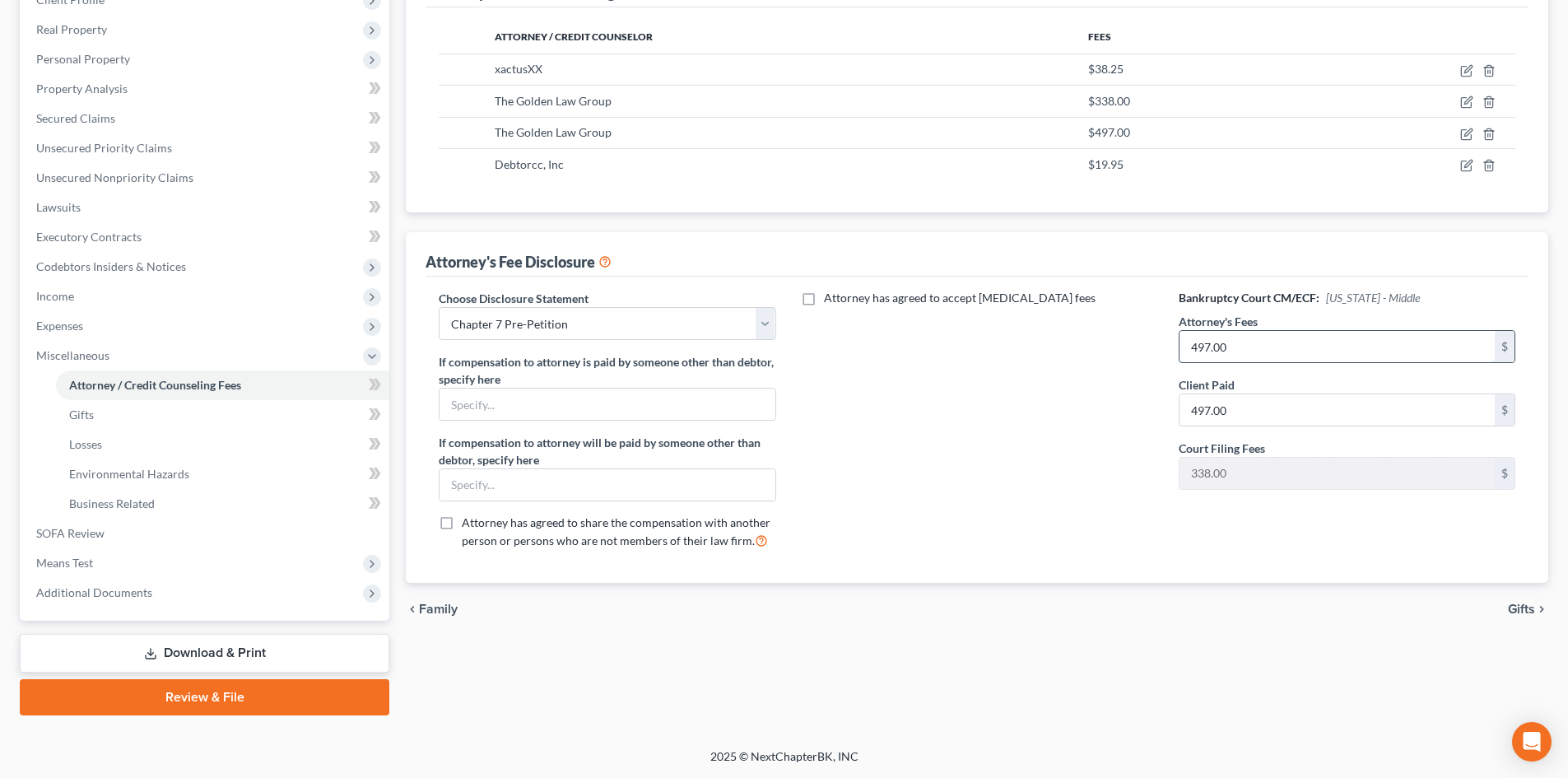
click at [1243, 353] on input "497.00" at bounding box center [1336, 346] width 315 height 31
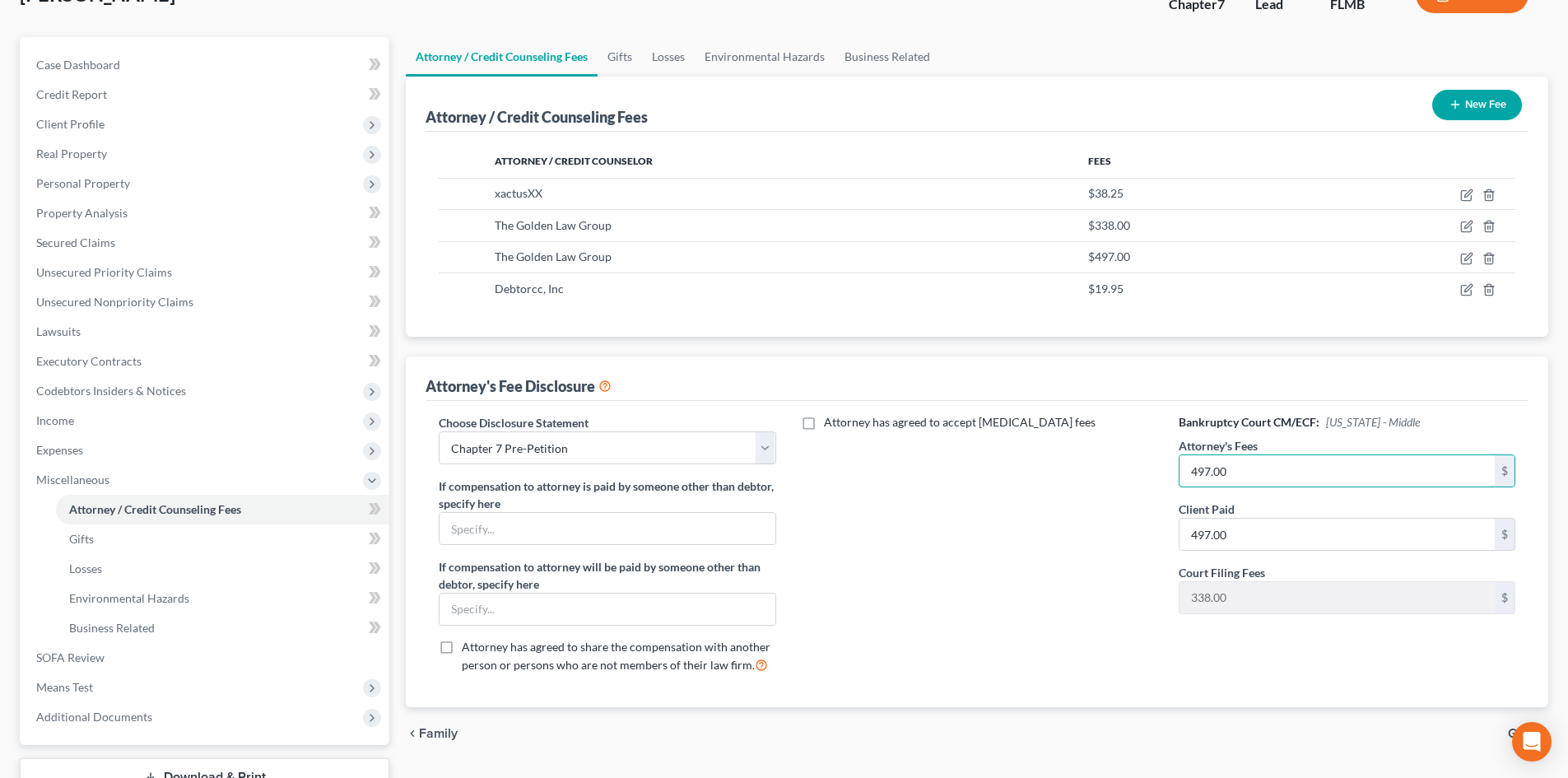
scroll to position [0, 0]
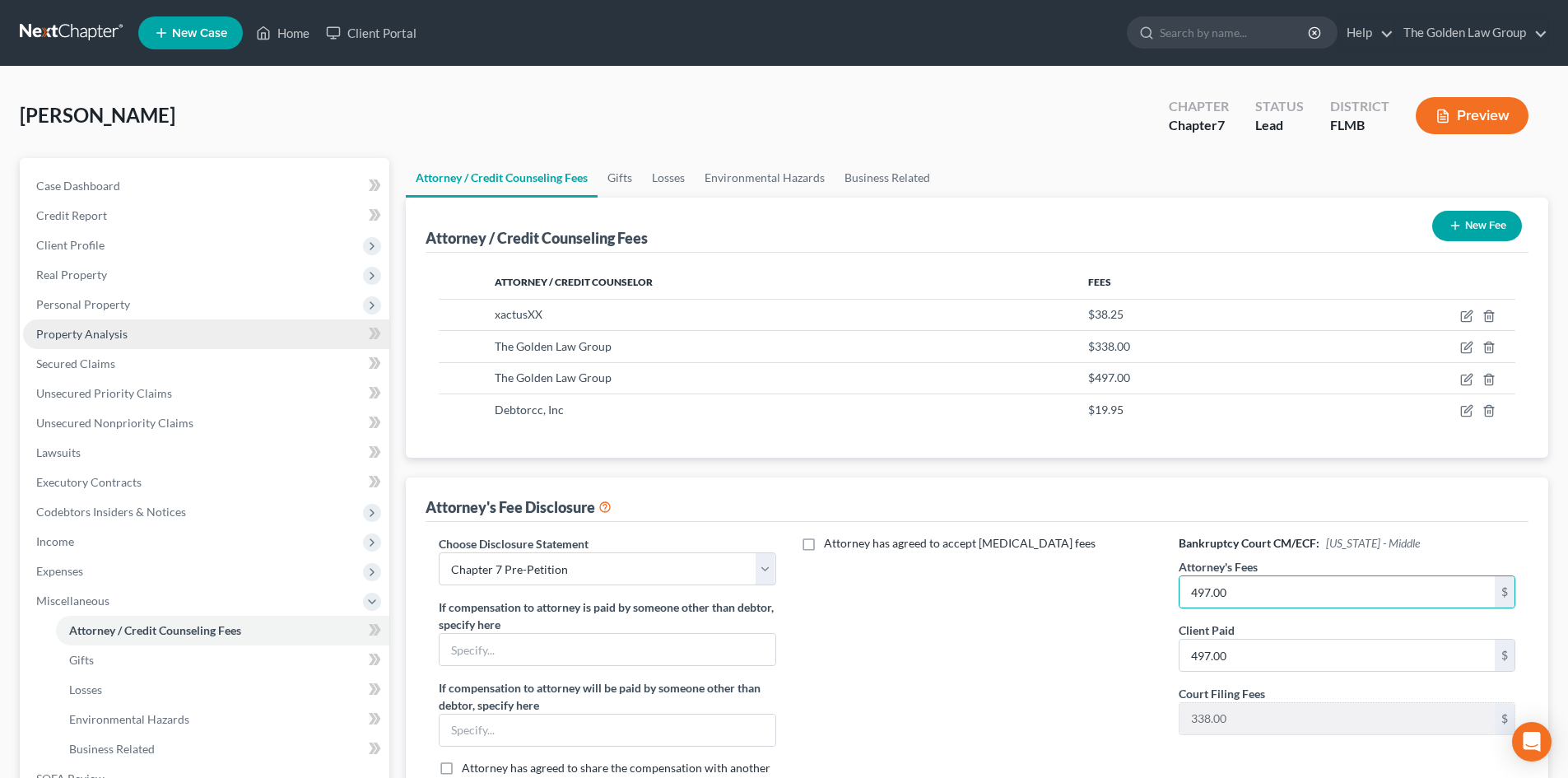
click at [121, 333] on span "Property Analysis" at bounding box center [82, 334] width 91 height 14
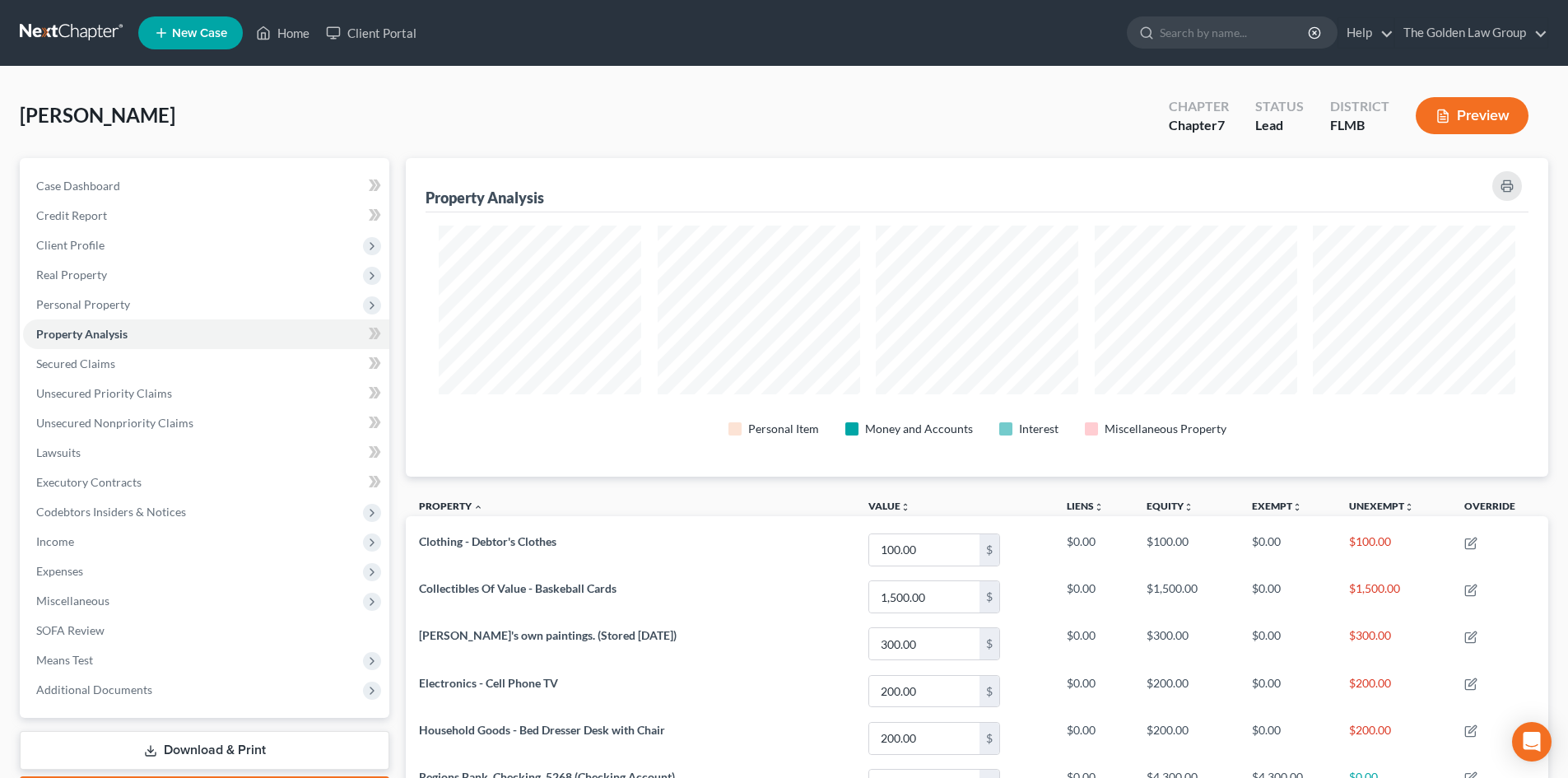
scroll to position [83, 0]
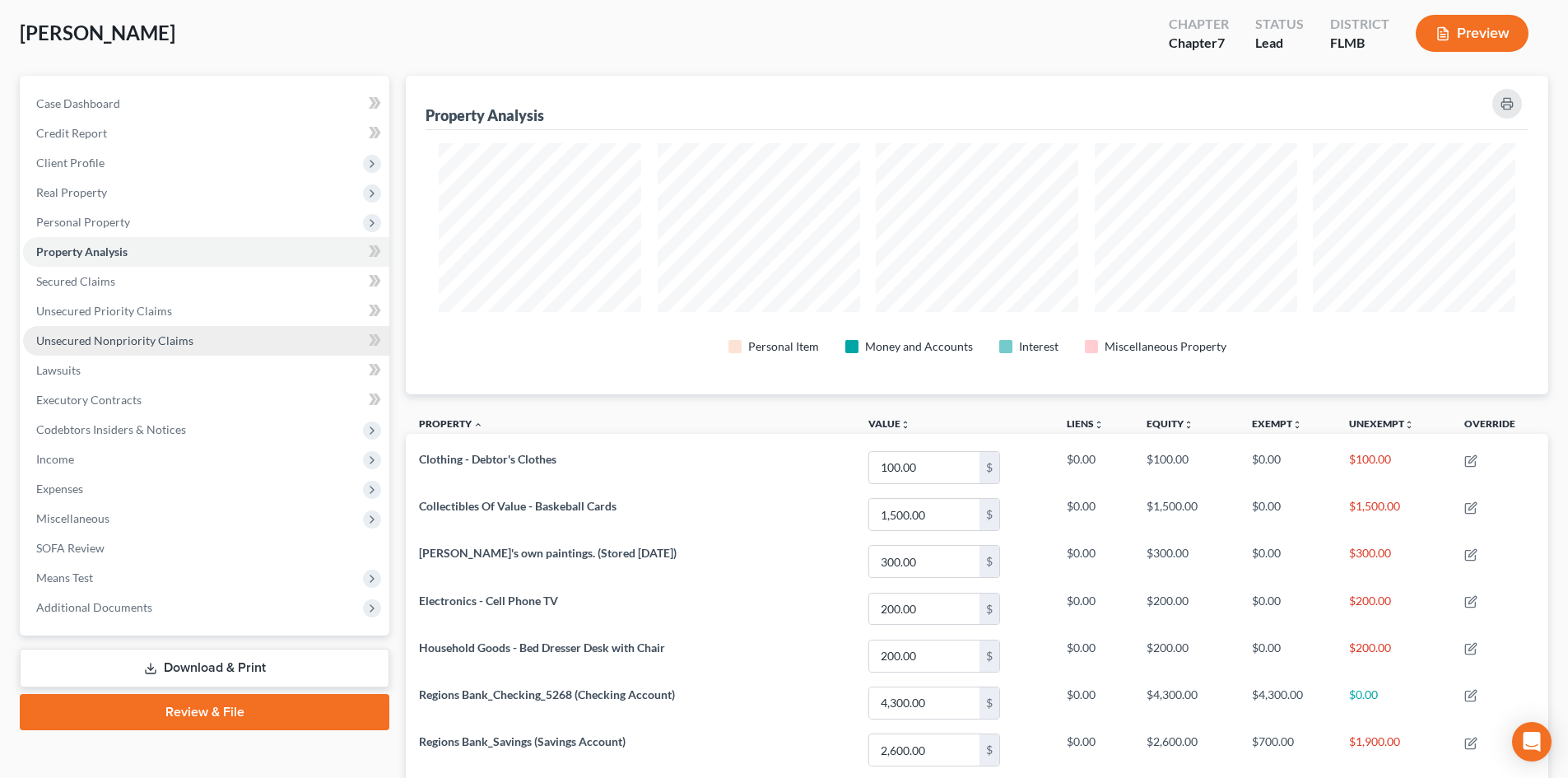
click at [89, 339] on span "Unsecured Nonpriority Claims" at bounding box center [115, 340] width 158 height 14
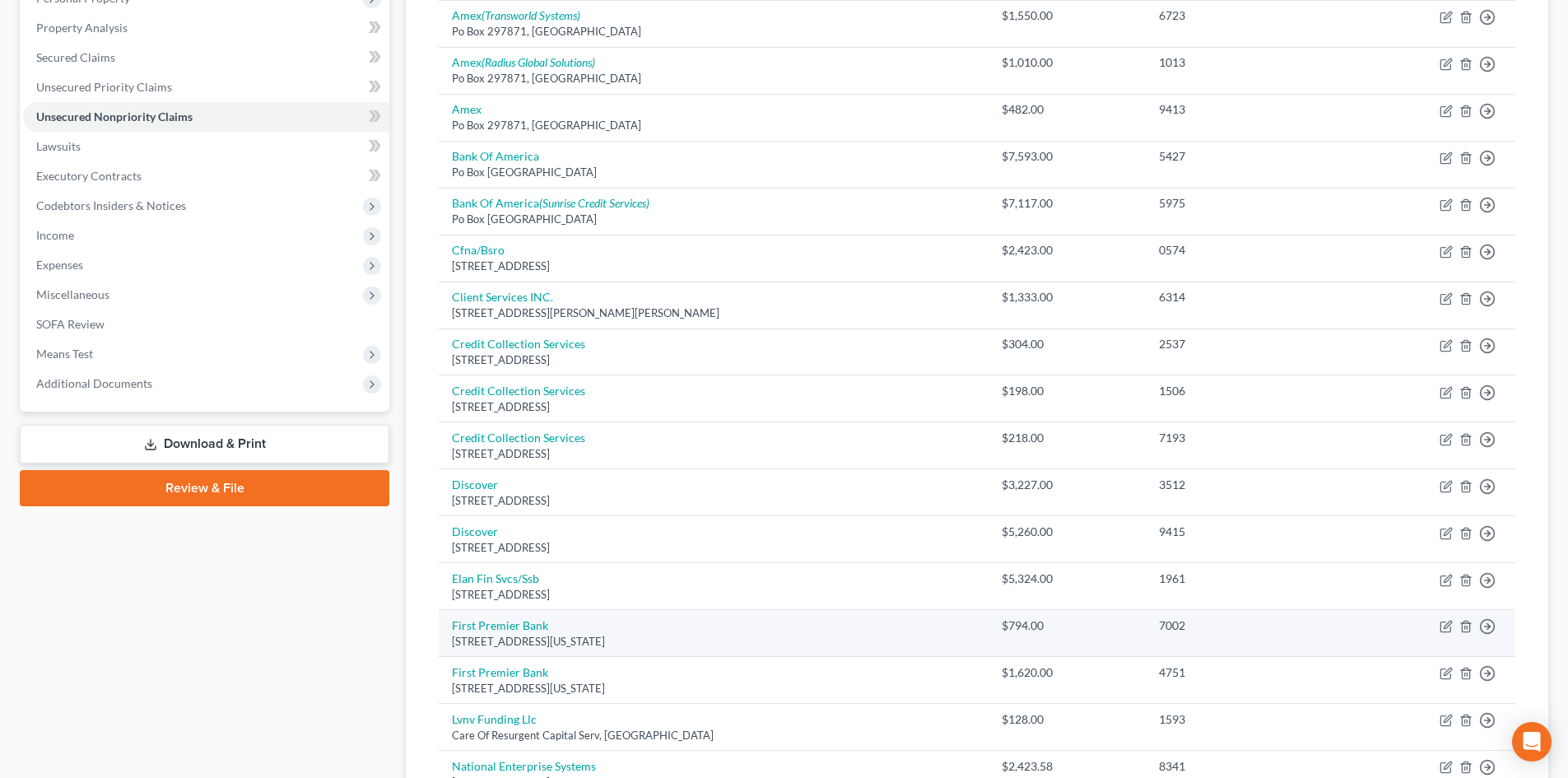
scroll to position [83, 0]
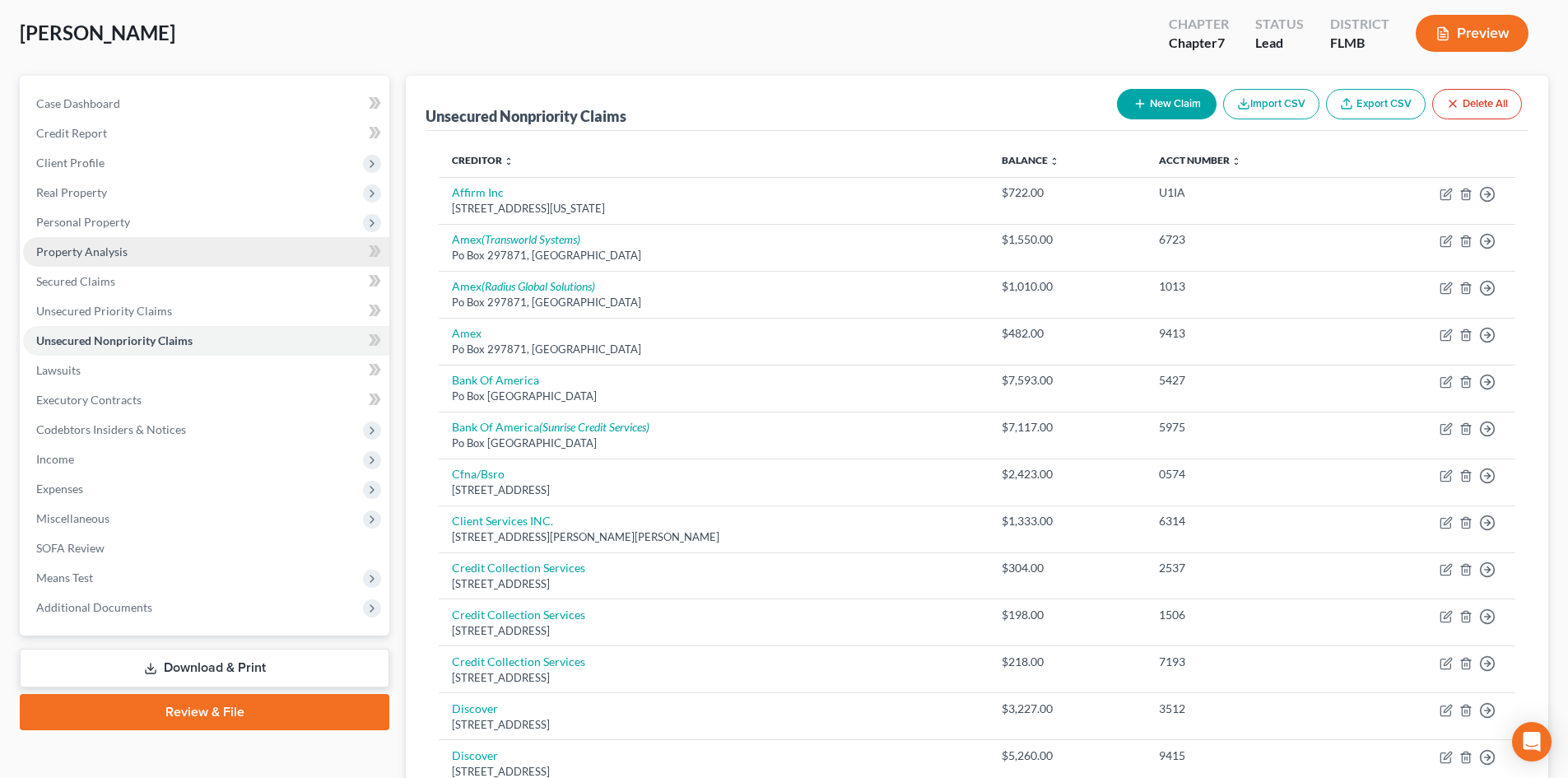
click at [99, 248] on span "Property Analysis" at bounding box center [82, 251] width 91 height 14
